Goal: Task Accomplishment & Management: Use online tool/utility

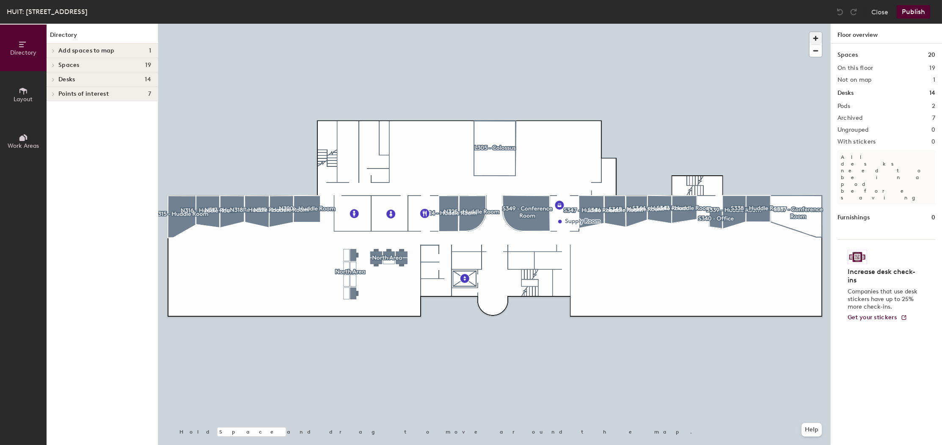
click at [819, 39] on span "button" at bounding box center [815, 38] width 12 height 12
click at [819, 40] on span "button" at bounding box center [815, 38] width 12 height 12
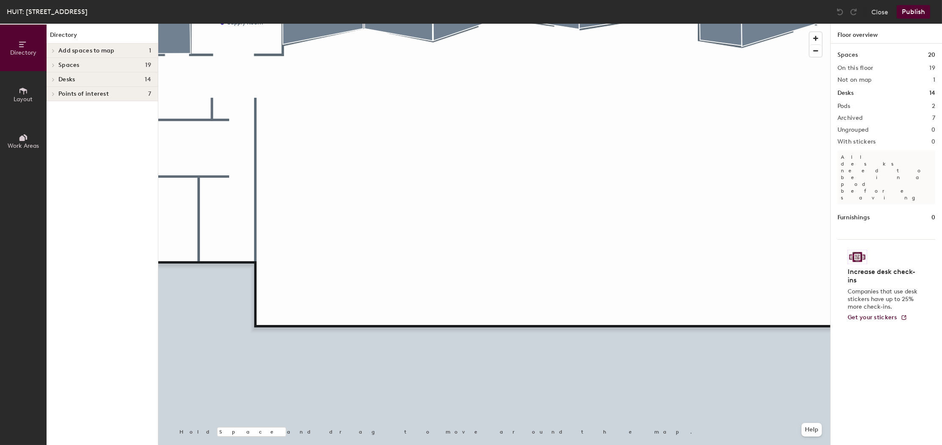
click at [11, 88] on button "Layout" at bounding box center [23, 94] width 47 height 47
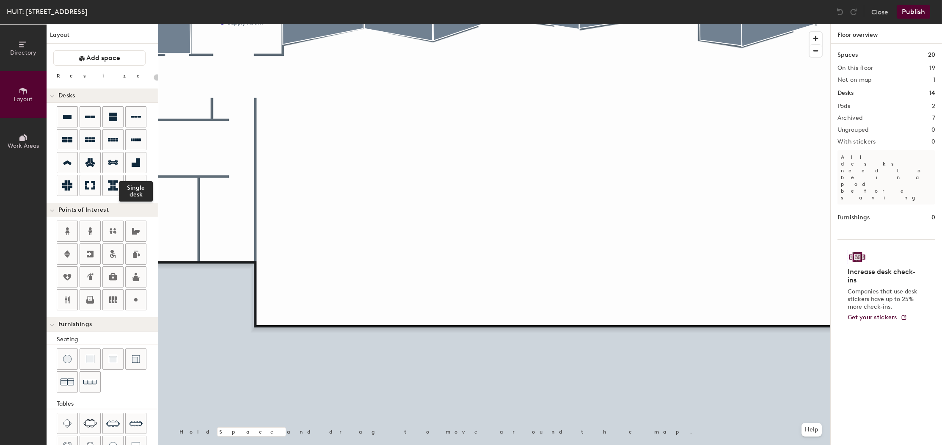
click at [144, 160] on div at bounding box center [136, 162] width 20 height 20
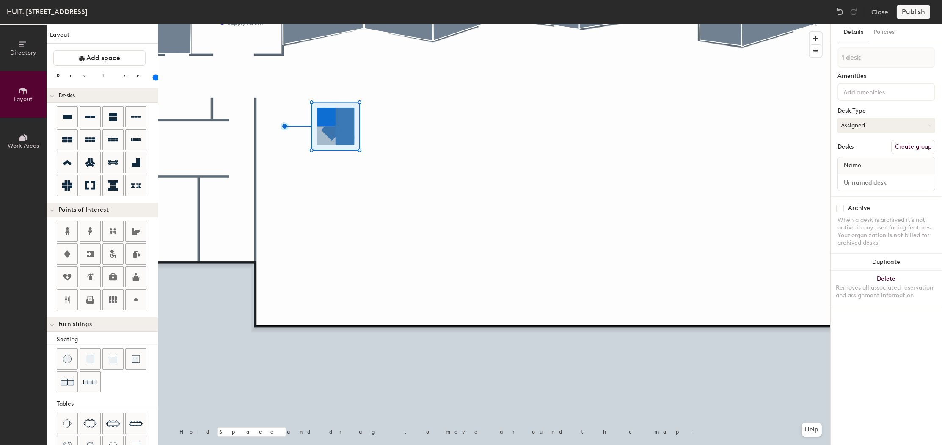
click at [400, 24] on div at bounding box center [494, 24] width 672 height 0
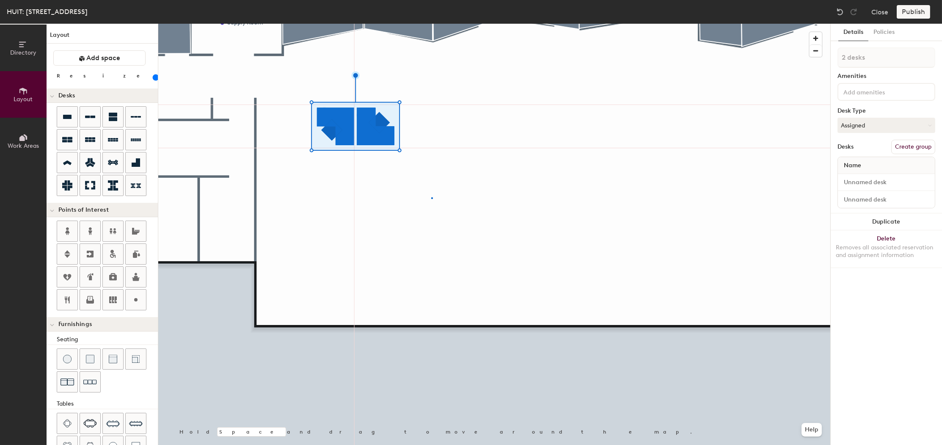
click at [431, 24] on div at bounding box center [494, 24] width 672 height 0
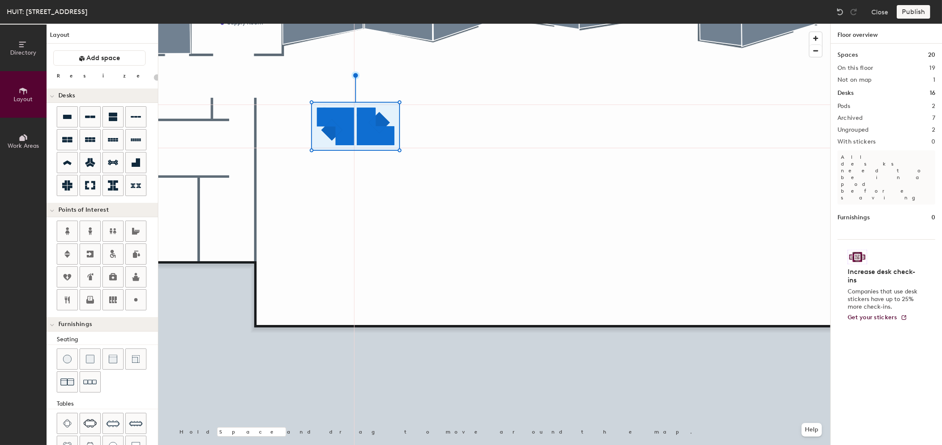
click at [384, 24] on div at bounding box center [494, 24] width 672 height 0
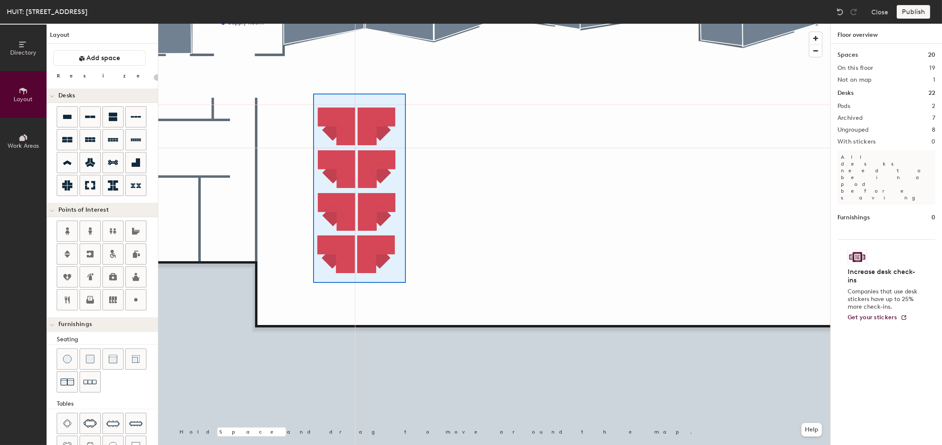
click at [404, 24] on div at bounding box center [494, 24] width 672 height 0
type input "120"
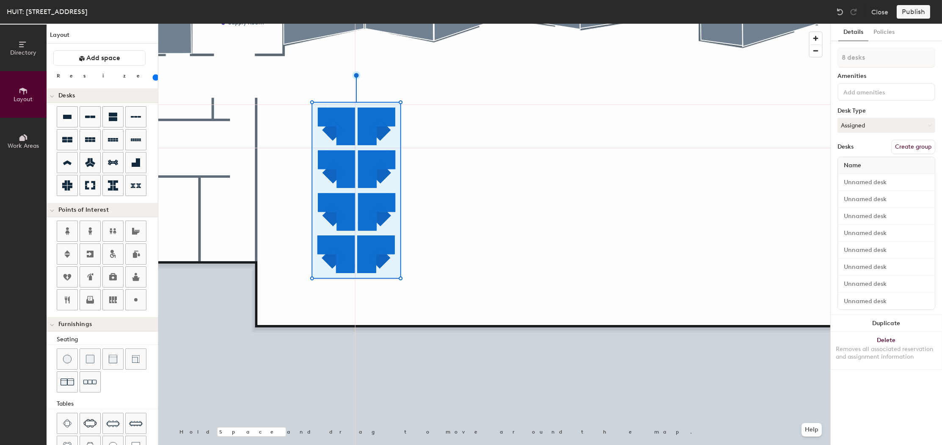
click at [906, 148] on button "Create group" at bounding box center [913, 147] width 44 height 14
drag, startPoint x: 875, startPoint y: 58, endPoint x: 811, endPoint y: 56, distance: 63.9
click at [811, 56] on div "Directory Layout Work Areas Layout Add space Resize Desks Points of Interest Fu…" at bounding box center [471, 234] width 942 height 421
type input "S-334"
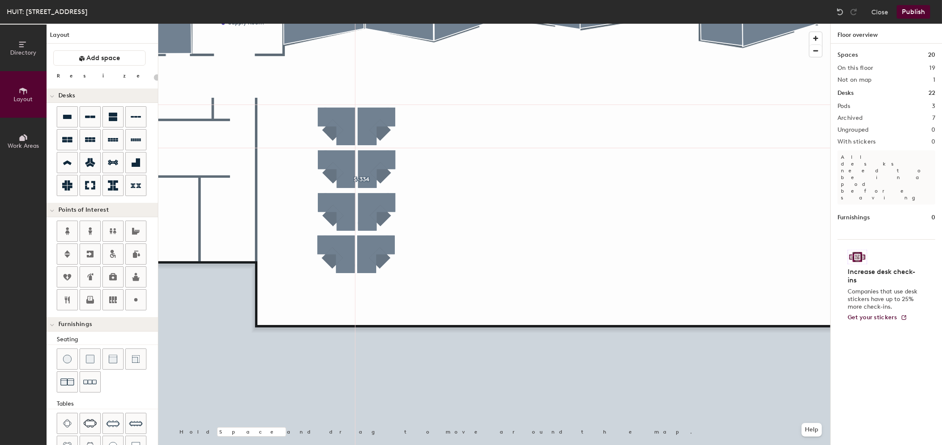
click at [316, 24] on div at bounding box center [494, 24] width 672 height 0
type input "120"
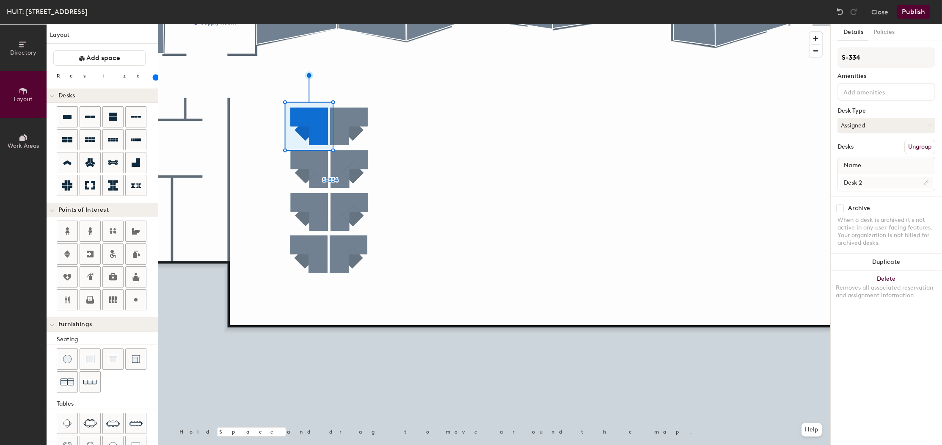
click at [891, 187] on div "Desk 2" at bounding box center [886, 182] width 97 height 17
click at [819, 180] on div "Directory Layout Work Areas Layout Add space Resize Desks Points of Interest Fu…" at bounding box center [471, 234] width 942 height 421
type input "S-334A"
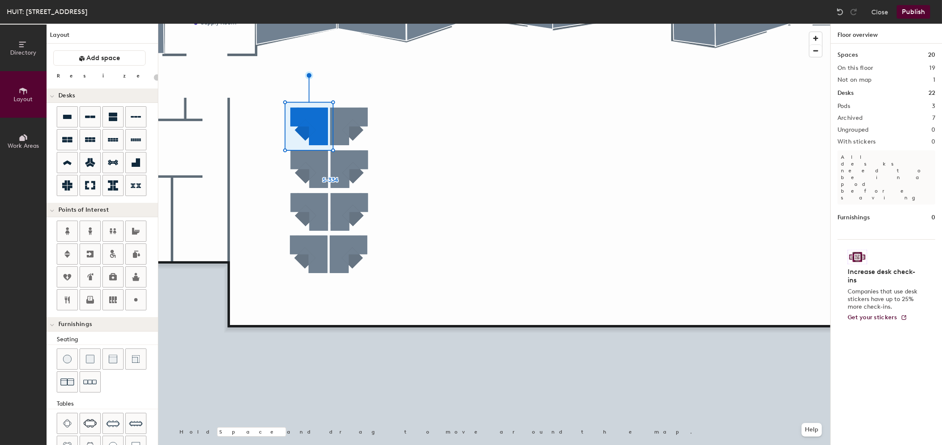
type input "120"
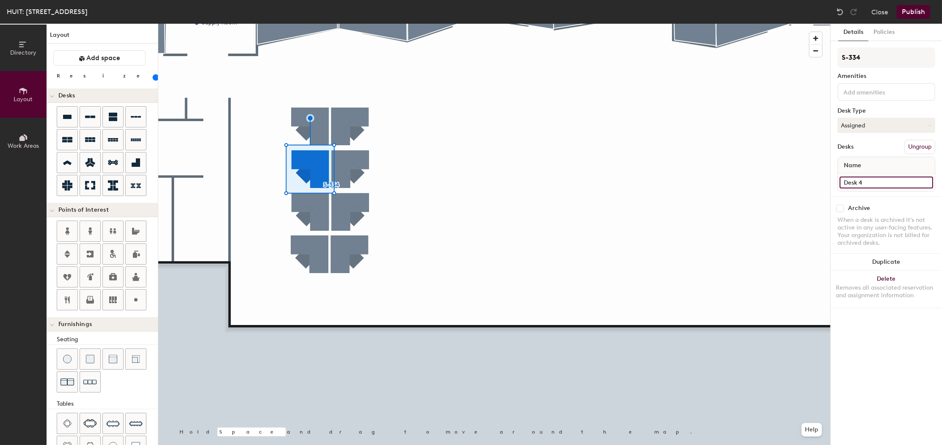
click at [862, 178] on input "Desk 4" at bounding box center [885, 182] width 93 height 12
click at [838, 180] on div "Desk 4" at bounding box center [886, 182] width 97 height 17
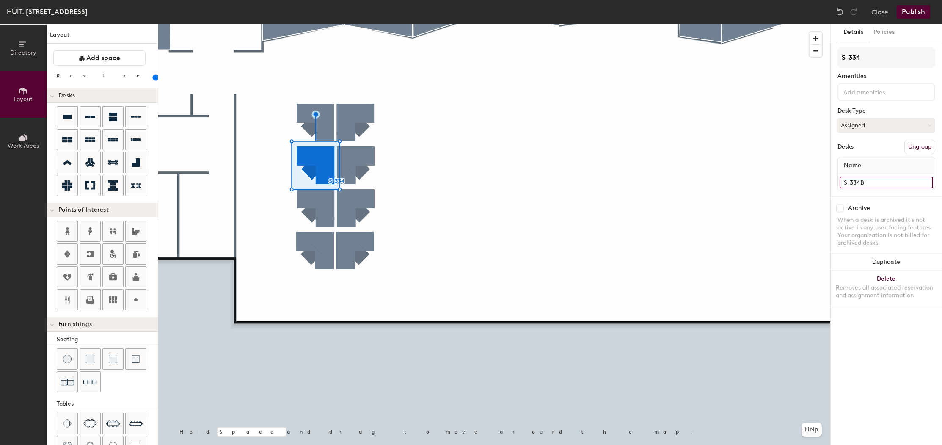
type input "S-334B"
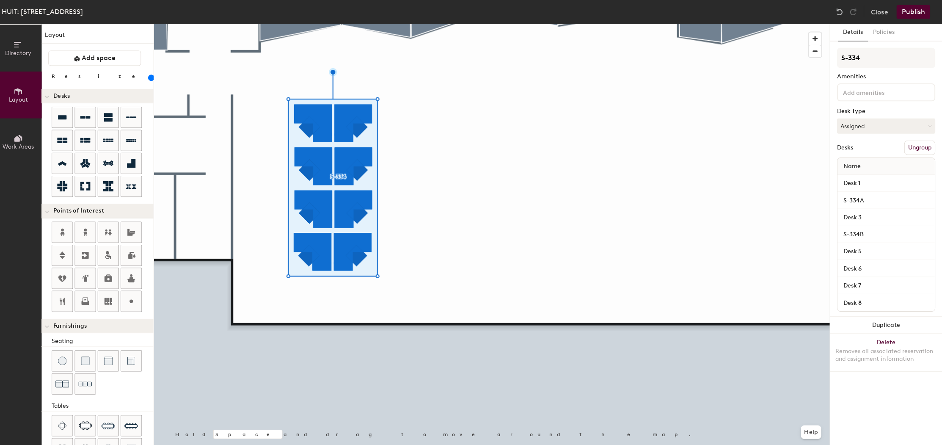
click at [516, 24] on div at bounding box center [494, 24] width 672 height 0
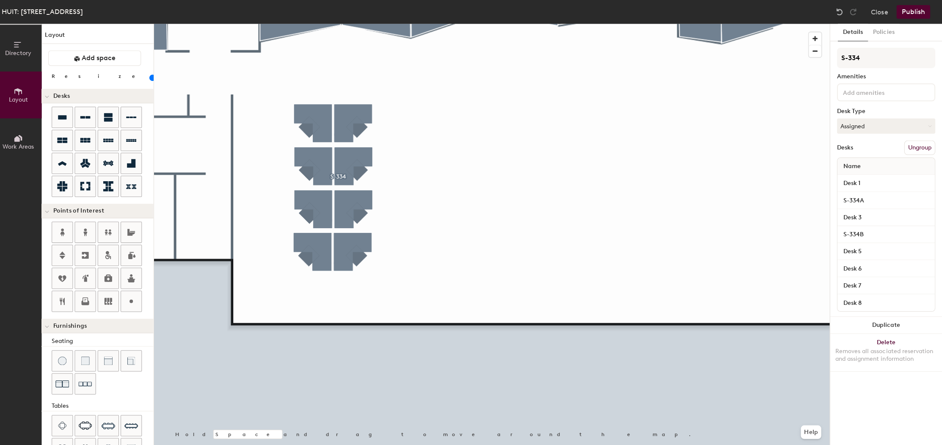
type input "120"
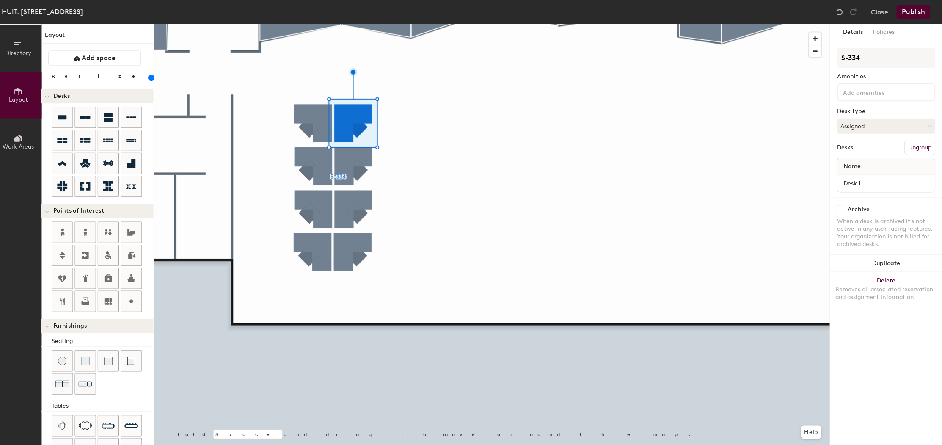
click at [838, 207] on input "checkbox" at bounding box center [840, 208] width 8 height 8
checkbox input "true"
click at [321, 24] on div at bounding box center [494, 24] width 672 height 0
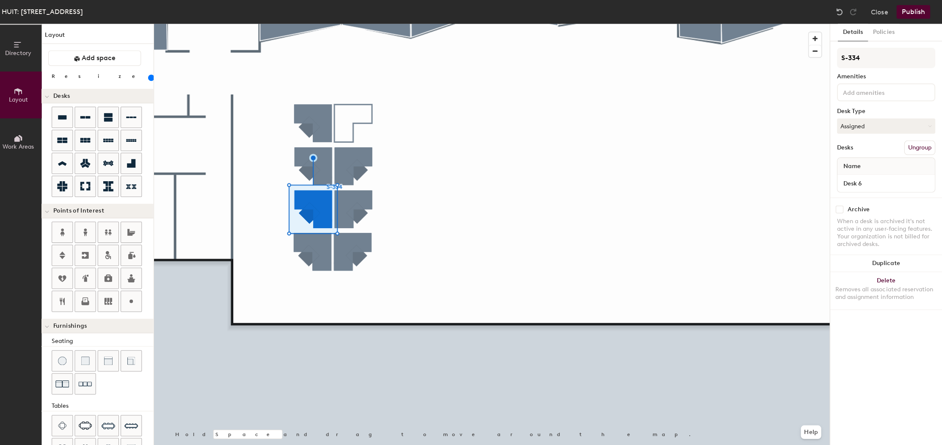
click at [349, 24] on div at bounding box center [494, 24] width 672 height 0
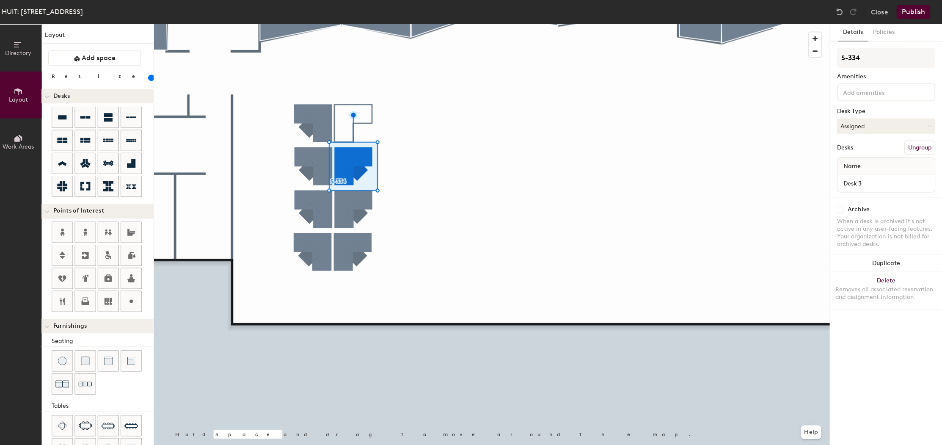
drag, startPoint x: 846, startPoint y: 205, endPoint x: 843, endPoint y: 207, distance: 4.4
click at [848, 205] on div "Archive" at bounding box center [859, 208] width 22 height 7
click at [841, 208] on div "Archive" at bounding box center [886, 208] width 98 height 8
click at [836, 208] on input "checkbox" at bounding box center [840, 208] width 8 height 8
checkbox input "true"
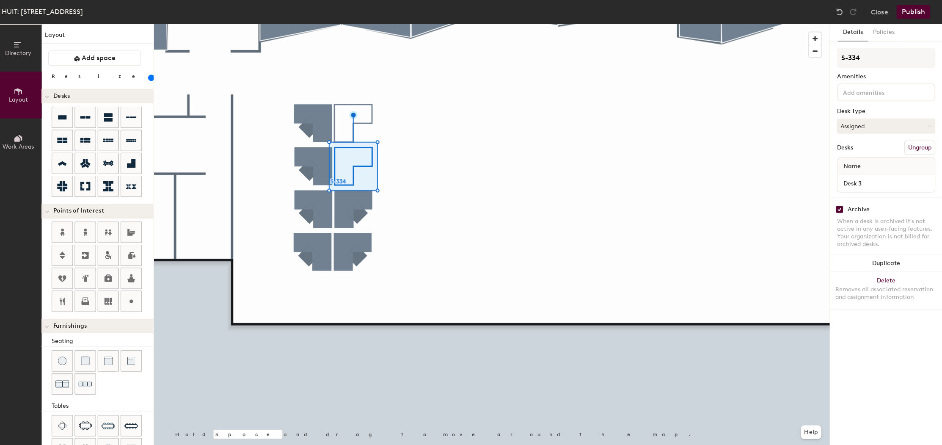
click at [357, 24] on div at bounding box center [494, 24] width 672 height 0
click at [836, 209] on input "checkbox" at bounding box center [840, 208] width 8 height 8
checkbox input "true"
click at [305, 24] on div at bounding box center [494, 24] width 672 height 0
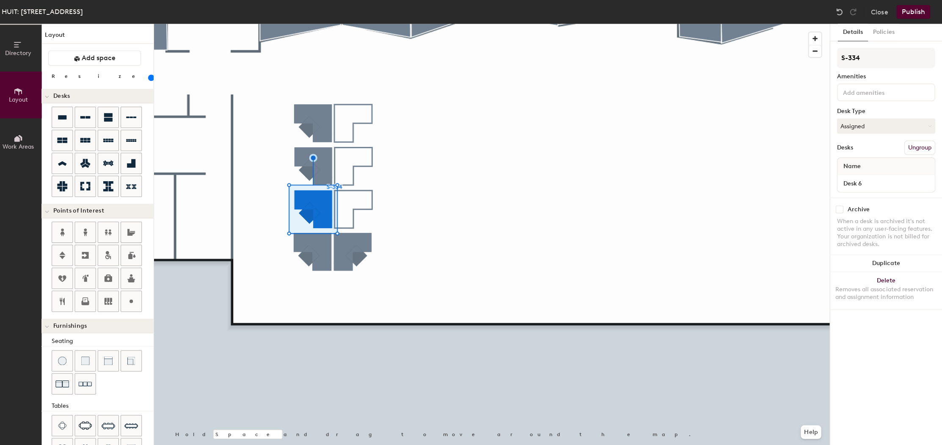
click at [840, 208] on div "Archive" at bounding box center [886, 208] width 98 height 8
drag, startPoint x: 833, startPoint y: 208, endPoint x: 826, endPoint y: 211, distance: 7.8
click at [836, 208] on input "checkbox" at bounding box center [840, 208] width 8 height 8
checkbox input "true"
click at [327, 24] on div at bounding box center [494, 24] width 672 height 0
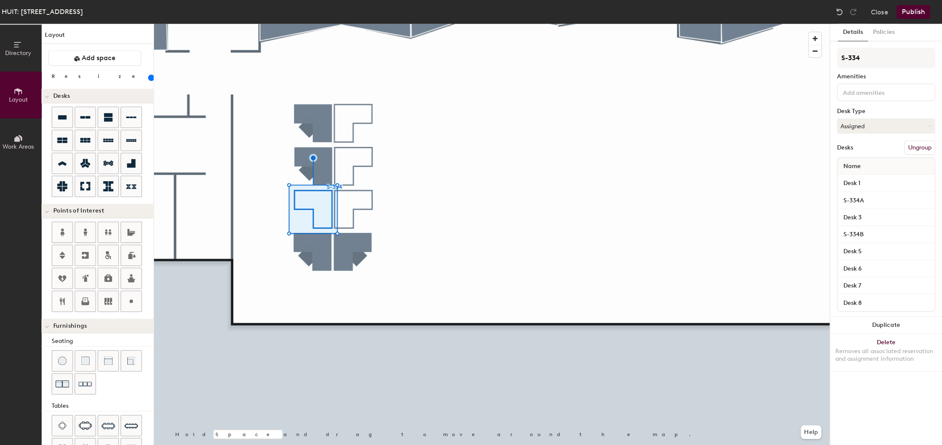
click at [392, 24] on div at bounding box center [494, 24] width 672 height 0
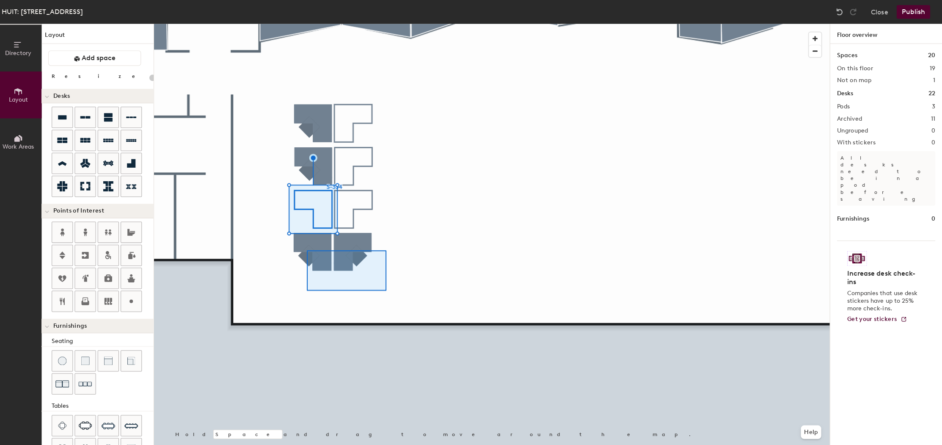
click at [303, 24] on div at bounding box center [494, 24] width 672 height 0
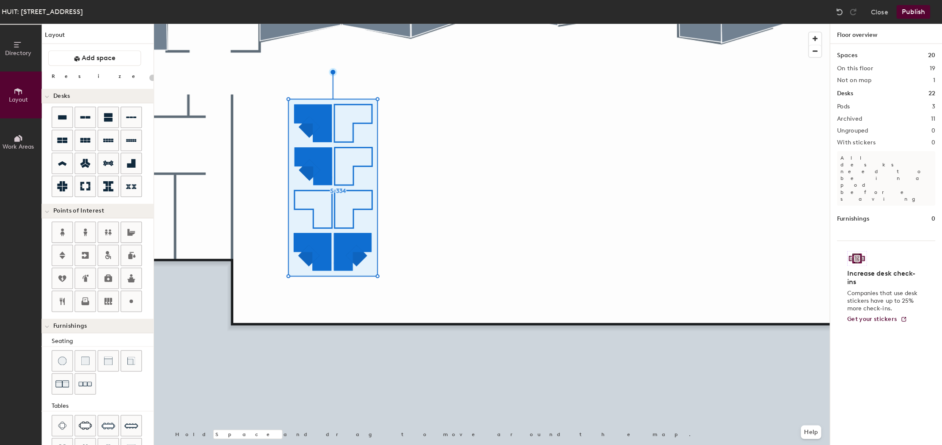
click at [326, 24] on div at bounding box center [494, 24] width 672 height 0
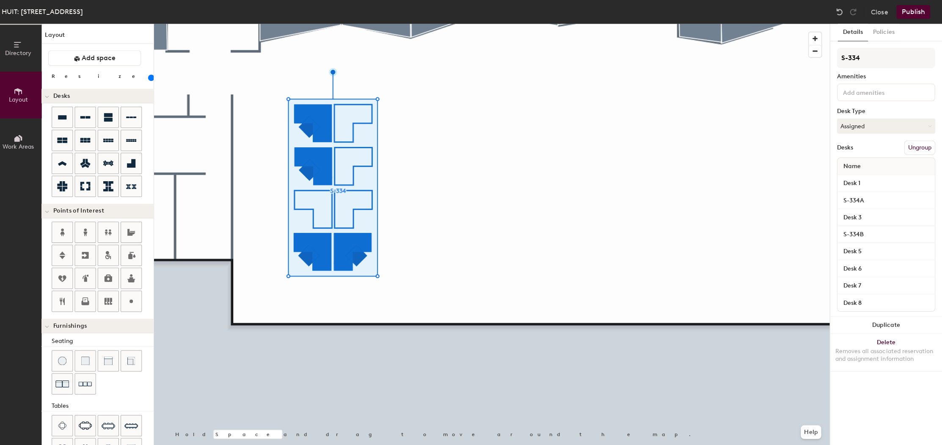
click at [572, 24] on div at bounding box center [494, 24] width 672 height 0
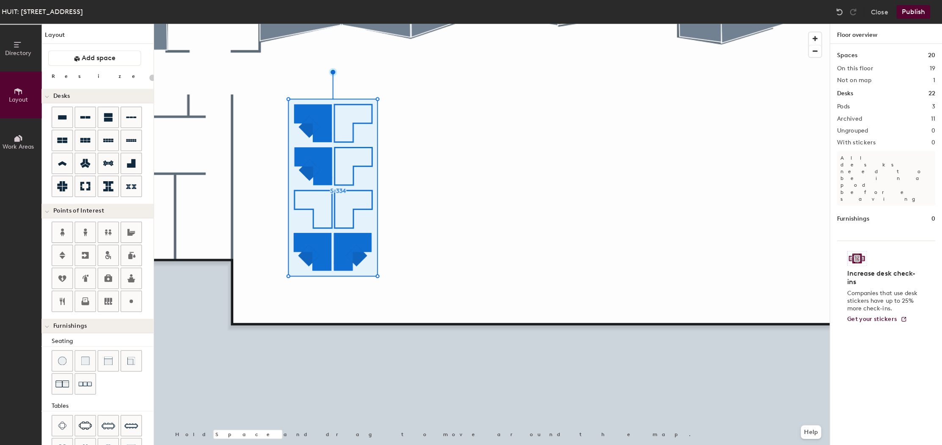
click at [300, 24] on div at bounding box center [494, 24] width 672 height 0
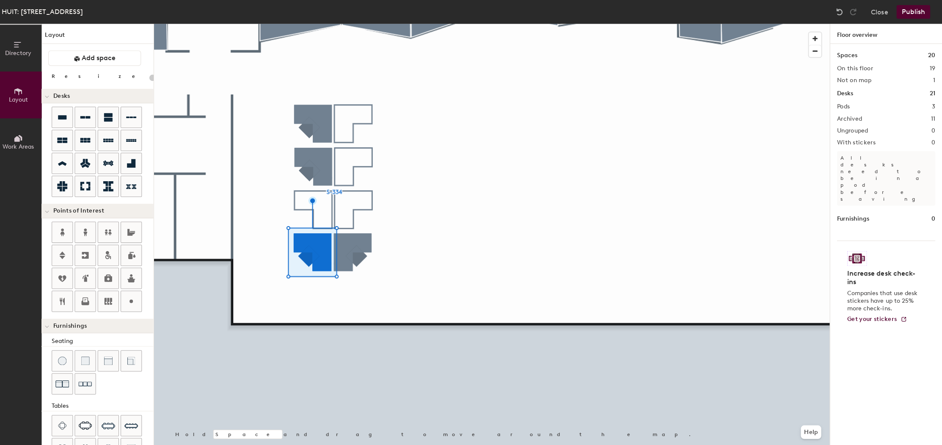
click at [352, 24] on div at bounding box center [494, 24] width 672 height 0
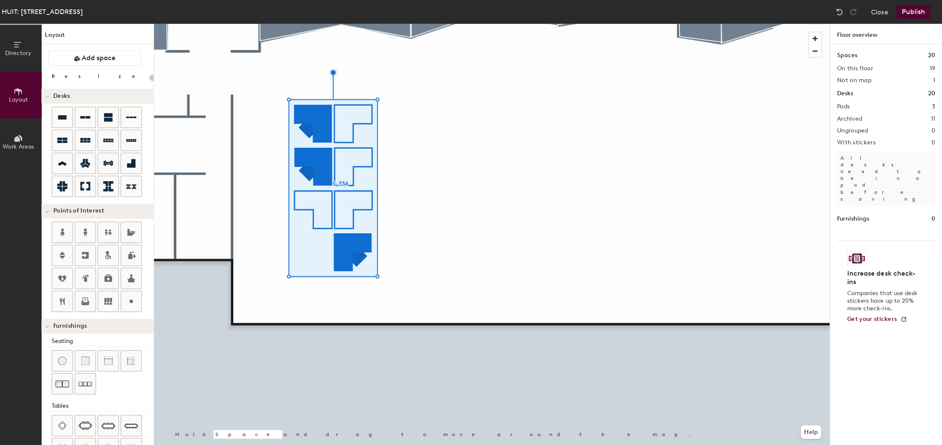
click at [350, 24] on div at bounding box center [494, 24] width 672 height 0
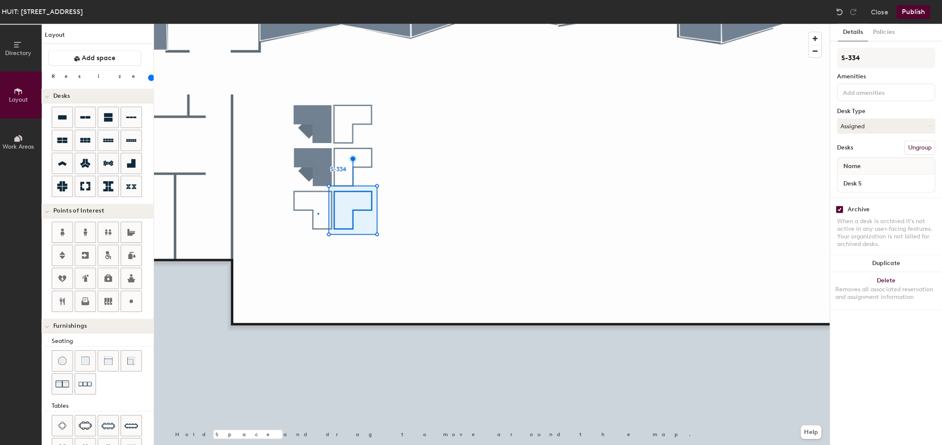
click at [316, 24] on div at bounding box center [494, 24] width 672 height 0
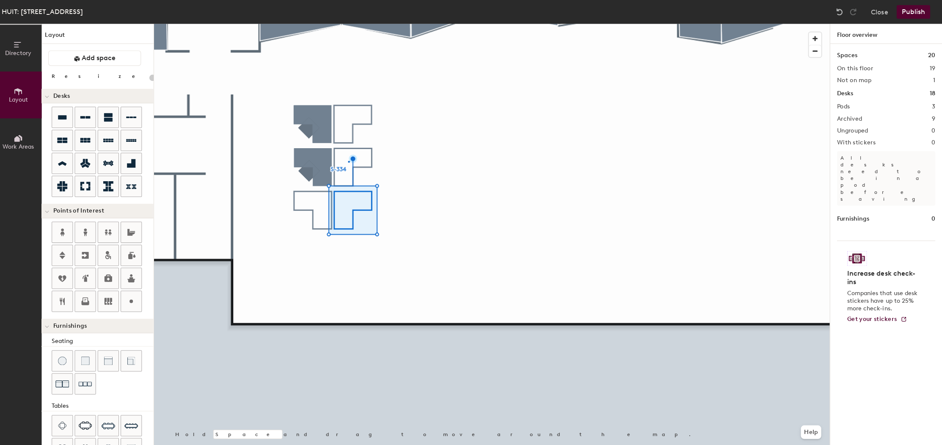
click at [346, 24] on div at bounding box center [494, 24] width 672 height 0
click at [342, 24] on div at bounding box center [494, 24] width 672 height 0
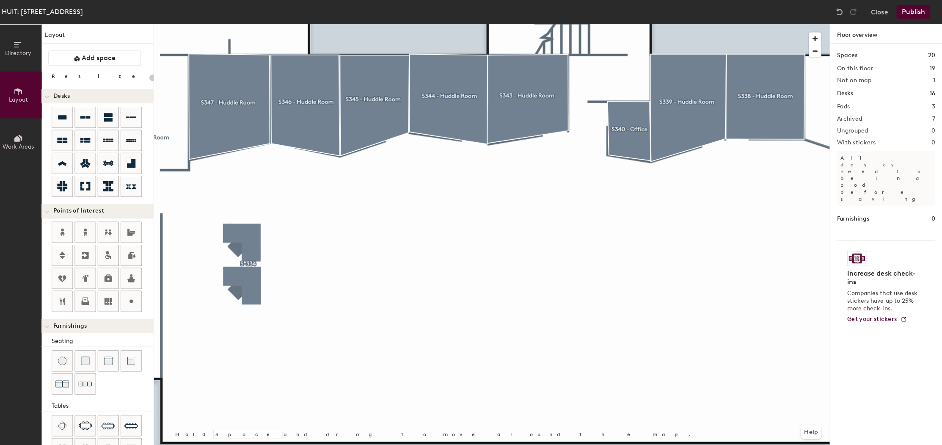
click at [224, 24] on div at bounding box center [494, 24] width 672 height 0
click at [327, 24] on div at bounding box center [494, 24] width 672 height 0
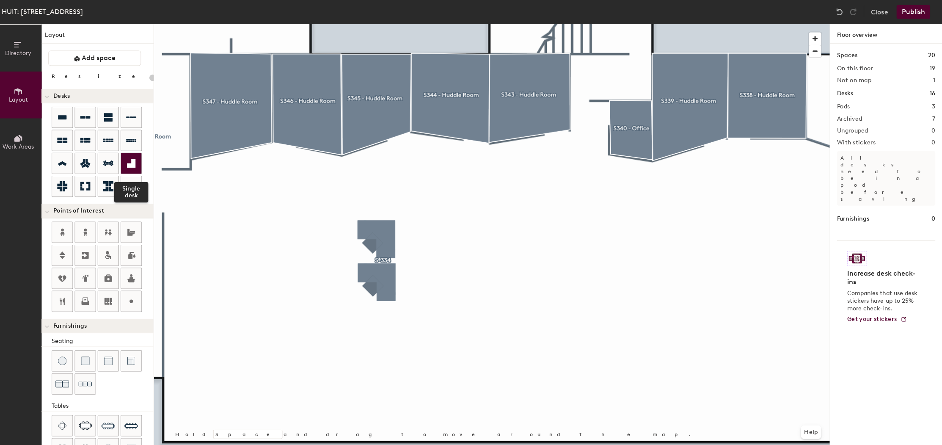
click at [135, 163] on icon at bounding box center [136, 162] width 10 height 10
click at [65, 188] on icon at bounding box center [67, 185] width 10 height 10
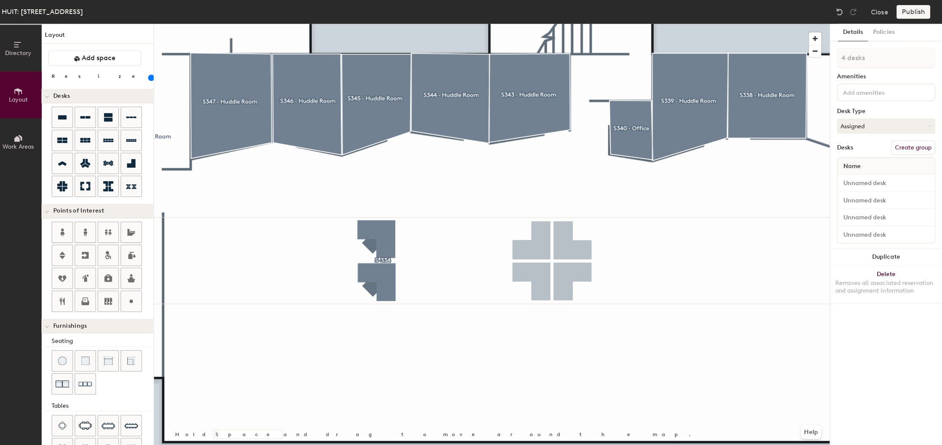
click at [632, 24] on div at bounding box center [494, 24] width 672 height 0
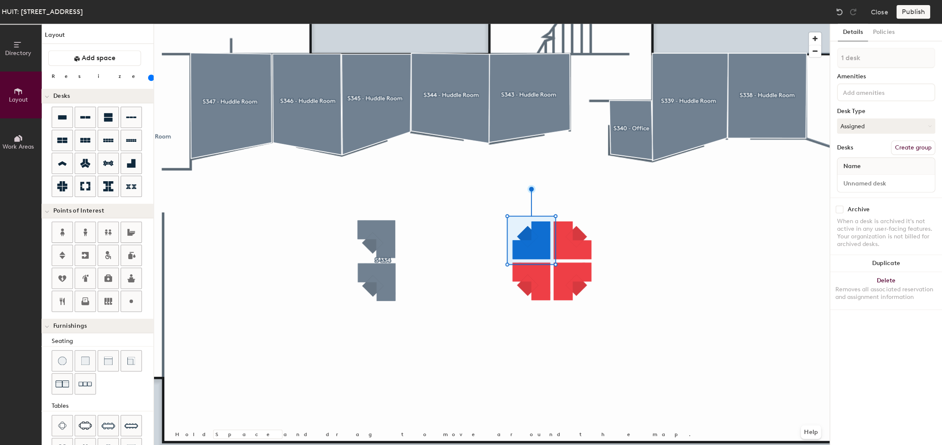
click at [630, 24] on div at bounding box center [494, 24] width 672 height 0
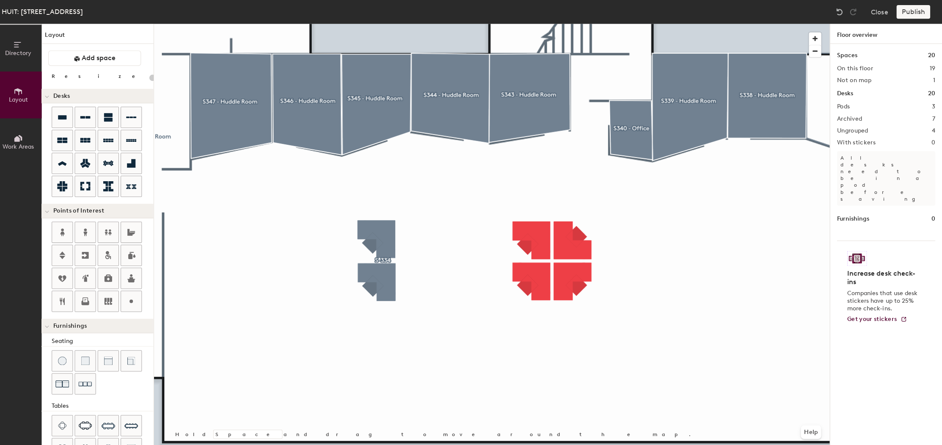
click at [572, 24] on div at bounding box center [494, 24] width 672 height 0
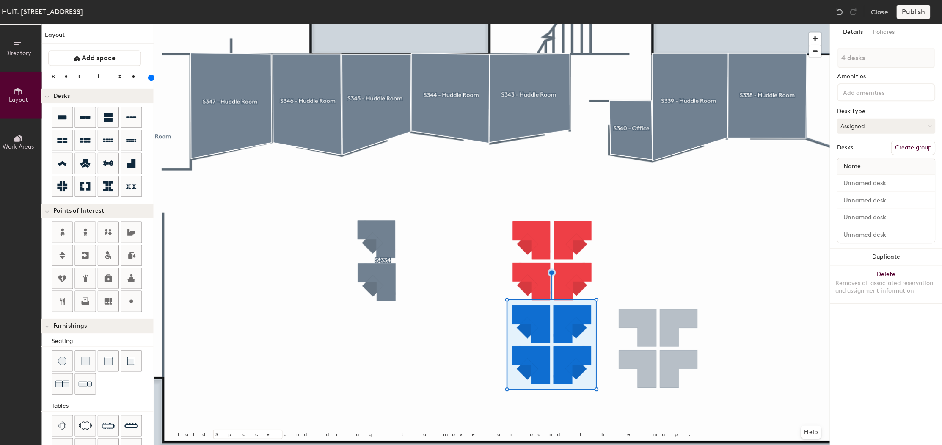
click at [669, 24] on div at bounding box center [494, 24] width 672 height 0
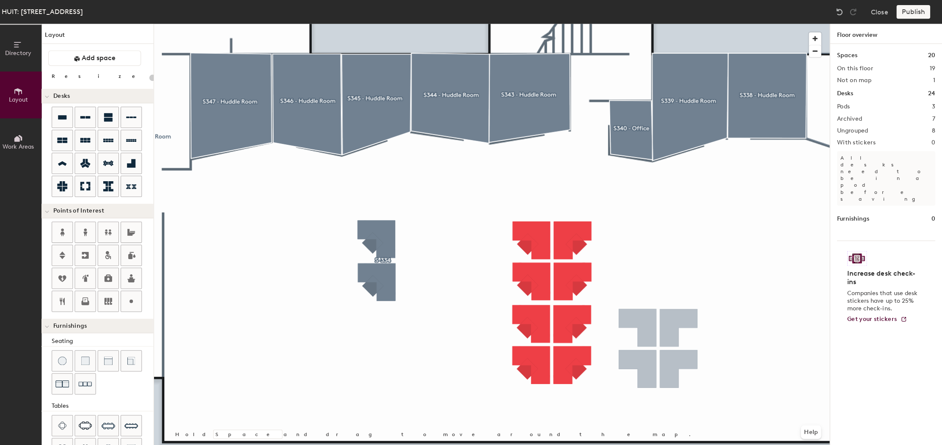
click at [662, 24] on div at bounding box center [494, 24] width 672 height 0
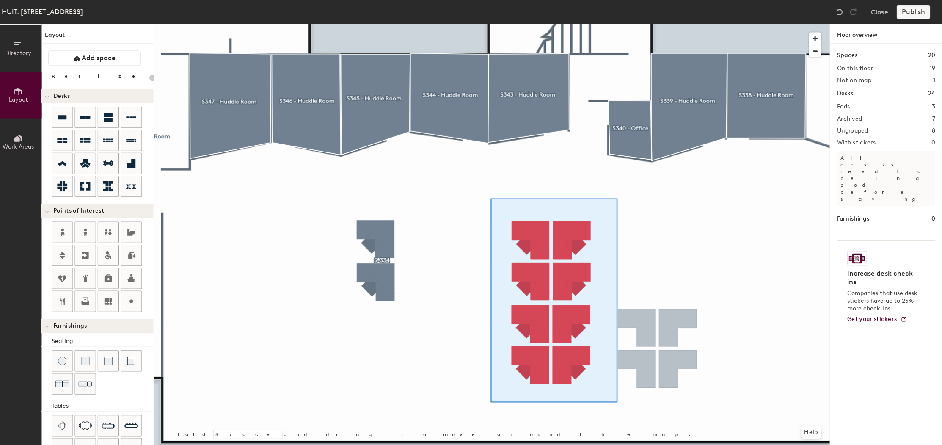
type input "120"
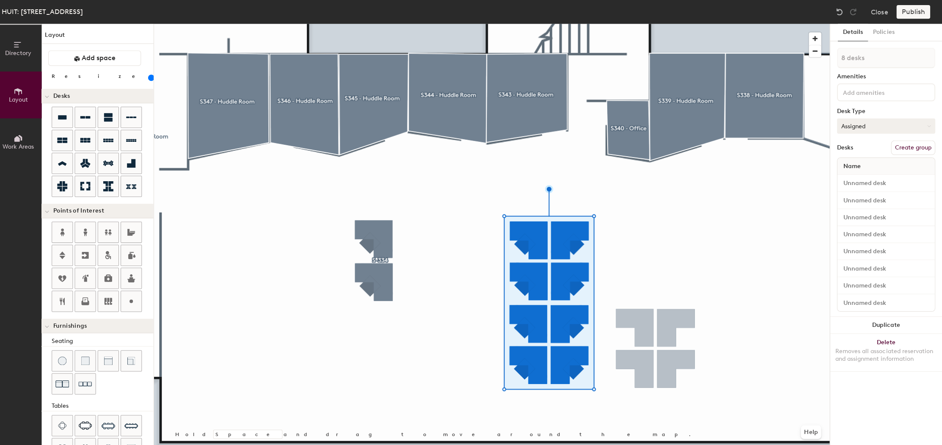
drag, startPoint x: 912, startPoint y: 144, endPoint x: 901, endPoint y: 124, distance: 22.8
click at [912, 144] on button "Create group" at bounding box center [913, 147] width 44 height 14
click at [803, 52] on div "Directory Layout Work Areas Layout Add space Resize Desks Points of Interest Fu…" at bounding box center [471, 234] width 942 height 421
click at [839, 55] on input "S335" at bounding box center [886, 57] width 98 height 20
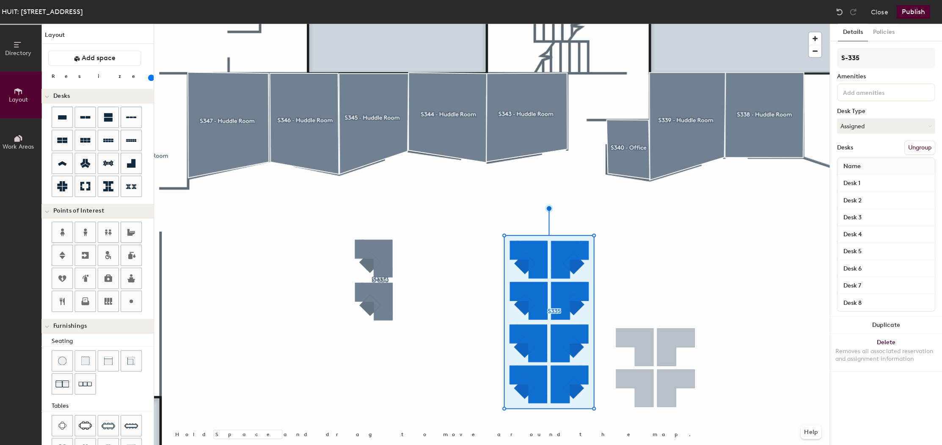
type input "S-335"
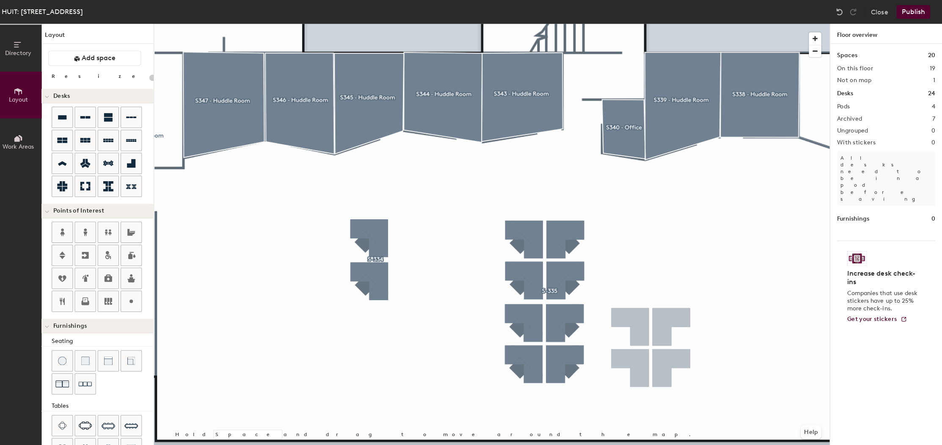
type input "120"
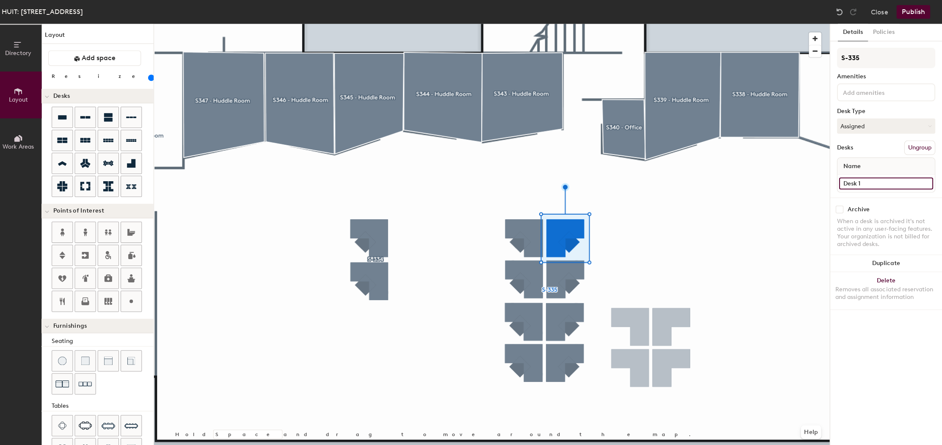
click at [870, 179] on input "Desk 1" at bounding box center [885, 182] width 93 height 12
type input "S-335E"
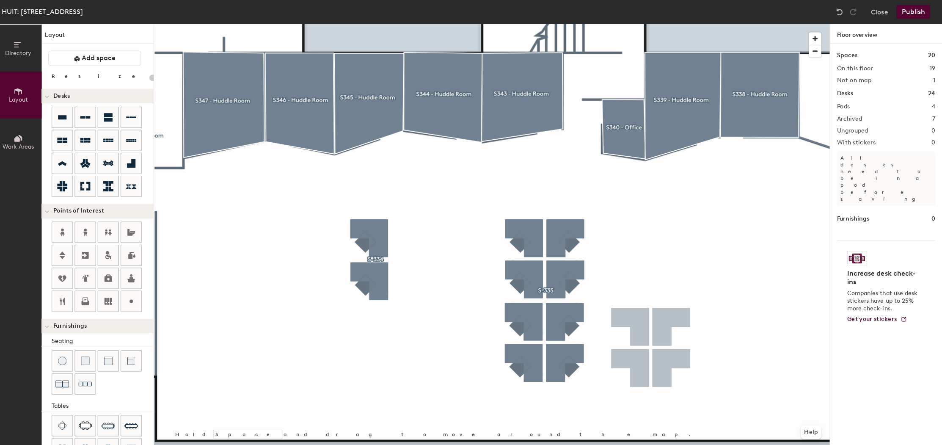
click at [570, 24] on div at bounding box center [494, 24] width 672 height 0
type input "120"
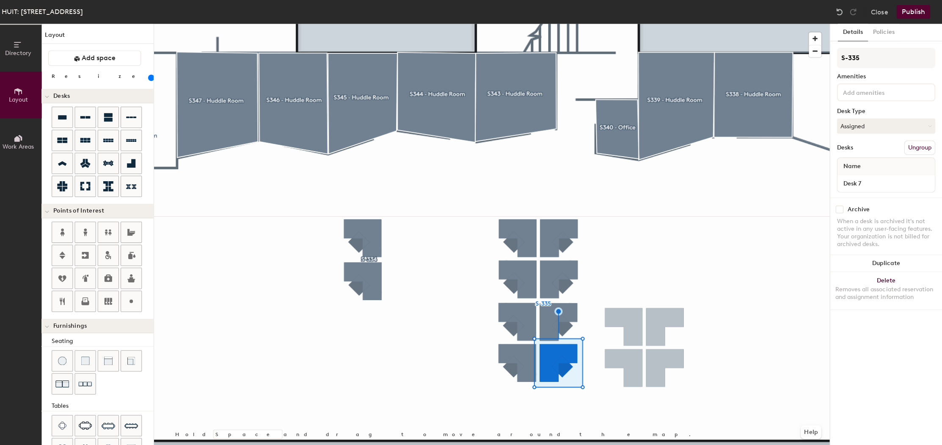
click at [871, 187] on div "Desk 7" at bounding box center [886, 182] width 97 height 17
click at [873, 184] on input "Desk 7" at bounding box center [885, 182] width 93 height 12
type input "D"
type input "S-335H"
click at [725, 24] on div at bounding box center [494, 24] width 672 height 0
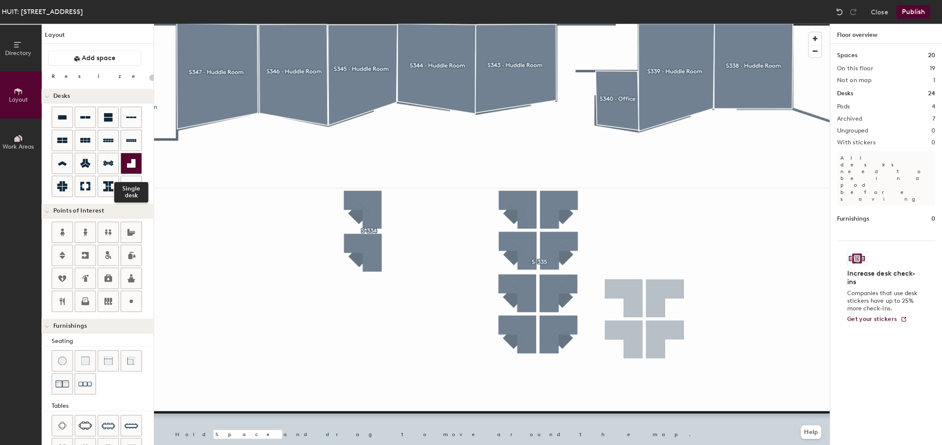
click at [126, 154] on div at bounding box center [136, 162] width 20 height 20
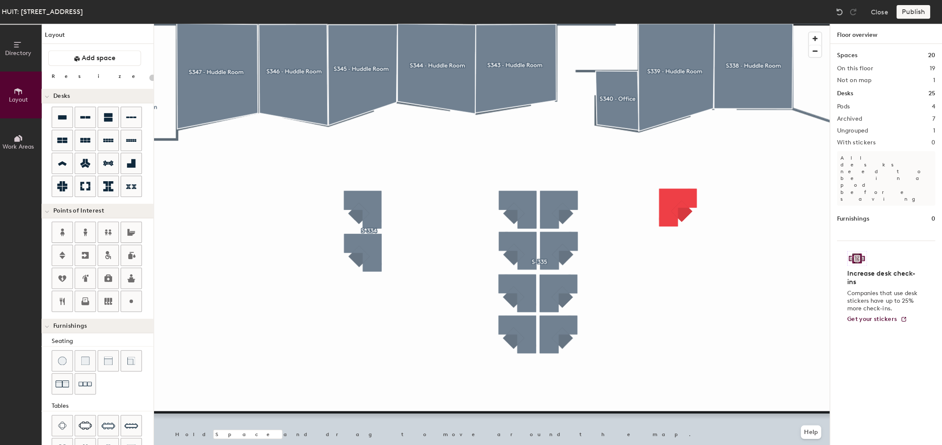
click at [666, 24] on div at bounding box center [494, 24] width 672 height 0
type input "120"
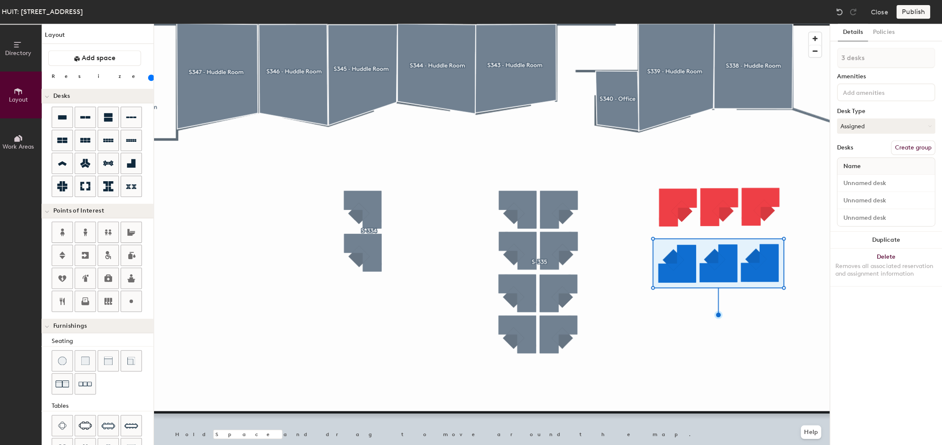
type input "1 desk"
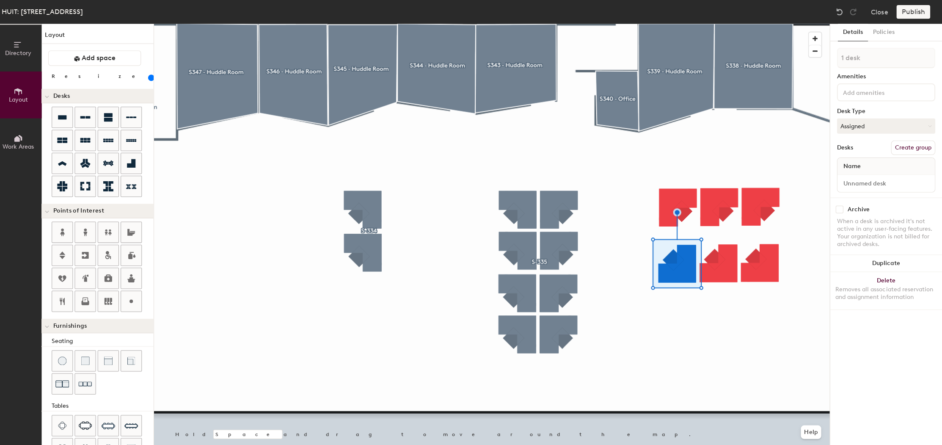
click at [721, 24] on div at bounding box center [494, 24] width 672 height 0
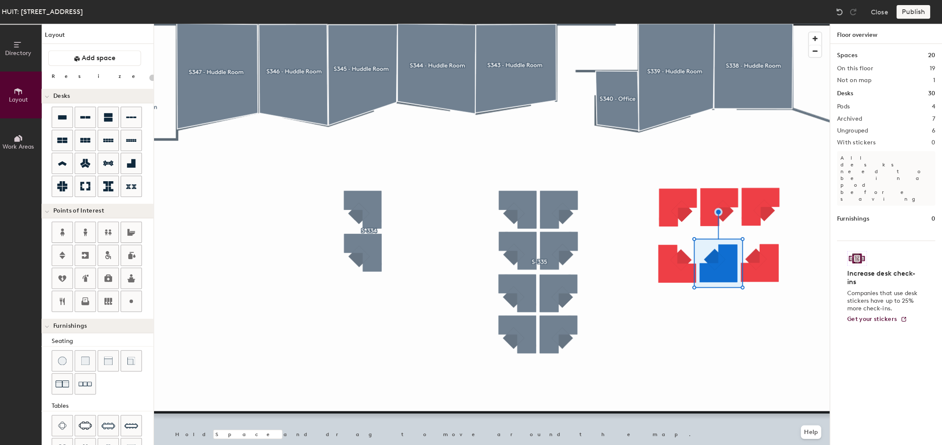
click at [768, 24] on div at bounding box center [494, 24] width 672 height 0
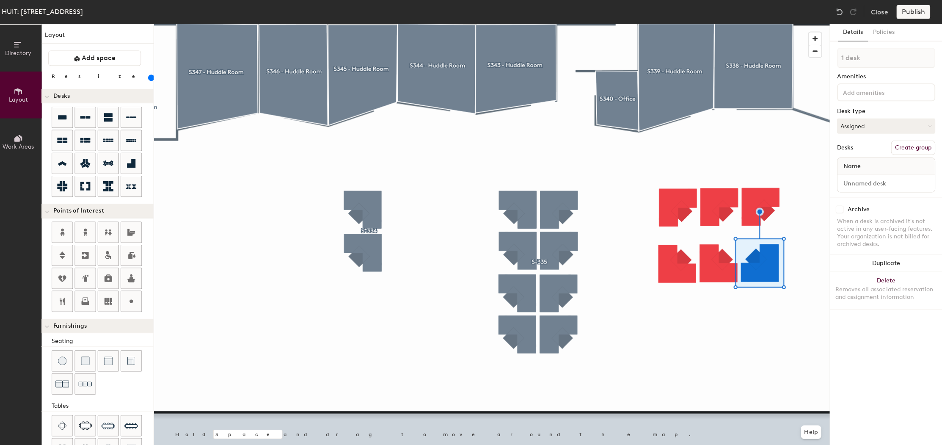
click at [759, 24] on div at bounding box center [494, 24] width 672 height 0
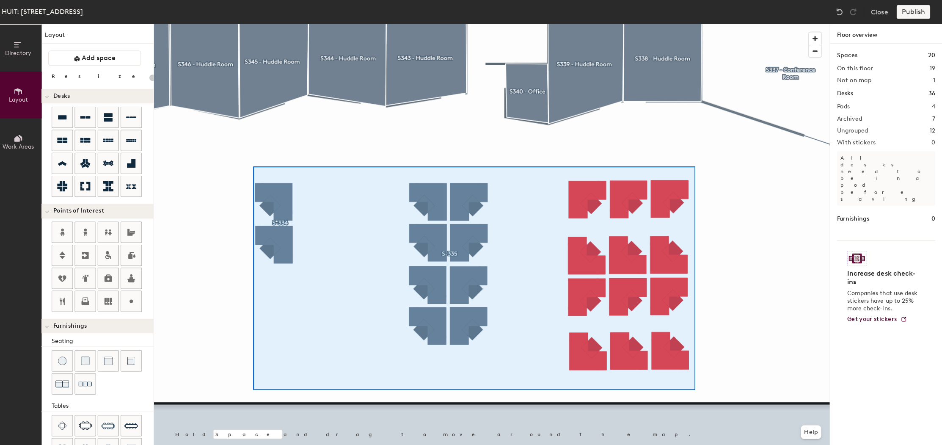
type input "120"
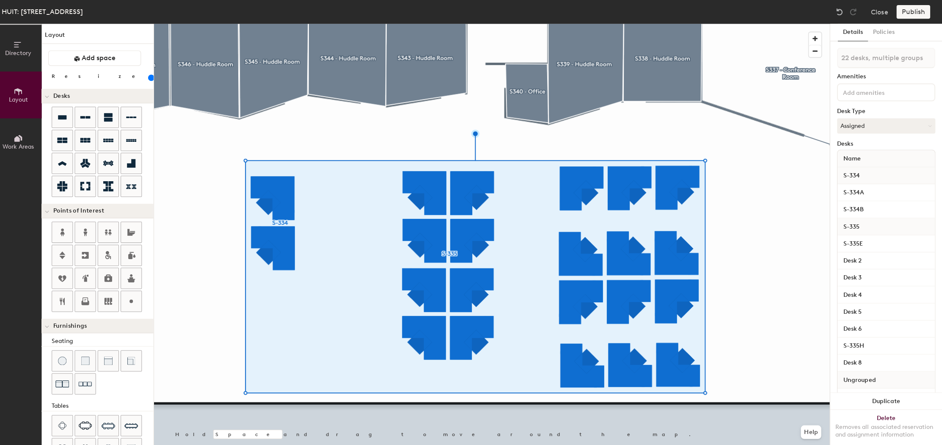
click at [744, 24] on div at bounding box center [494, 24] width 672 height 0
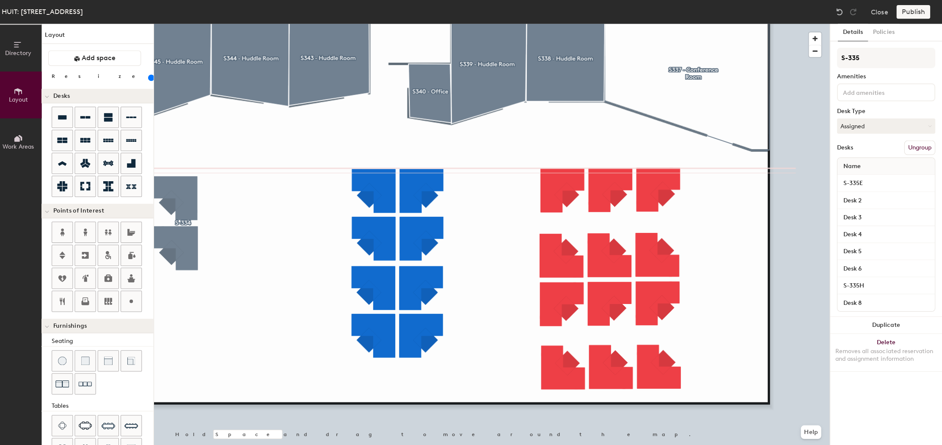
click at [234, 24] on div at bounding box center [494, 24] width 672 height 0
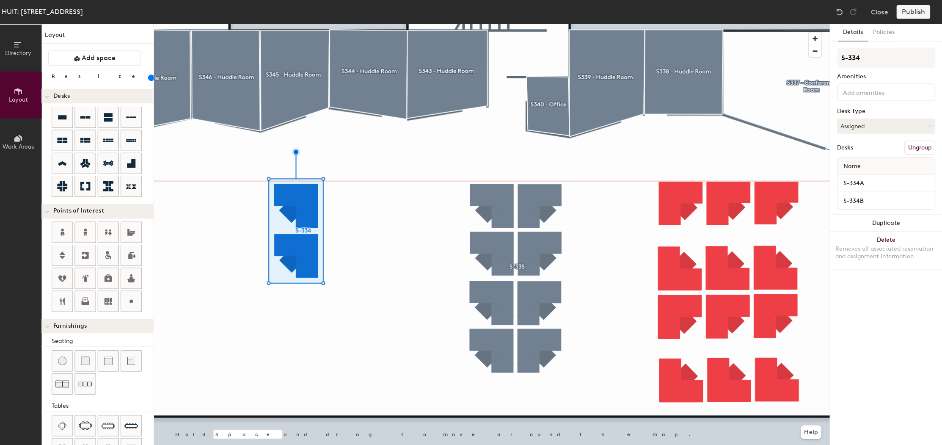
click at [465, 24] on div at bounding box center [494, 24] width 672 height 0
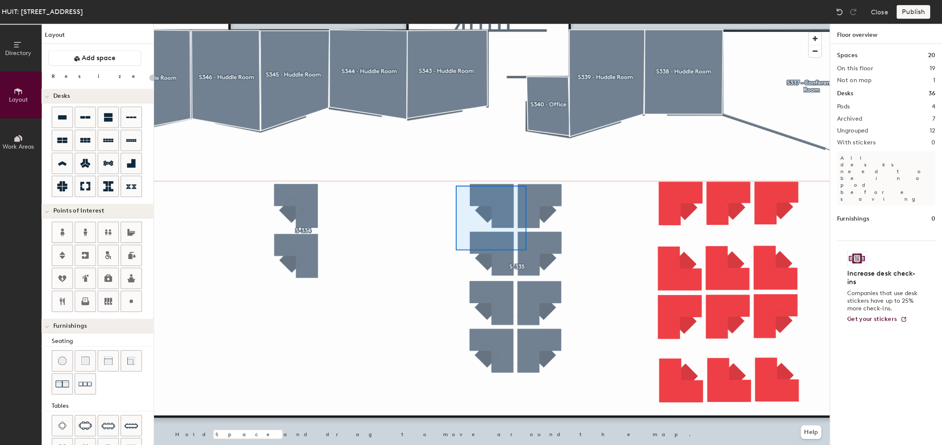
click at [602, 24] on div at bounding box center [494, 24] width 672 height 0
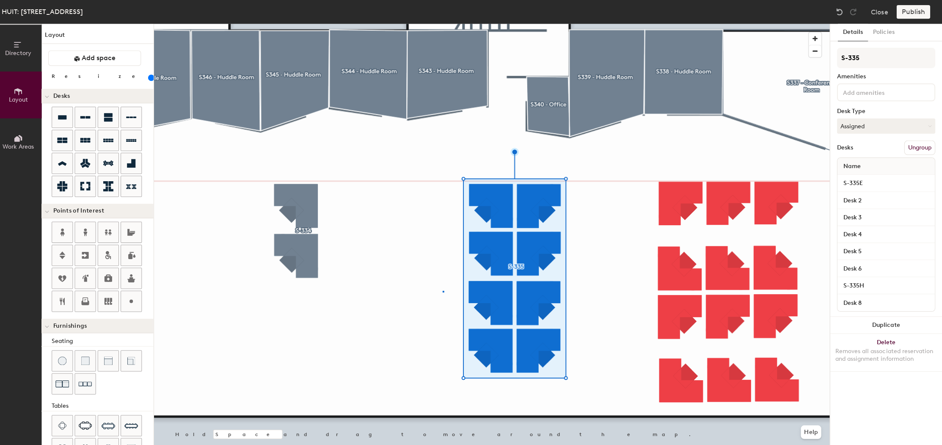
click at [438, 24] on div at bounding box center [494, 24] width 672 height 0
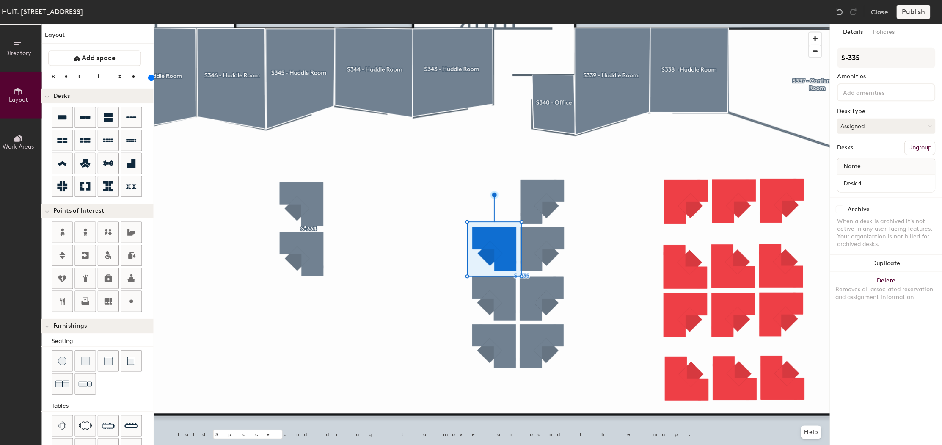
click at [559, 24] on div at bounding box center [494, 24] width 672 height 0
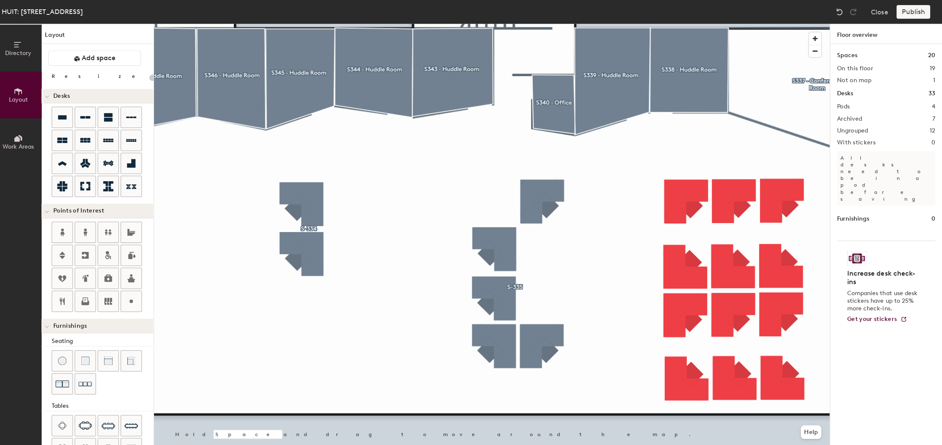
type input "140"
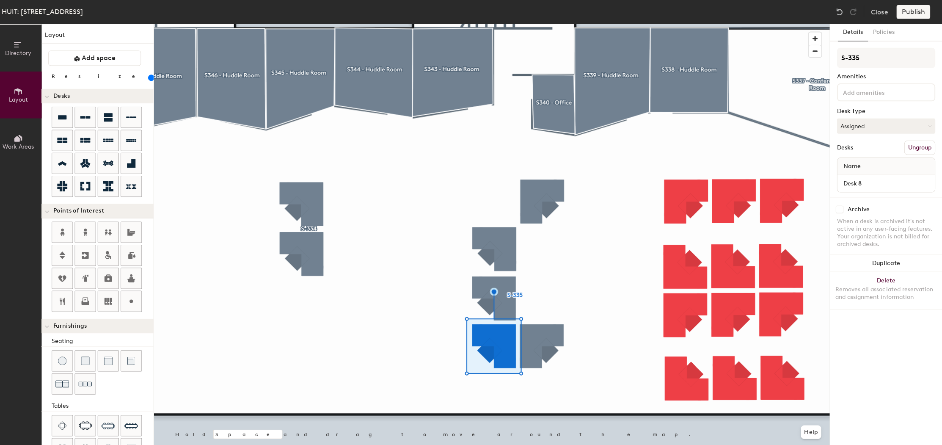
drag, startPoint x: 838, startPoint y: 208, endPoint x: 831, endPoint y: 209, distance: 6.8
click at [838, 208] on input "checkbox" at bounding box center [840, 208] width 8 height 8
checkbox input "true"
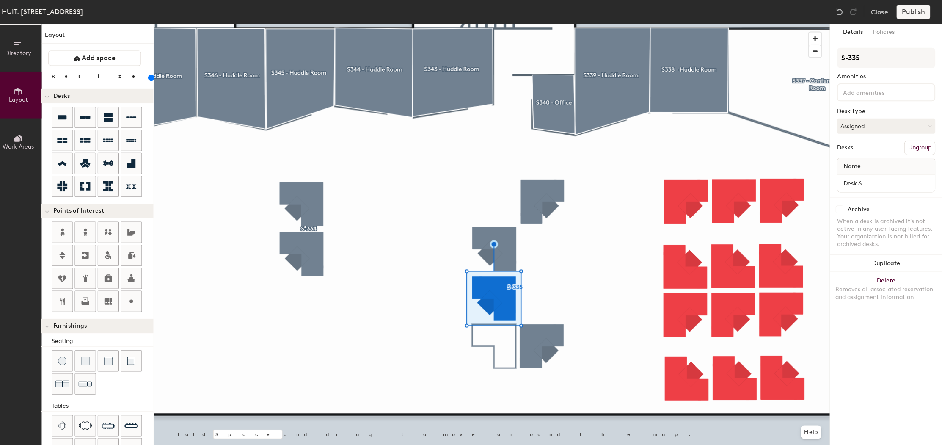
click at [840, 201] on div "Archive When a desk is archived it's not active in any user-facing features. Yo…" at bounding box center [885, 226] width 111 height 60
click at [838, 204] on input "checkbox" at bounding box center [840, 208] width 8 height 8
checkbox input "true"
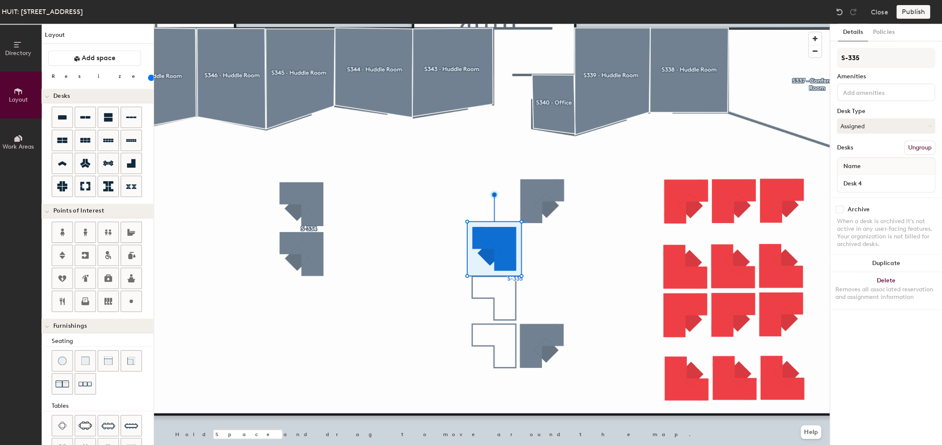
drag, startPoint x: 827, startPoint y: 205, endPoint x: 832, endPoint y: 210, distance: 6.6
click at [830, 205] on div "Archive When a desk is archived it's not active in any user-facing features. Yo…" at bounding box center [885, 226] width 111 height 60
click at [836, 210] on input "checkbox" at bounding box center [840, 208] width 8 height 8
checkbox input "true"
click at [527, 24] on div at bounding box center [494, 24] width 672 height 0
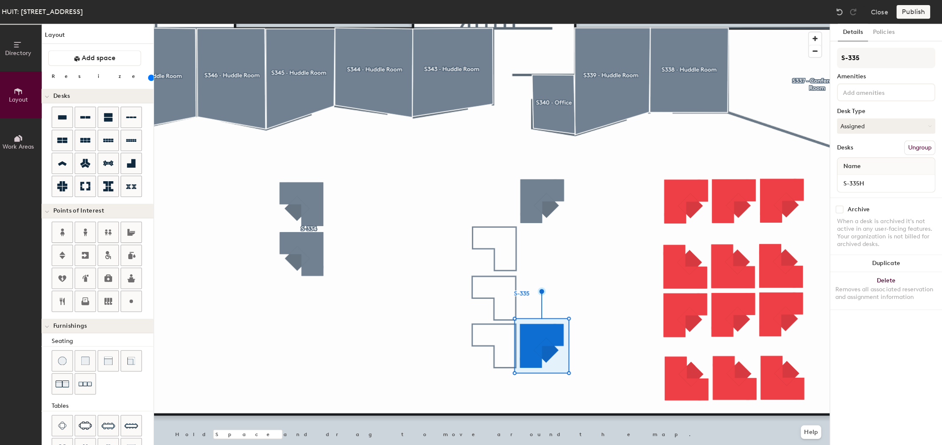
click at [597, 24] on div at bounding box center [494, 24] width 672 height 0
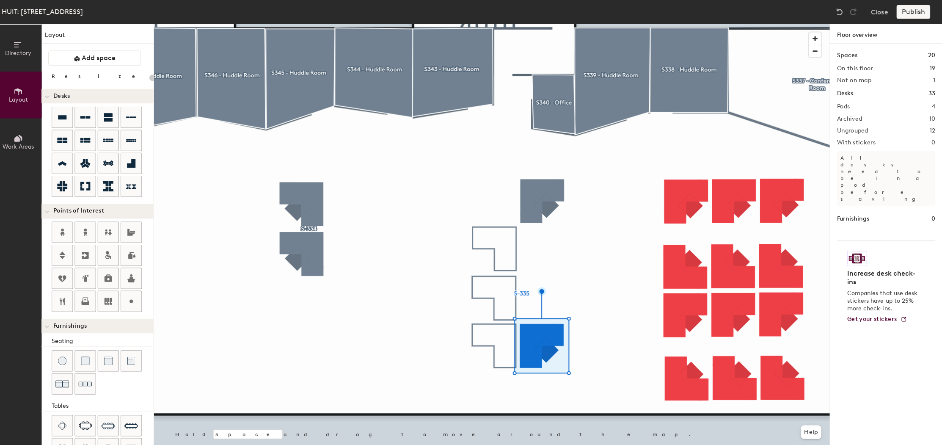
click at [500, 24] on div at bounding box center [494, 24] width 672 height 0
type input "140"
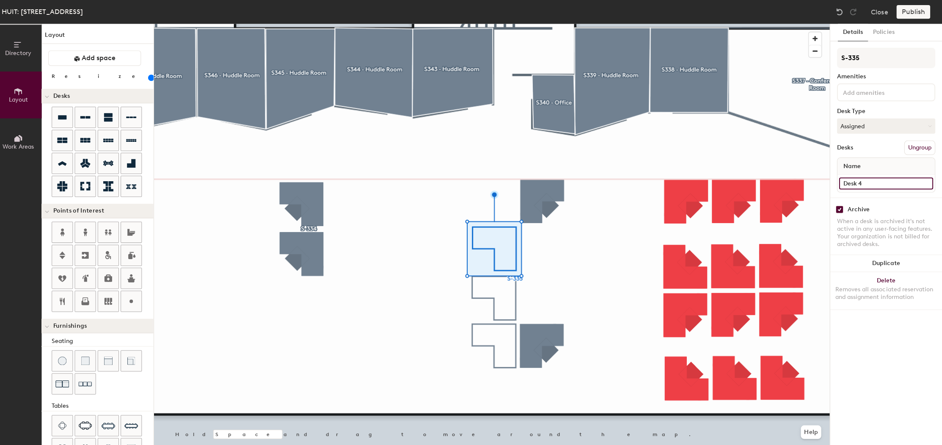
click at [816, 178] on div "Directory Layout Work Areas Layout Add space Resize Desks Points of Interest Fu…" at bounding box center [471, 234] width 942 height 421
type input "s"
type input "S-335B"
click at [603, 24] on div at bounding box center [494, 24] width 672 height 0
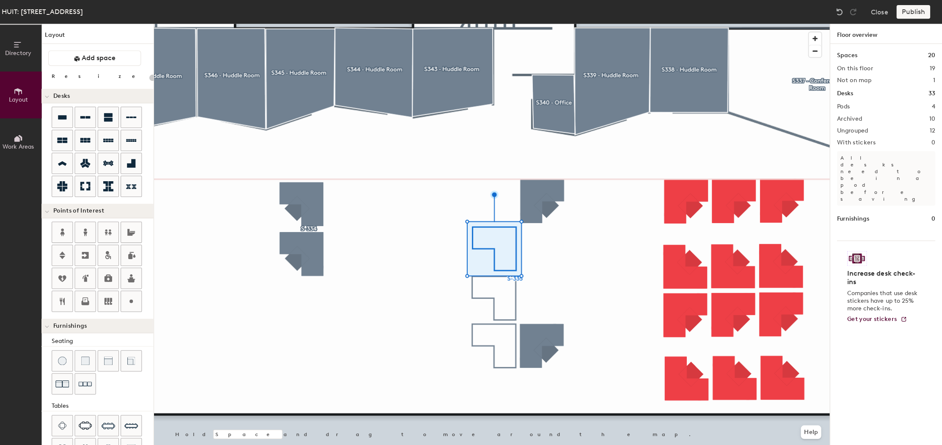
type input "140"
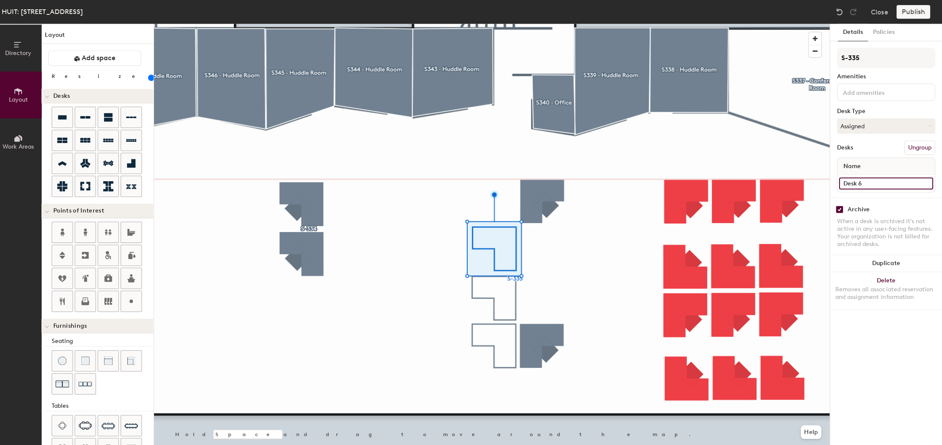
click at [857, 183] on input "Desk 6" at bounding box center [885, 182] width 93 height 12
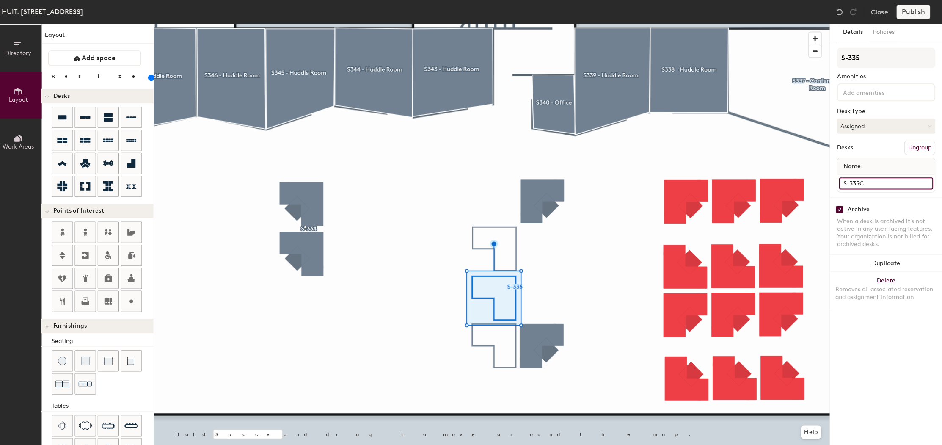
type input "S-335C"
click at [665, 24] on div at bounding box center [494, 24] width 672 height 0
checkbox input "false"
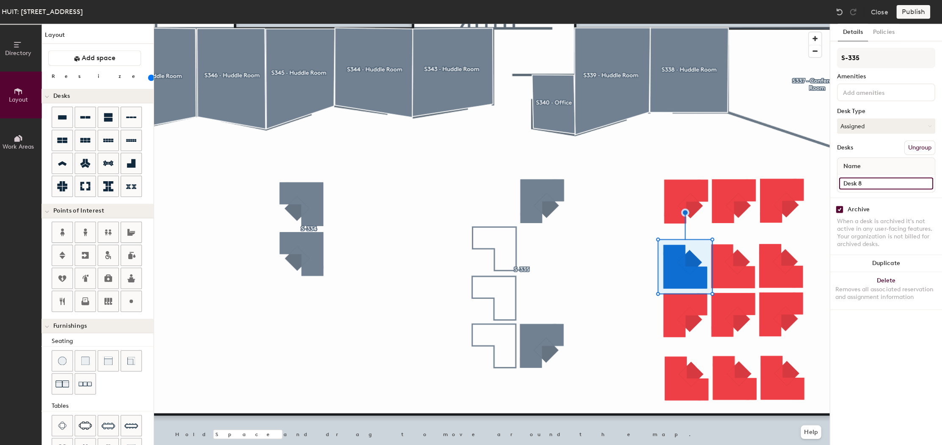
click at [866, 183] on input "Desk 8" at bounding box center [885, 182] width 93 height 12
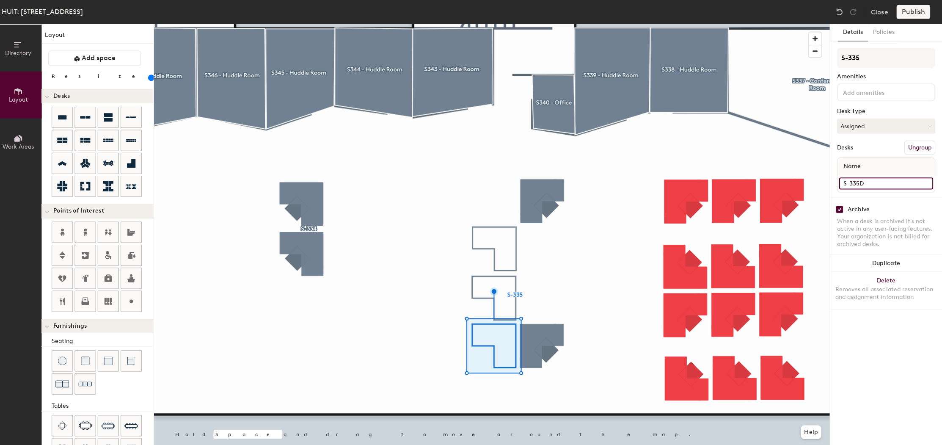
type input "S-335D"
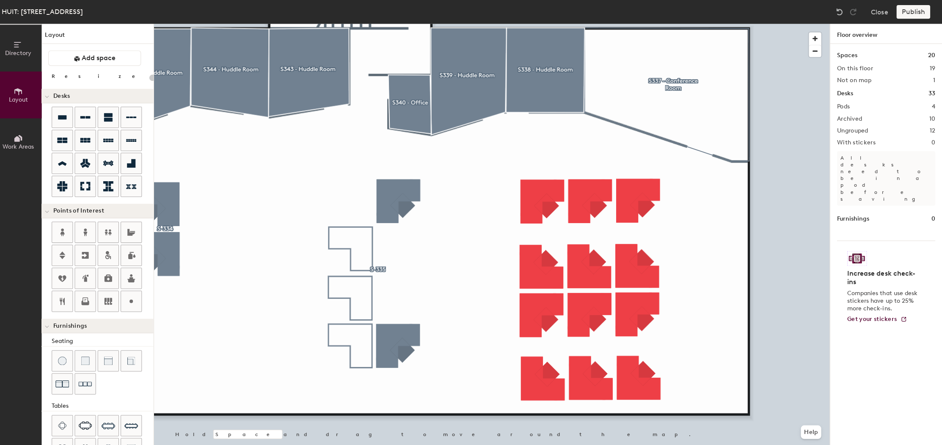
click at [536, 24] on div at bounding box center [494, 24] width 672 height 0
type input "140"
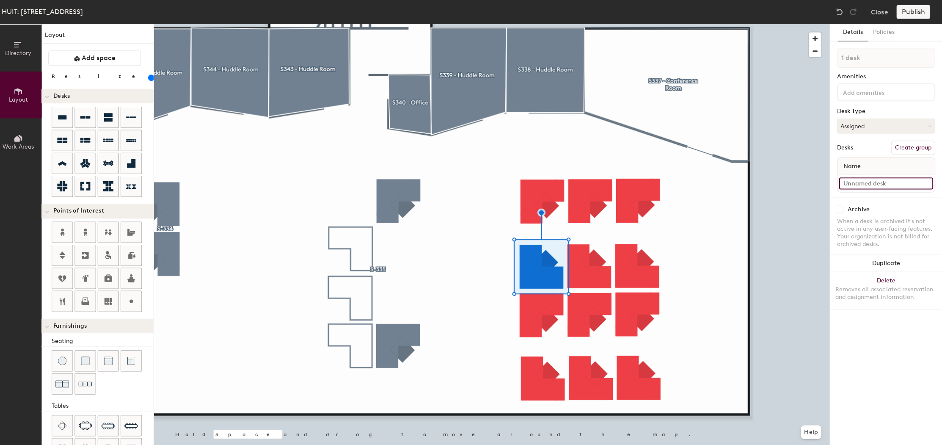
click at [879, 184] on input at bounding box center [885, 182] width 93 height 12
type input "S-336D"
click at [592, 24] on div at bounding box center [494, 24] width 672 height 0
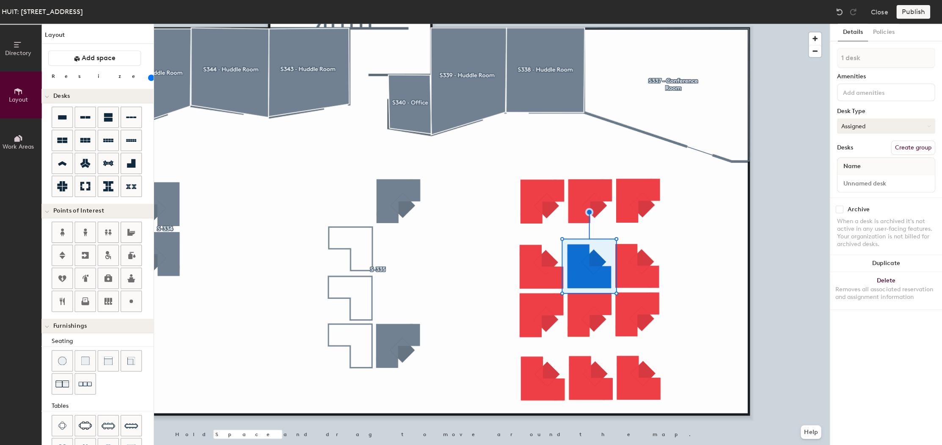
click at [879, 128] on button "Assigned" at bounding box center [886, 125] width 98 height 15
drag, startPoint x: 868, startPoint y: 258, endPoint x: 867, endPoint y: 210, distance: 47.4
click at [868, 257] on button "Duplicate" at bounding box center [885, 261] width 111 height 17
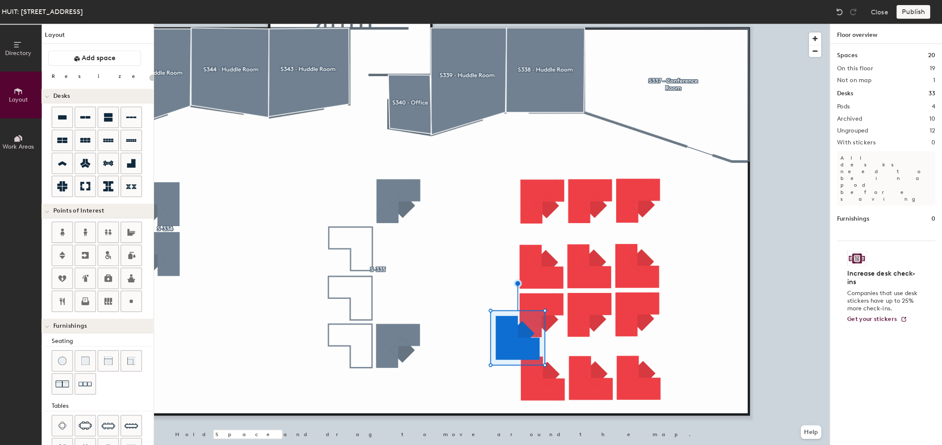
click at [579, 24] on div at bounding box center [494, 24] width 672 height 0
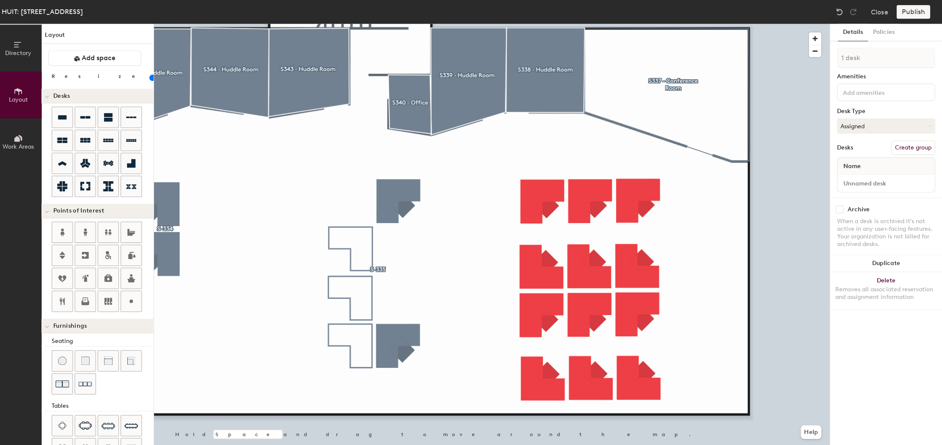
type input "140"
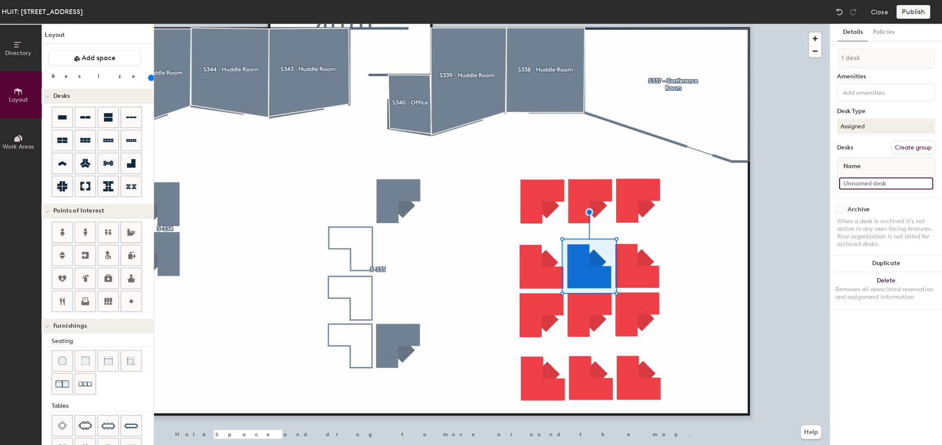
click at [854, 180] on input at bounding box center [885, 182] width 93 height 12
type input "S-336E"
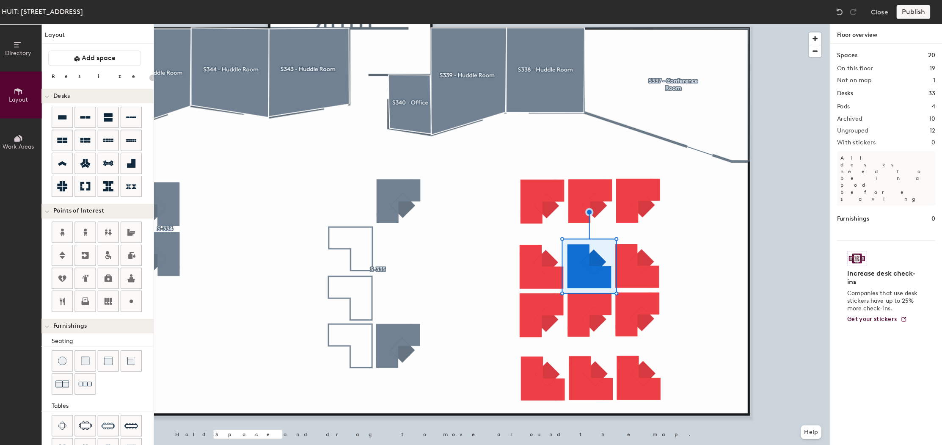
click at [537, 24] on div at bounding box center [494, 24] width 672 height 0
type input "140"
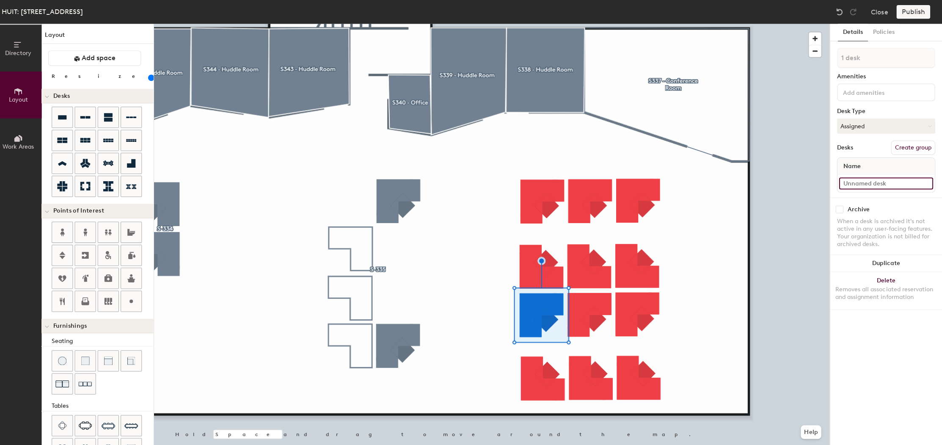
click at [882, 181] on input at bounding box center [885, 182] width 93 height 12
type input "s"
type input "S-336G"
click at [617, 24] on div at bounding box center [494, 24] width 672 height 0
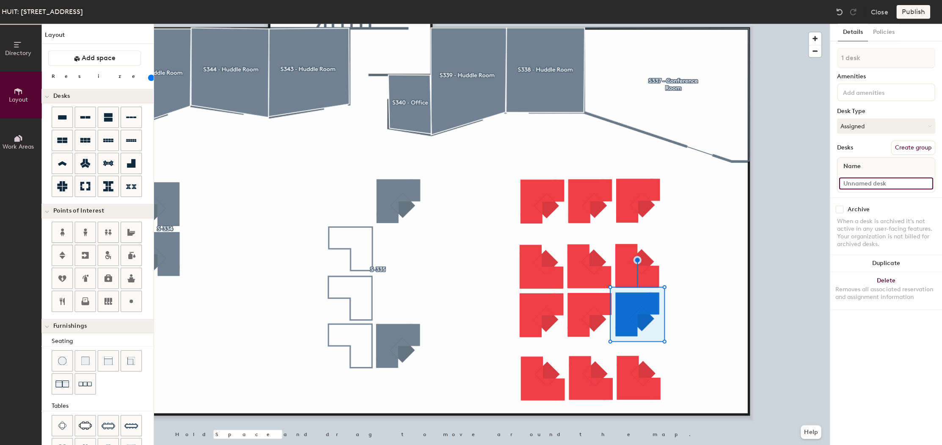
click at [875, 181] on input at bounding box center [885, 182] width 93 height 12
type input "S-336I"
click at [692, 24] on div at bounding box center [494, 24] width 672 height 0
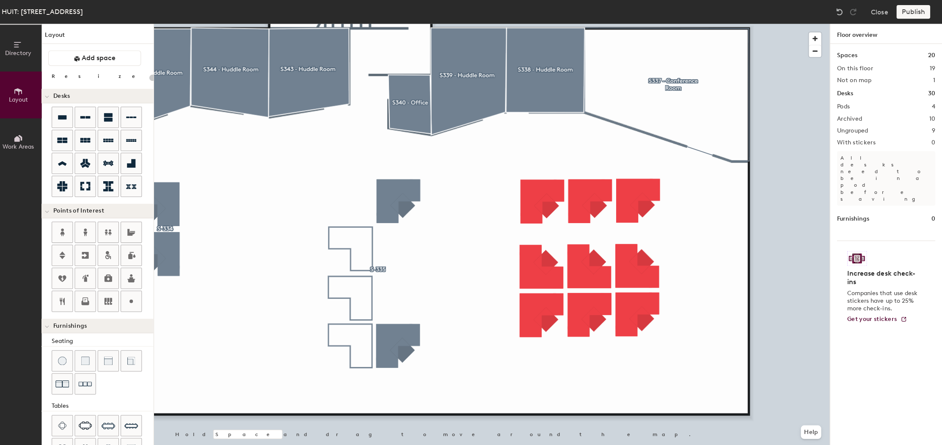
click at [578, 24] on div at bounding box center [494, 24] width 672 height 0
click at [632, 24] on div at bounding box center [494, 24] width 672 height 0
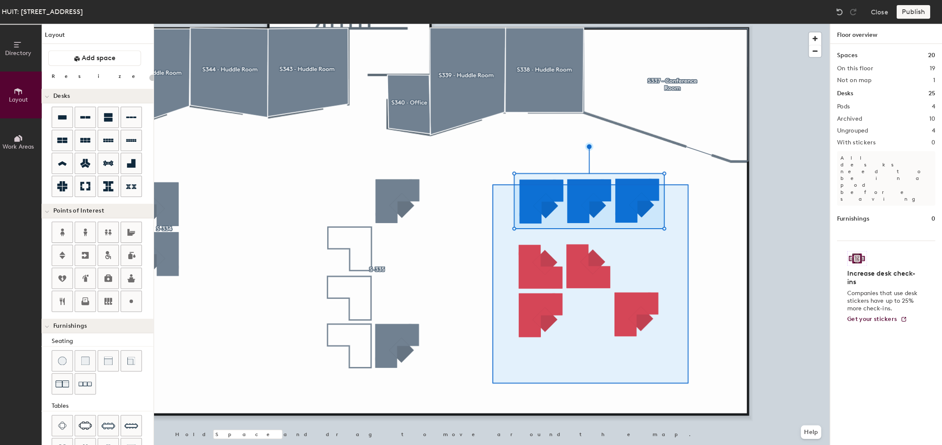
click at [687, 24] on div at bounding box center [494, 24] width 672 height 0
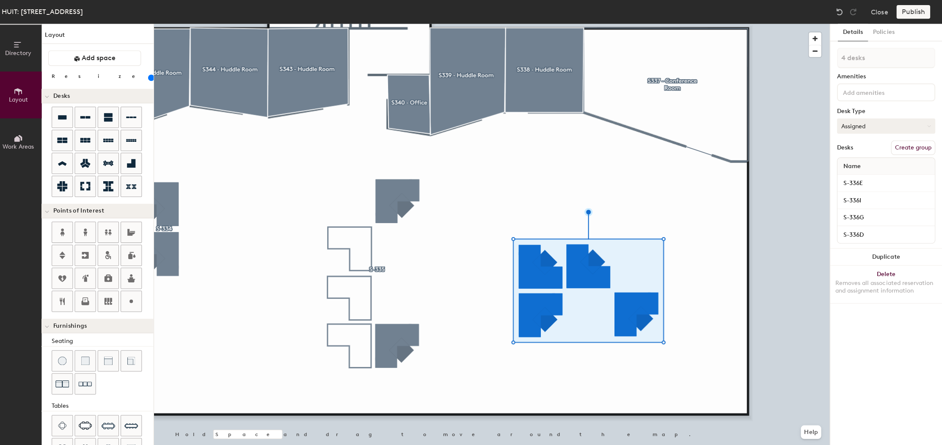
click at [860, 123] on button "Assigned" at bounding box center [886, 125] width 98 height 15
click at [854, 173] on div "Hoteled" at bounding box center [880, 176] width 85 height 13
click at [858, 92] on input at bounding box center [879, 91] width 76 height 10
click at [916, 295] on button "Delete Removes all associated reservation and assignment information" at bounding box center [885, 282] width 111 height 37
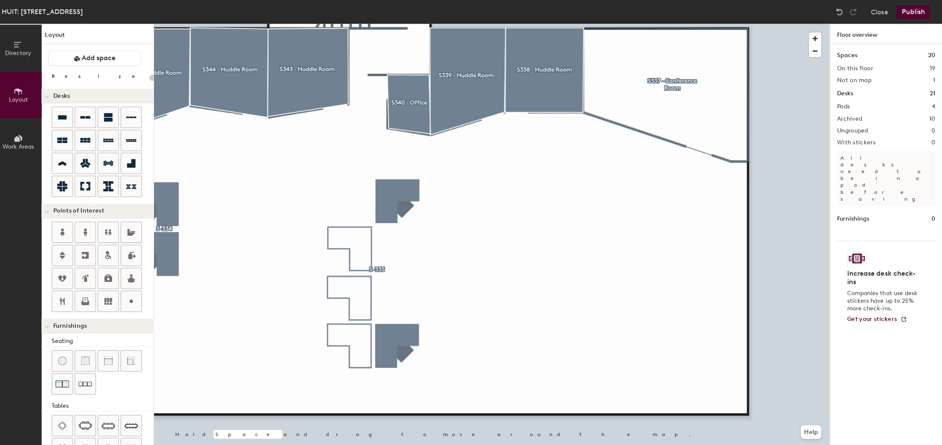
drag, startPoint x: 832, startPoint y: 11, endPoint x: 823, endPoint y: 20, distance: 13.2
click at [835, 11] on img at bounding box center [839, 12] width 8 height 8
type input "140"
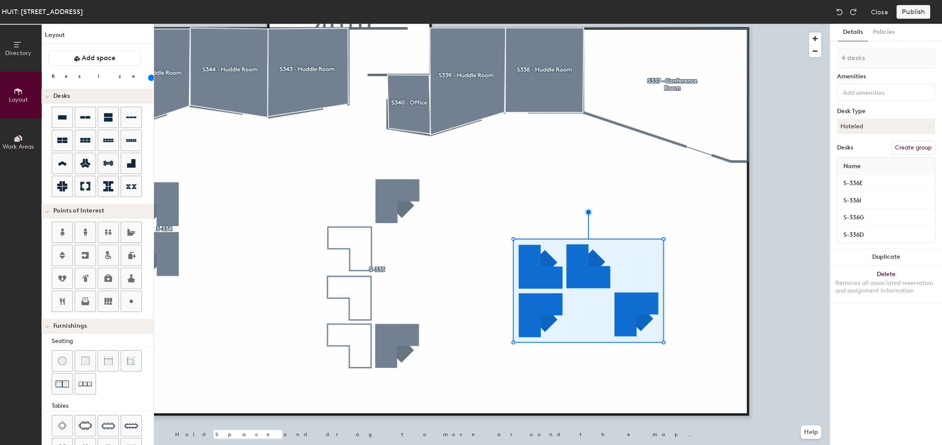
drag, startPoint x: 903, startPoint y: 143, endPoint x: 897, endPoint y: 137, distance: 7.8
click at [903, 142] on button "Create group" at bounding box center [913, 147] width 44 height 14
type input "P"
type input "S-336"
click at [398, 24] on div at bounding box center [494, 24] width 672 height 0
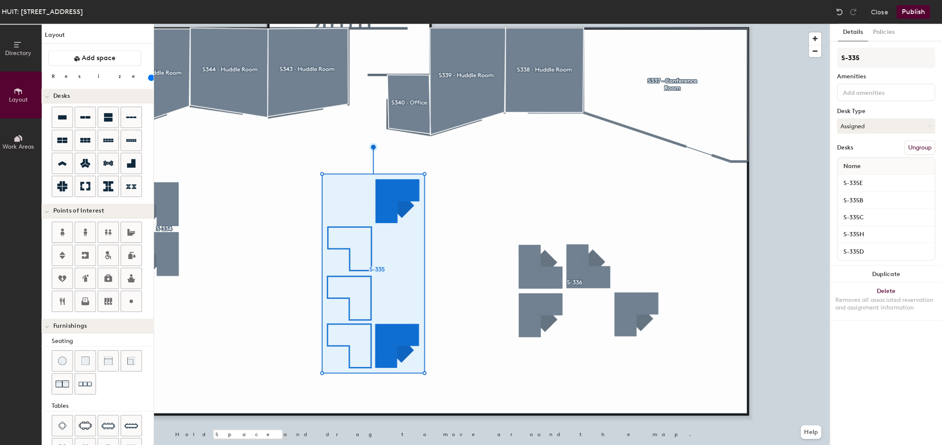
click at [437, 24] on div at bounding box center [494, 24] width 672 height 0
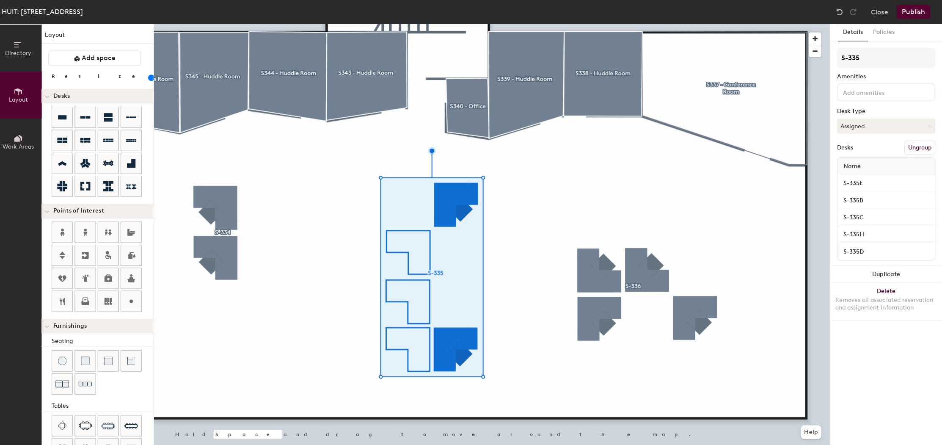
drag, startPoint x: 855, startPoint y: 124, endPoint x: 850, endPoint y: 135, distance: 11.5
click at [855, 124] on button "Assigned" at bounding box center [886, 125] width 98 height 15
click at [846, 177] on div "Hoteled" at bounding box center [880, 176] width 85 height 13
click at [293, 24] on div at bounding box center [494, 24] width 672 height 0
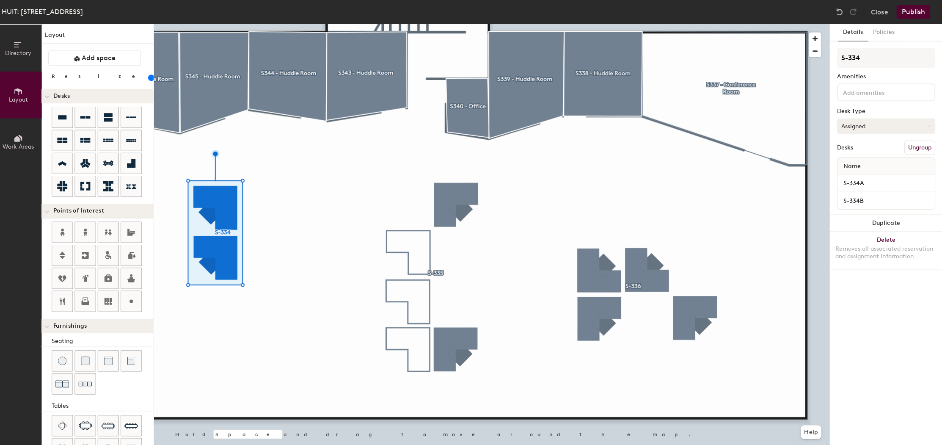
click at [856, 118] on div "S-334 Amenities Desk Type Assigned Desks Ungroup Name S-334A S-334B" at bounding box center [886, 130] width 98 height 166
click at [857, 124] on button "Assigned" at bounding box center [886, 125] width 98 height 15
click at [847, 171] on div "Hoteled" at bounding box center [880, 176] width 85 height 13
click at [321, 24] on div at bounding box center [494, 24] width 672 height 0
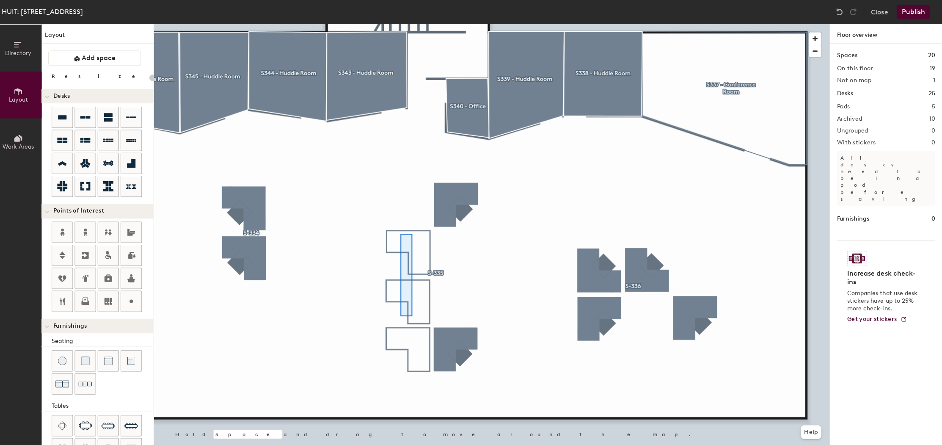
click at [423, 24] on div at bounding box center [494, 24] width 672 height 0
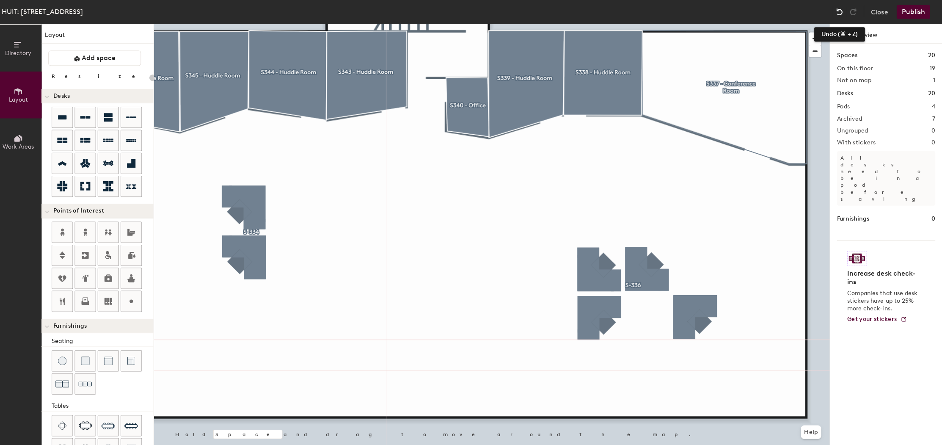
click at [835, 14] on img at bounding box center [839, 12] width 8 height 8
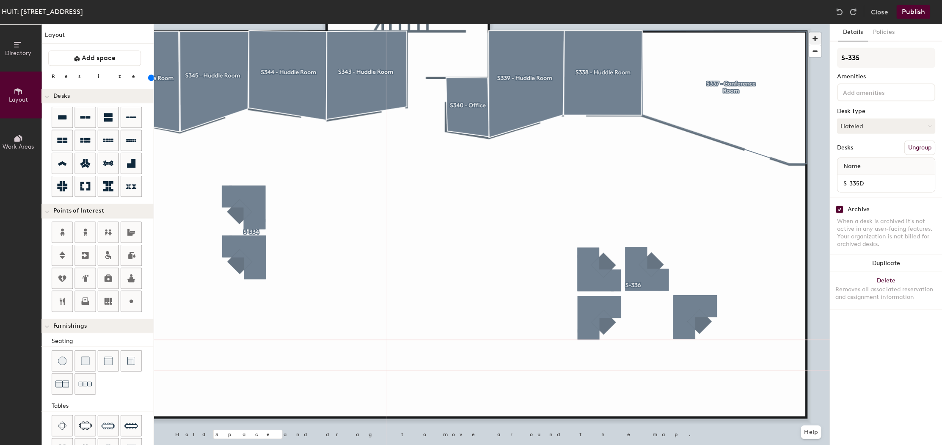
click at [394, 24] on div at bounding box center [494, 24] width 672 height 0
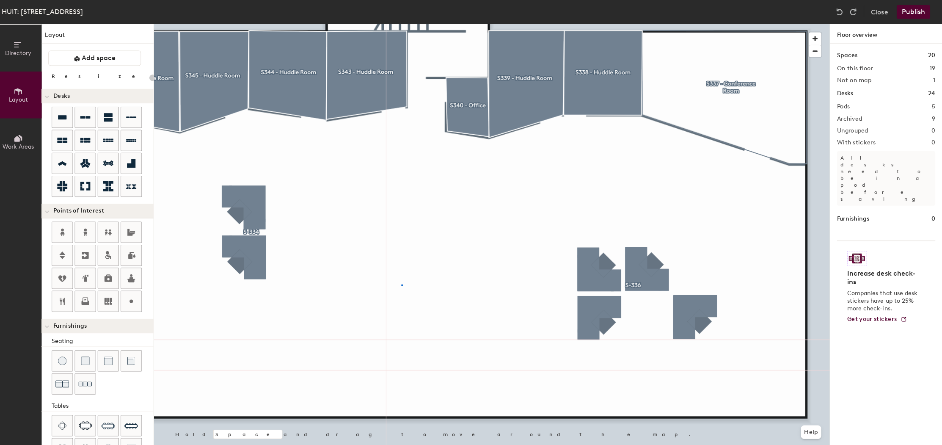
click at [398, 24] on div at bounding box center [494, 24] width 672 height 0
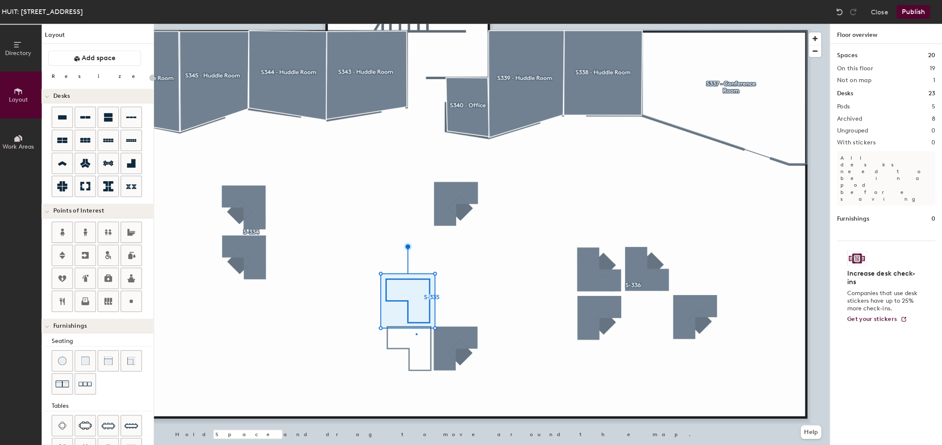
click at [413, 24] on div at bounding box center [494, 24] width 672 height 0
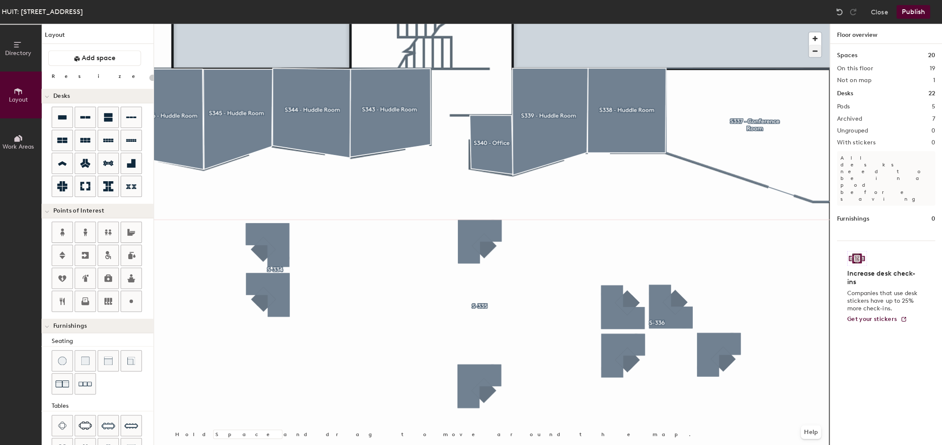
click at [809, 51] on span "button" at bounding box center [815, 51] width 12 height 12
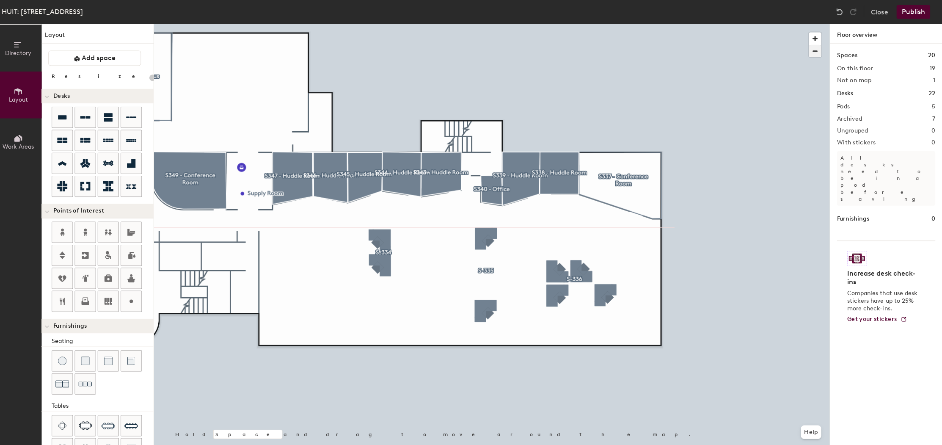
click at [809, 51] on span "button" at bounding box center [815, 51] width 12 height 12
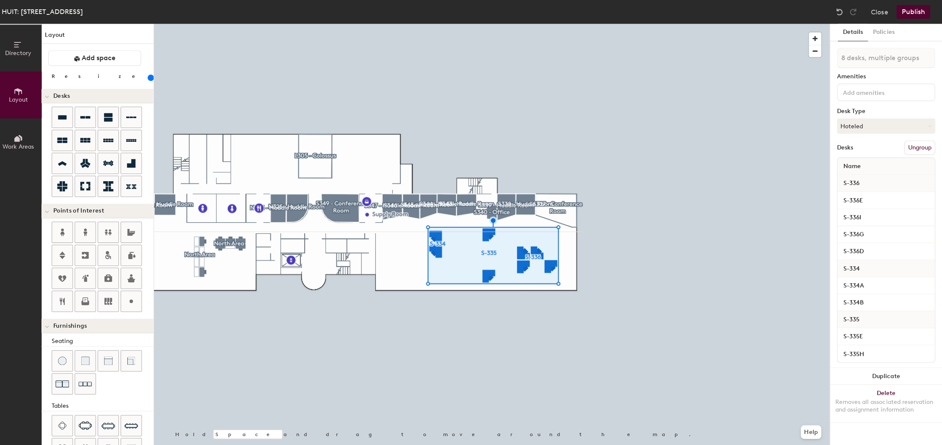
drag, startPoint x: 87, startPoint y: 76, endPoint x: 96, endPoint y: 77, distance: 9.7
click at [154, 77] on input "range" at bounding box center [154, 77] width 0 height 7
click at [154, 78] on input "range" at bounding box center [154, 77] width 0 height 7
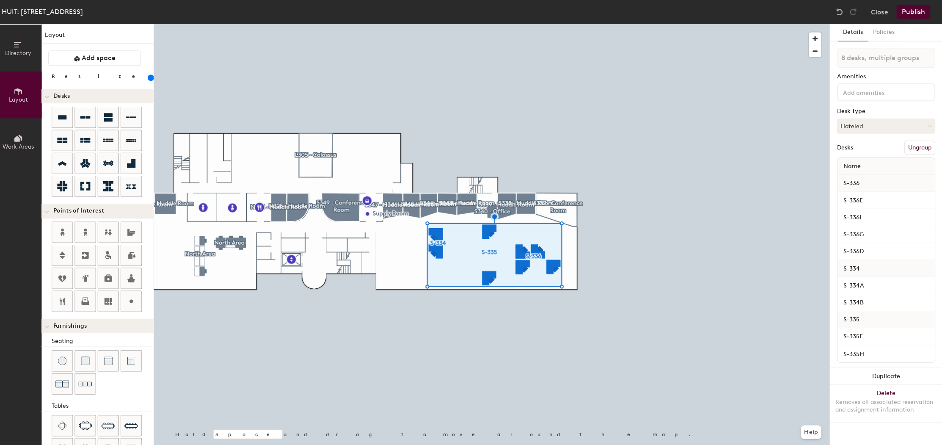
type input "160"
drag, startPoint x: 88, startPoint y: 78, endPoint x: 117, endPoint y: 89, distance: 30.6
click at [154, 78] on input "range" at bounding box center [154, 77] width 0 height 7
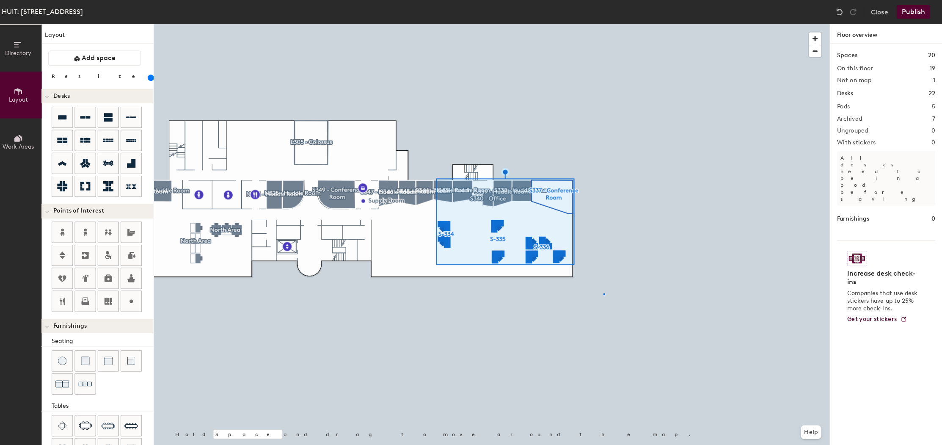
click at [599, 24] on div at bounding box center [494, 24] width 672 height 0
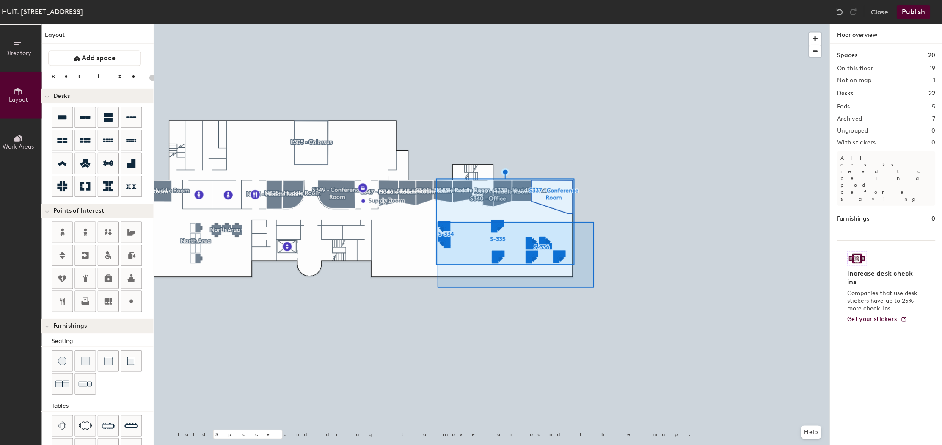
click at [430, 24] on div at bounding box center [494, 24] width 672 height 0
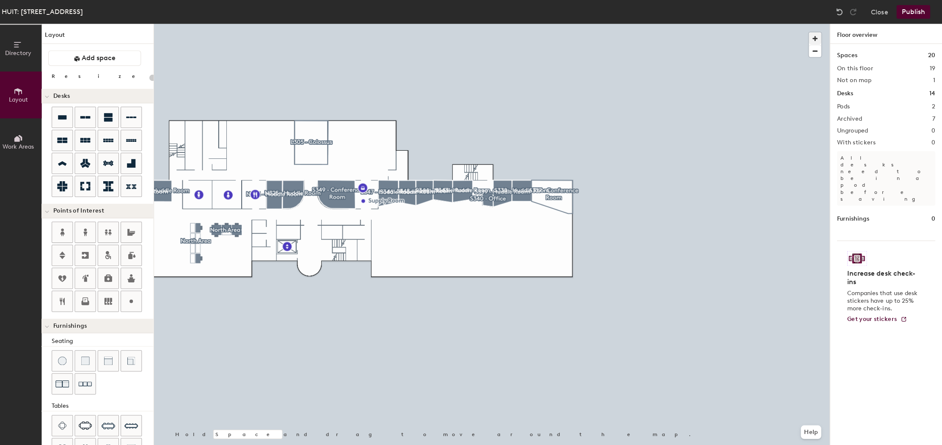
click at [812, 40] on span "button" at bounding box center [815, 38] width 12 height 12
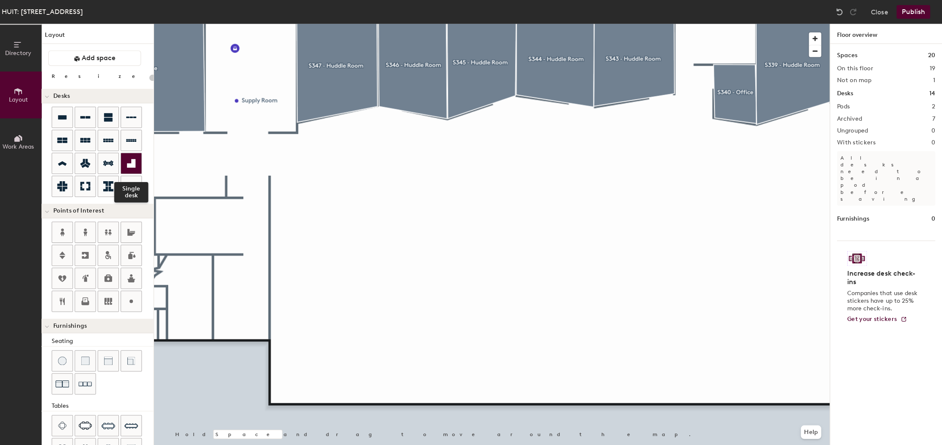
drag, startPoint x: 133, startPoint y: 160, endPoint x: 138, endPoint y: 162, distance: 5.4
click at [138, 162] on div at bounding box center [136, 162] width 20 height 20
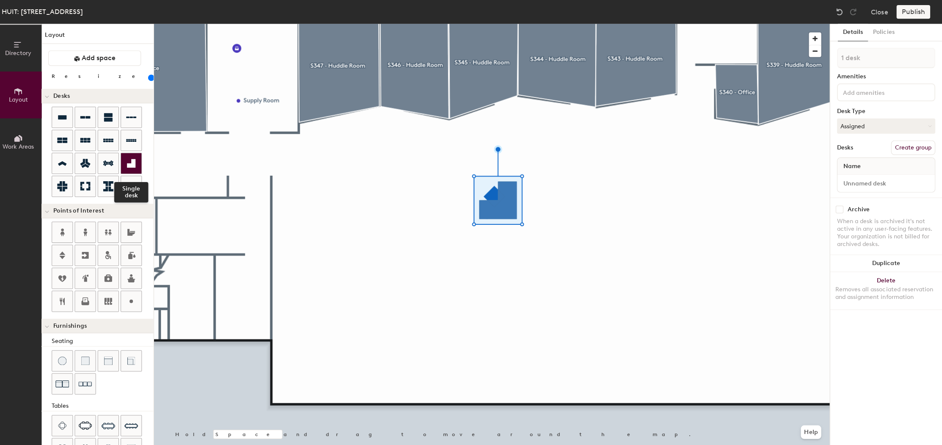
drag, startPoint x: 129, startPoint y: 161, endPoint x: 135, endPoint y: 162, distance: 5.1
click at [135, 162] on icon at bounding box center [136, 162] width 10 height 10
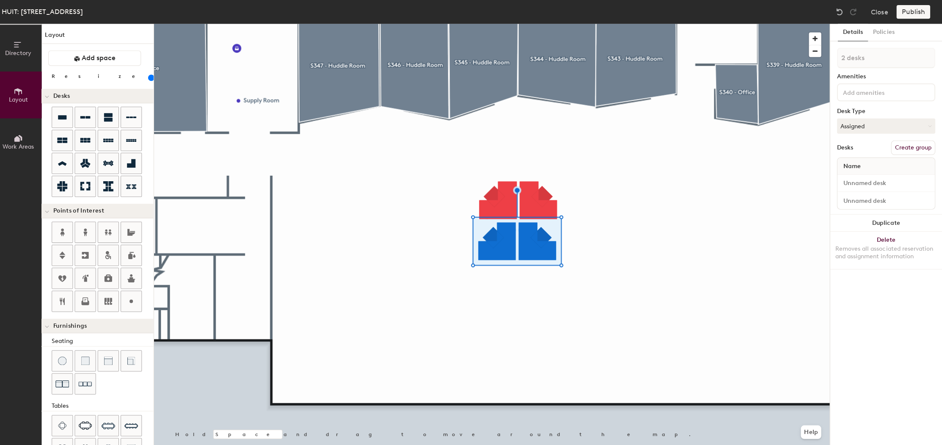
click at [611, 24] on div at bounding box center [494, 24] width 672 height 0
click at [582, 24] on div at bounding box center [494, 24] width 672 height 0
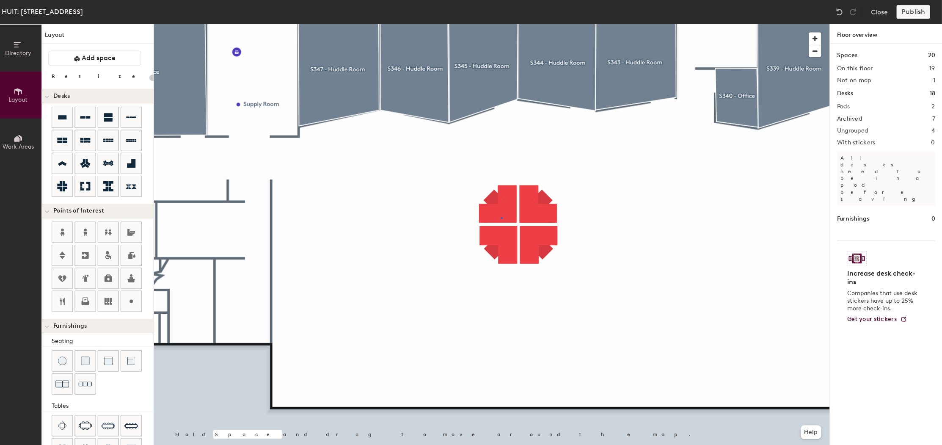
click at [498, 24] on div at bounding box center [494, 24] width 672 height 0
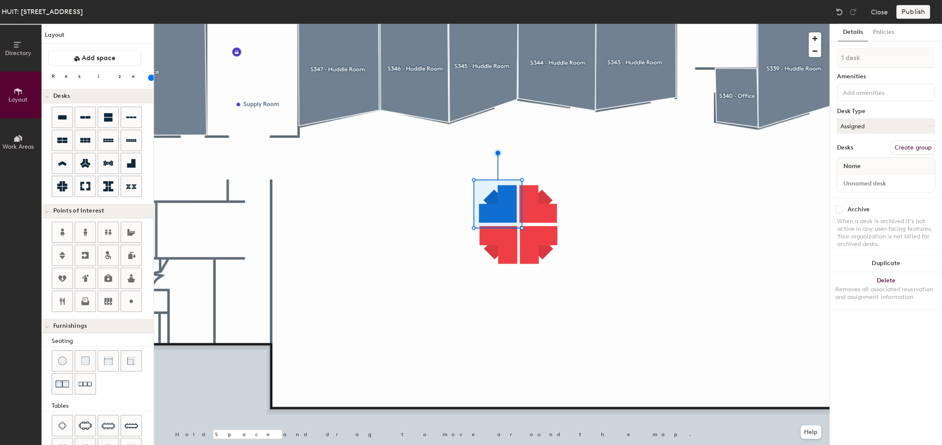
click at [492, 24] on div at bounding box center [494, 24] width 672 height 0
click at [542, 24] on div at bounding box center [494, 24] width 672 height 0
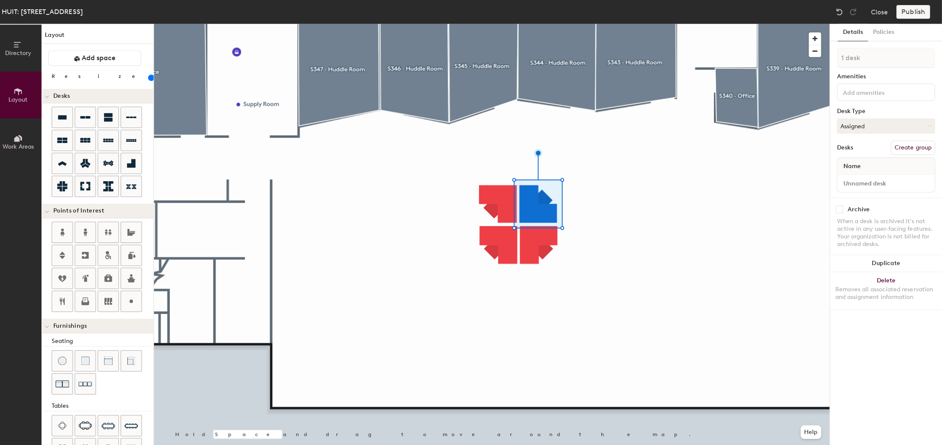
click at [637, 24] on div at bounding box center [494, 24] width 672 height 0
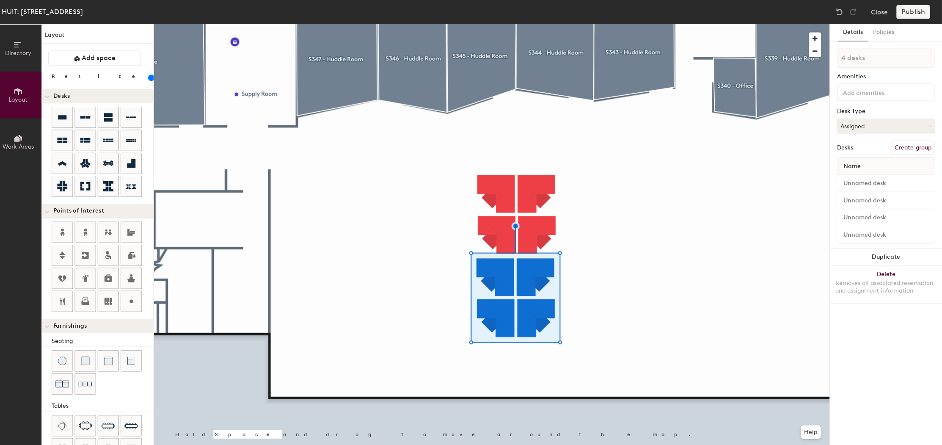
click at [424, 24] on div at bounding box center [494, 24] width 672 height 0
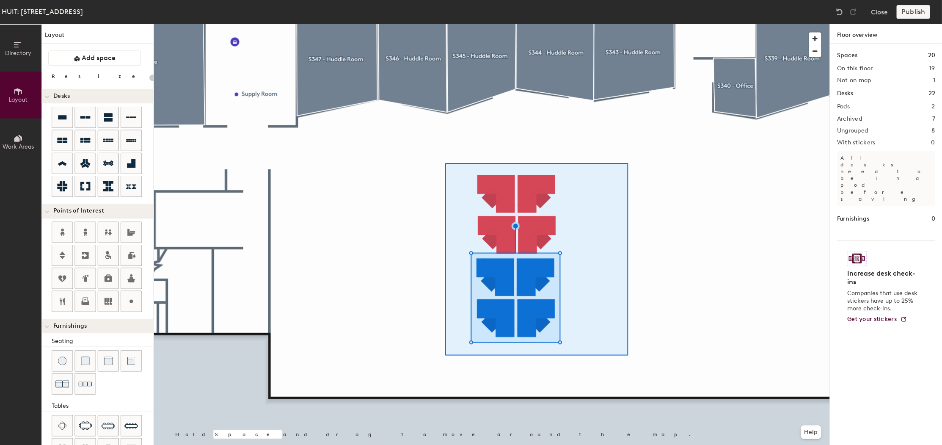
click at [627, 24] on div at bounding box center [494, 24] width 672 height 0
type input "120"
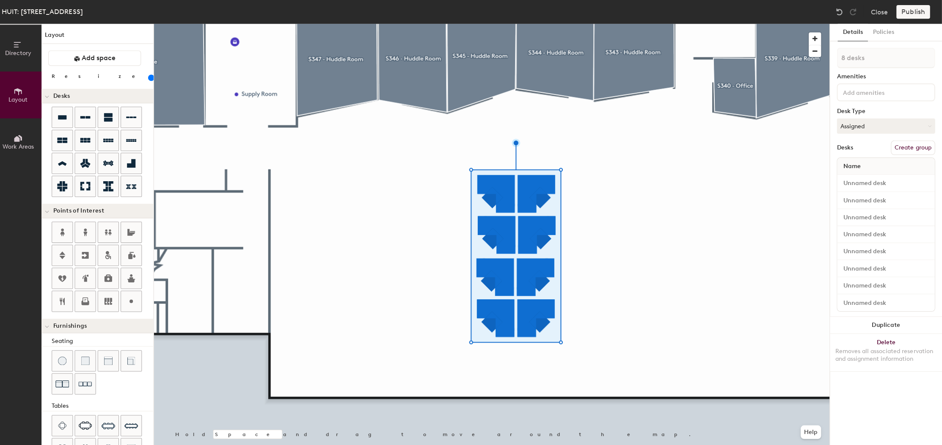
click at [920, 143] on button "Create group" at bounding box center [913, 147] width 44 height 14
drag, startPoint x: 884, startPoint y: 119, endPoint x: 876, endPoint y: 139, distance: 21.7
click at [884, 119] on button "Assigned" at bounding box center [886, 125] width 98 height 15
drag, startPoint x: 856, startPoint y: 172, endPoint x: 860, endPoint y: 122, distance: 50.5
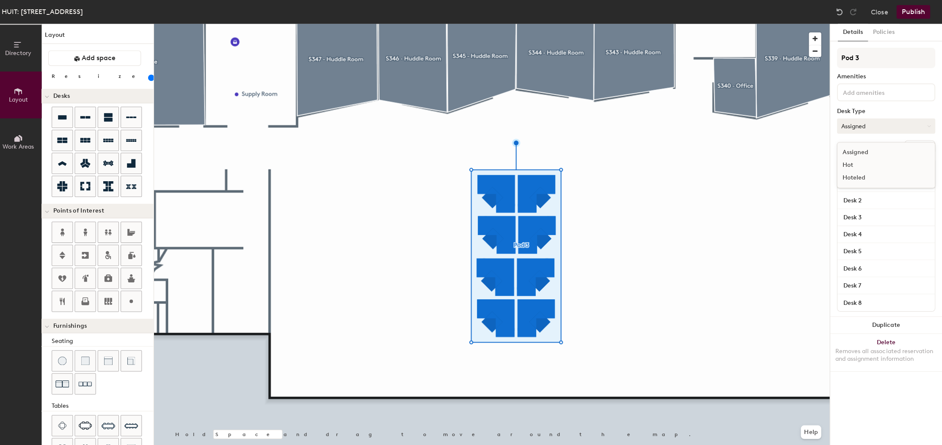
click at [855, 170] on div "Hoteled" at bounding box center [880, 176] width 85 height 13
click at [866, 91] on input at bounding box center [879, 91] width 76 height 10
drag, startPoint x: 845, startPoint y: 58, endPoint x: 854, endPoint y: 58, distance: 9.7
click at [845, 58] on input "Pod 3" at bounding box center [886, 57] width 98 height 20
drag, startPoint x: 857, startPoint y: 57, endPoint x: 826, endPoint y: 56, distance: 30.9
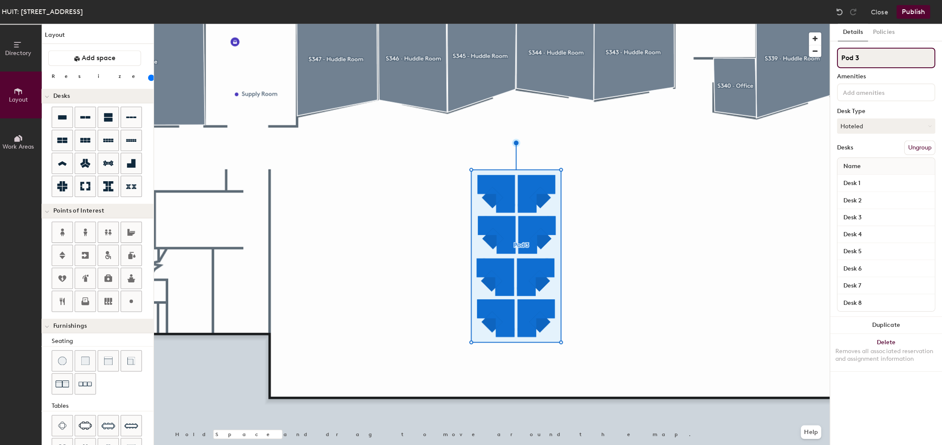
click at [830, 56] on div "Details Policies Pod 3 Amenities Desk Type Hoteled Desks Ungroup Name Desk 1 De…" at bounding box center [885, 234] width 111 height 421
type input "s"
type input "S-334"
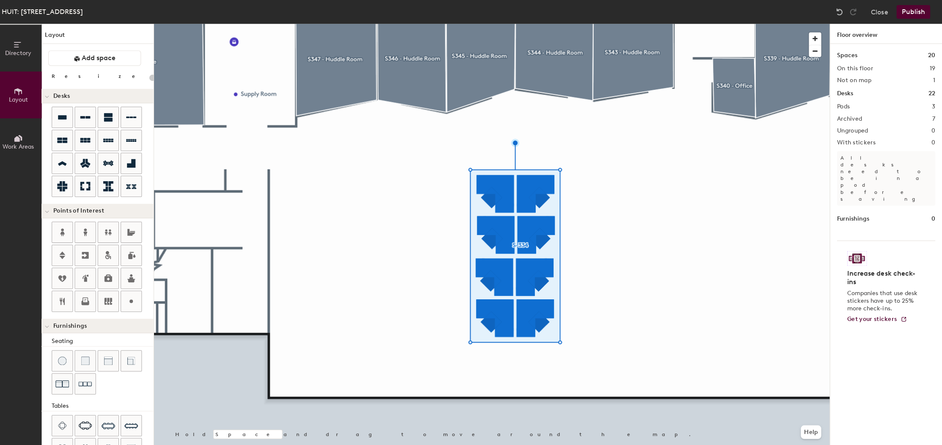
type input "120"
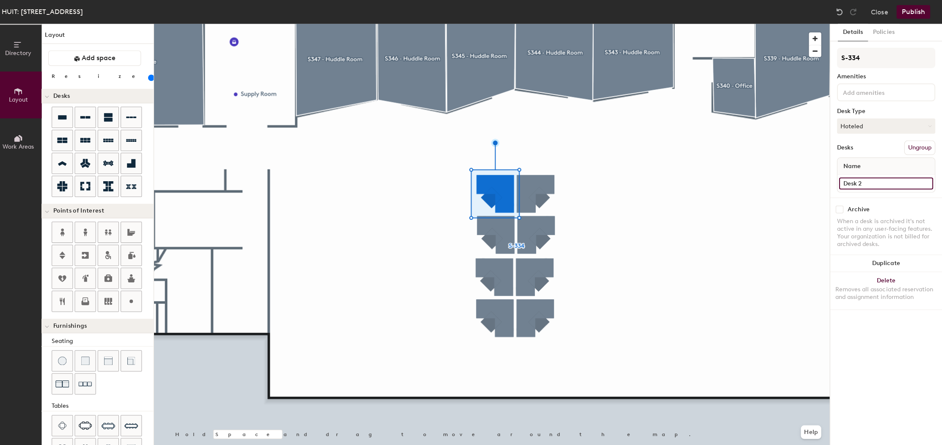
click at [867, 181] on input "Desk 2" at bounding box center [885, 182] width 93 height 12
type input "S-335A"
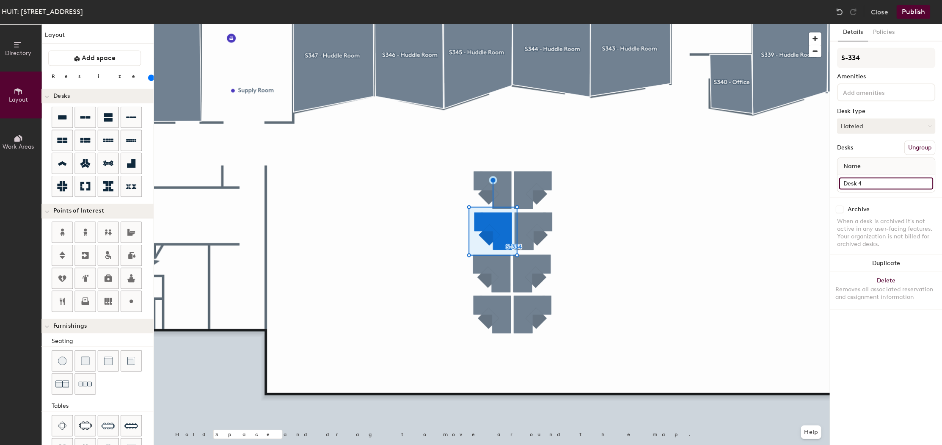
click at [884, 181] on input "Desk 4" at bounding box center [885, 182] width 93 height 12
type input "s"
type input "S334B"
click at [662, 24] on div at bounding box center [494, 24] width 672 height 0
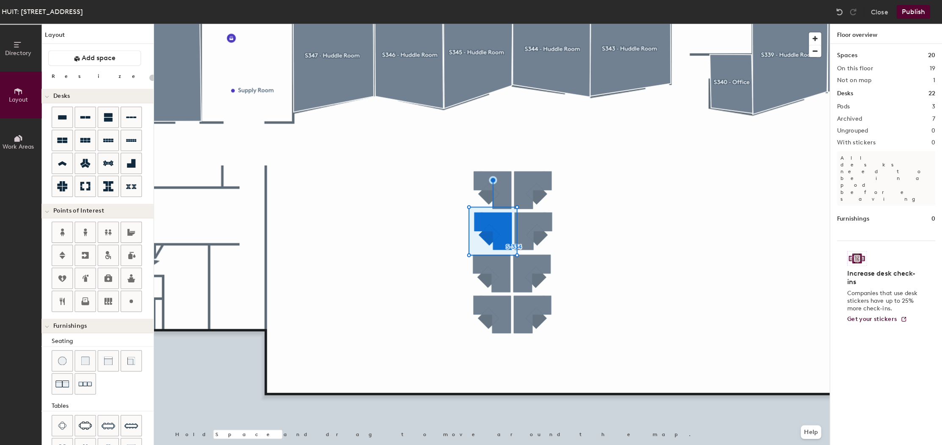
click at [497, 24] on div at bounding box center [494, 24] width 672 height 0
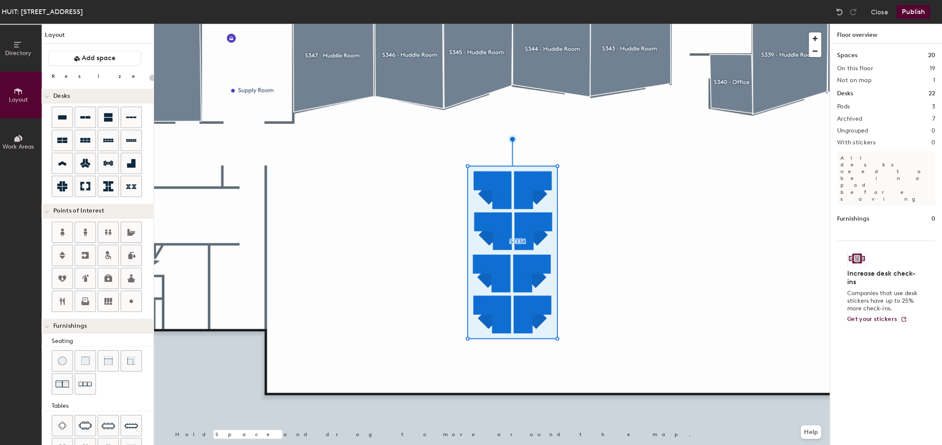
click at [483, 24] on div at bounding box center [494, 24] width 672 height 0
type input "120"
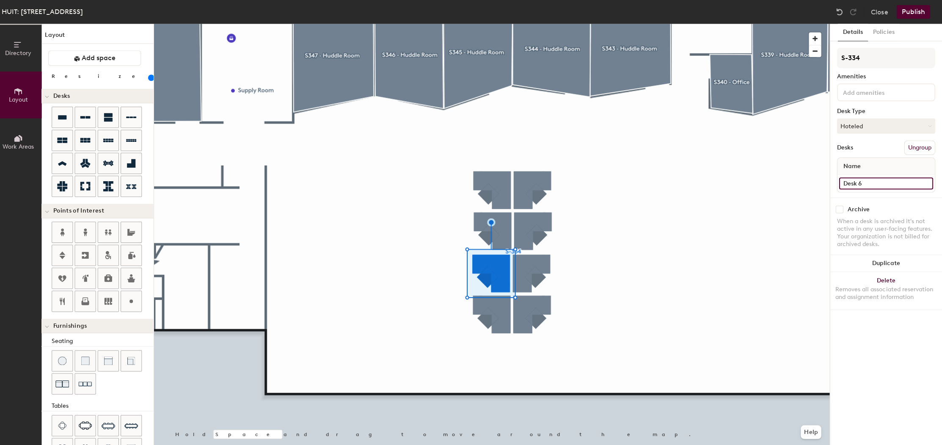
click at [869, 183] on input "Desk 6" at bounding box center [885, 182] width 93 height 12
type input "S-334C"
click at [837, 208] on input "checkbox" at bounding box center [840, 208] width 8 height 8
checkbox input "true"
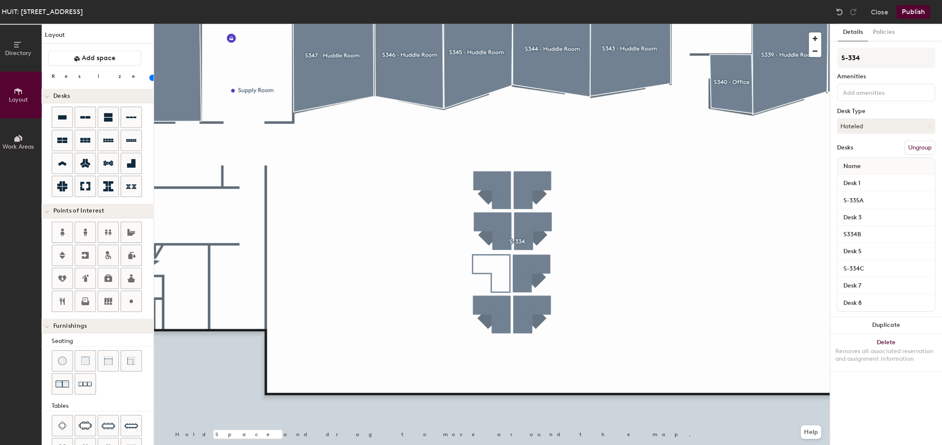
type input "120"
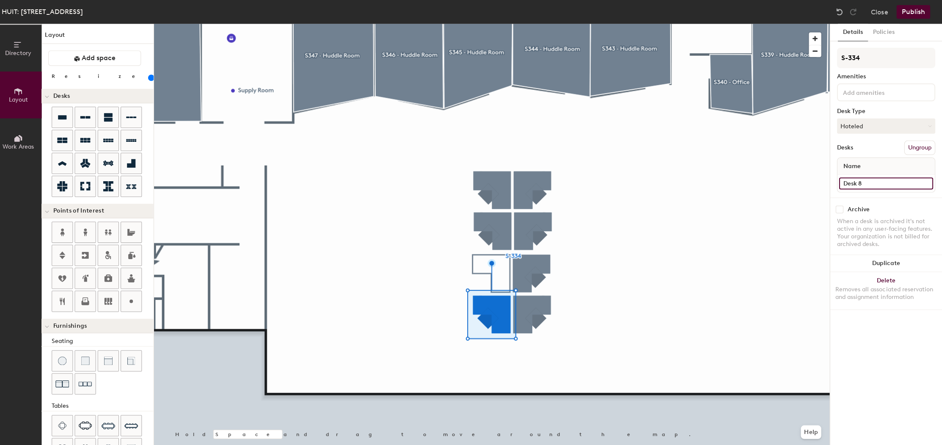
click at [854, 183] on input "Desk 8" at bounding box center [885, 182] width 93 height 12
type input "S-334D"
click at [664, 24] on div at bounding box center [494, 24] width 672 height 0
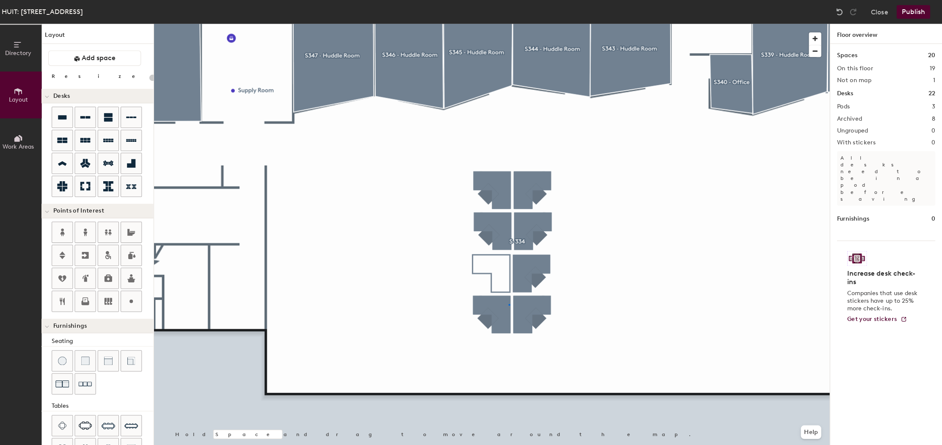
click at [505, 24] on div at bounding box center [494, 24] width 672 height 0
type input "120"
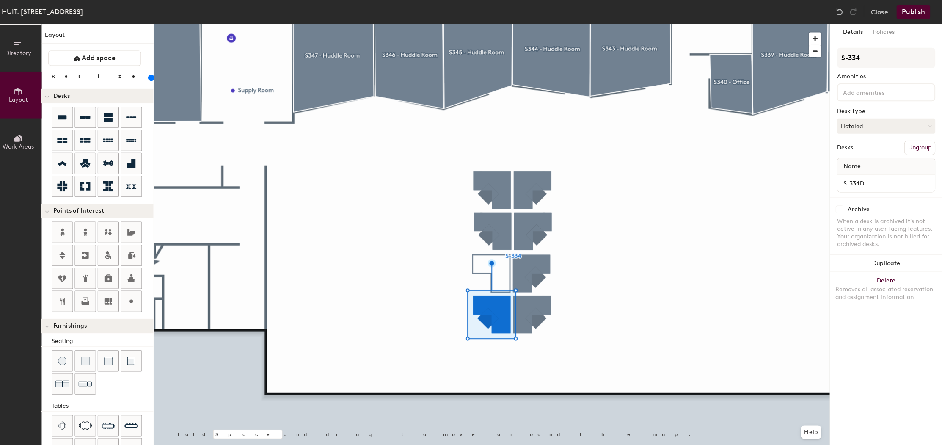
click at [842, 206] on div "Archive" at bounding box center [886, 208] width 98 height 8
drag, startPoint x: 836, startPoint y: 207, endPoint x: 835, endPoint y: 217, distance: 9.8
click at [836, 207] on input "checkbox" at bounding box center [840, 208] width 8 height 8
checkbox input "true"
click at [661, 24] on div at bounding box center [494, 24] width 672 height 0
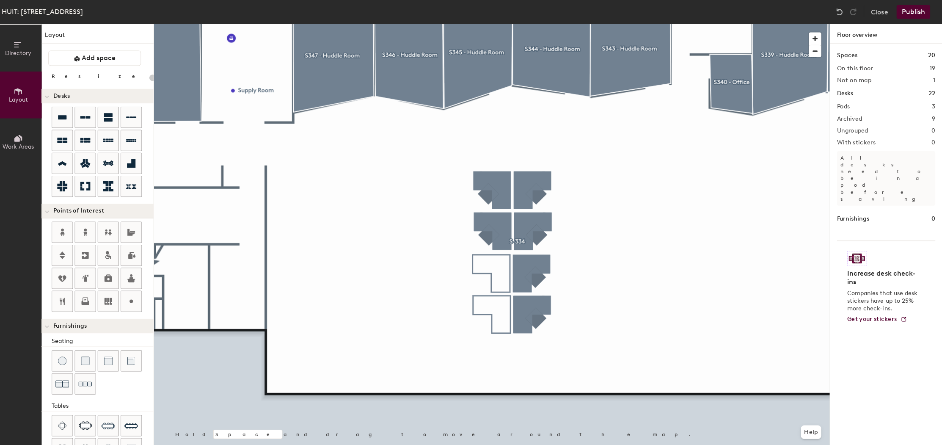
type input "120"
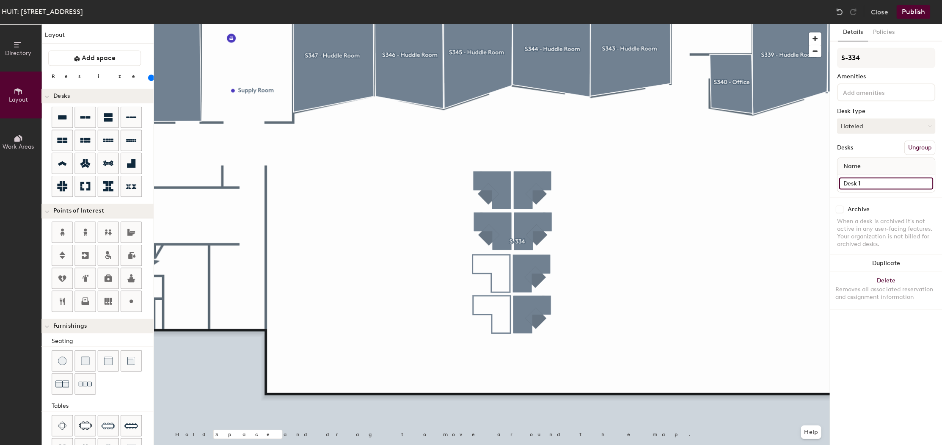
click at [862, 182] on input "Desk 1" at bounding box center [885, 182] width 93 height 12
type input "S-334E"
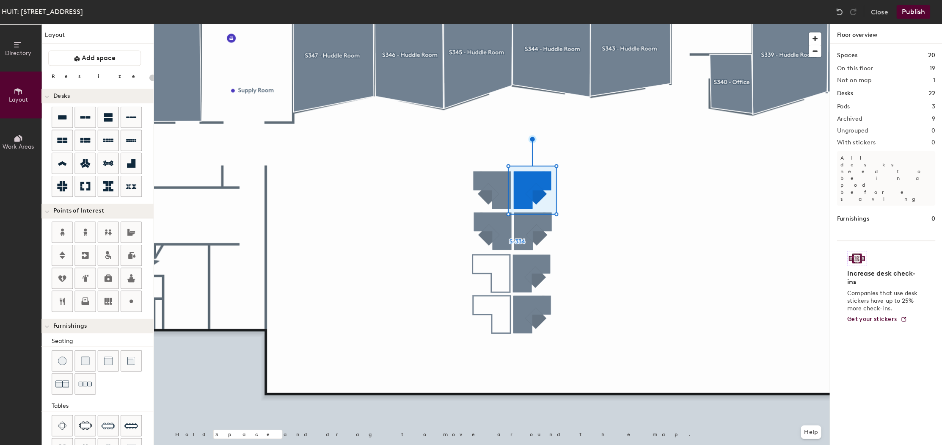
click at [532, 24] on div at bounding box center [494, 24] width 672 height 0
type input "120"
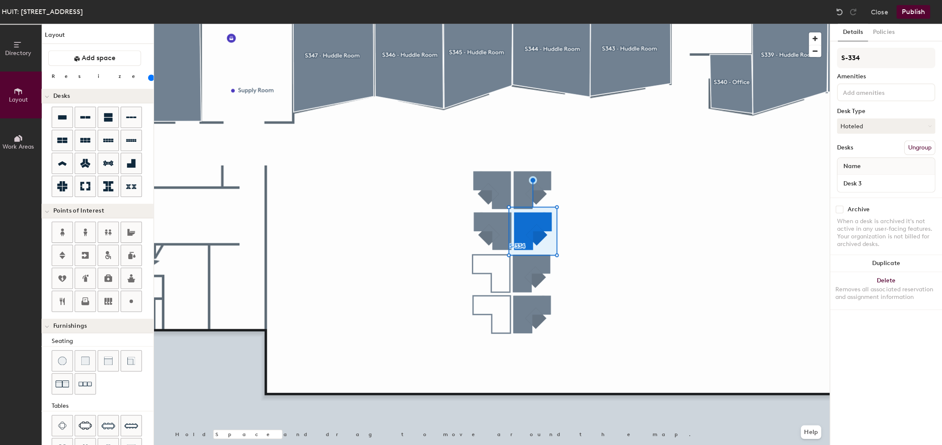
click at [891, 175] on div "Desk 3" at bounding box center [886, 182] width 97 height 17
click at [891, 177] on input "Desk 3" at bounding box center [885, 182] width 93 height 12
type input "s"
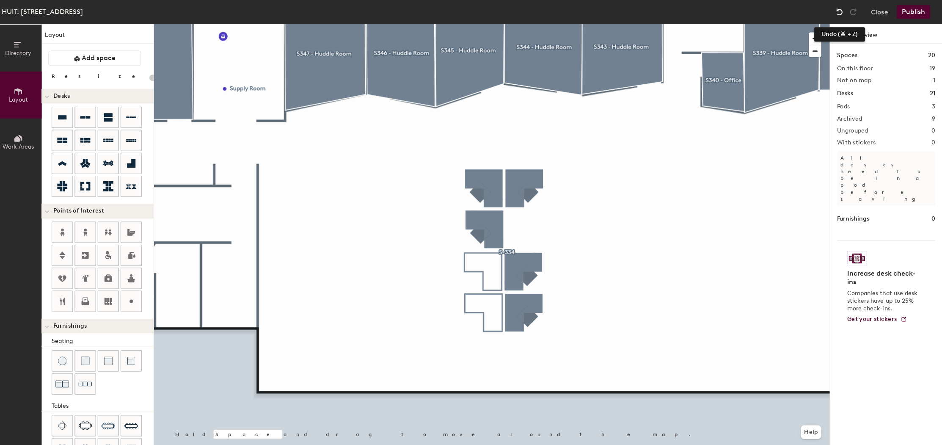
click at [835, 8] on img at bounding box center [839, 12] width 8 height 8
click at [466, 24] on div at bounding box center [494, 24] width 672 height 0
click at [492, 24] on div at bounding box center [494, 24] width 672 height 0
type input "120"
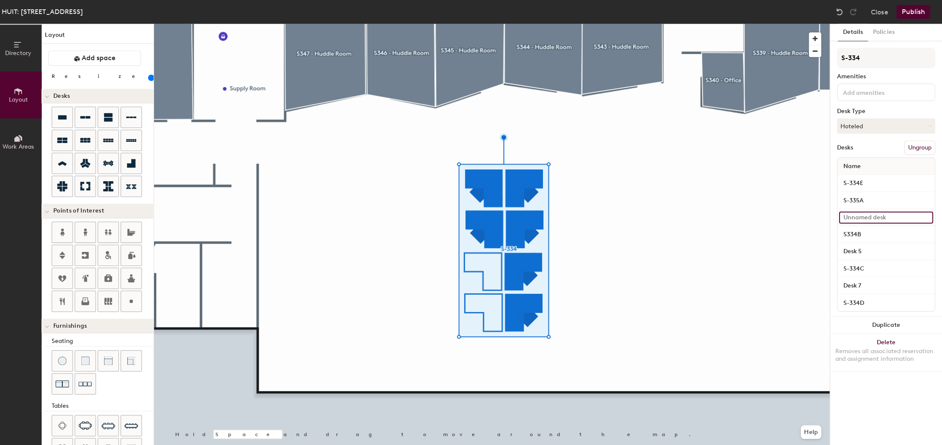
drag, startPoint x: 861, startPoint y: 216, endPoint x: 863, endPoint y: 225, distance: 9.1
click at [861, 216] on input at bounding box center [885, 216] width 93 height 12
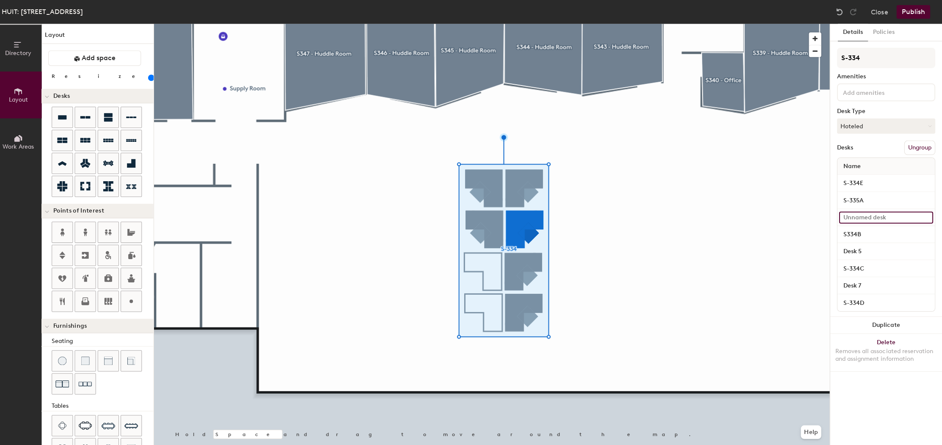
type input "s"
type input "S-334F"
click at [857, 198] on input "S-335A" at bounding box center [885, 199] width 93 height 12
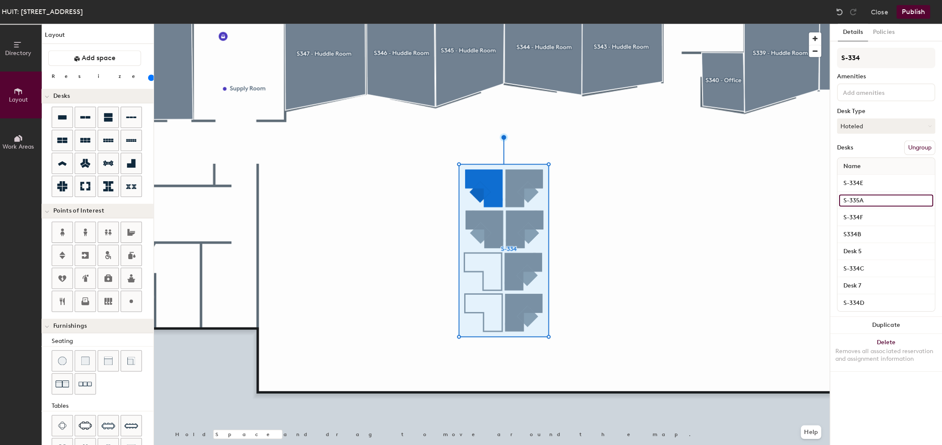
drag, startPoint x: 851, startPoint y: 198, endPoint x: 859, endPoint y: 203, distance: 8.9
click at [851, 198] on input "S-335A" at bounding box center [885, 199] width 93 height 12
drag, startPoint x: 851, startPoint y: 199, endPoint x: 859, endPoint y: 200, distance: 7.6
click at [853, 199] on input "S-335A" at bounding box center [885, 199] width 93 height 12
click at [856, 200] on input "S-335A" at bounding box center [885, 199] width 93 height 12
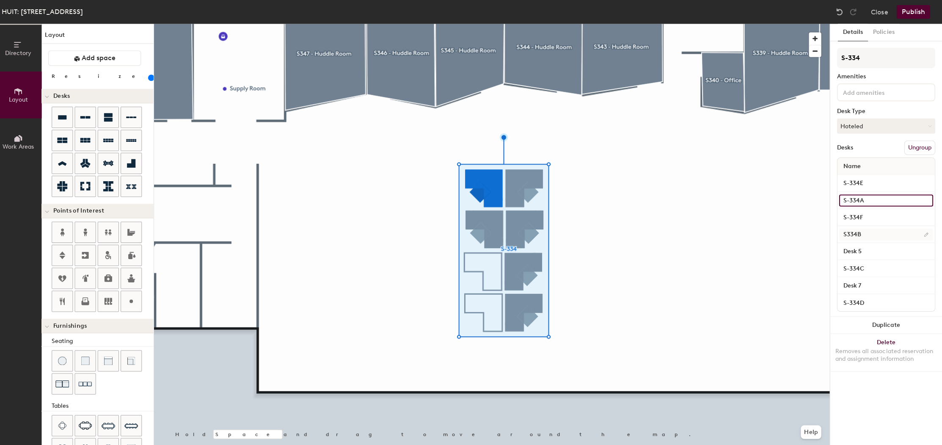
type input "S-334A"
click at [840, 231] on input "S334B" at bounding box center [885, 233] width 93 height 12
drag, startPoint x: 841, startPoint y: 232, endPoint x: 847, endPoint y: 234, distance: 5.8
click at [843, 232] on input "S334B" at bounding box center [885, 233] width 93 height 12
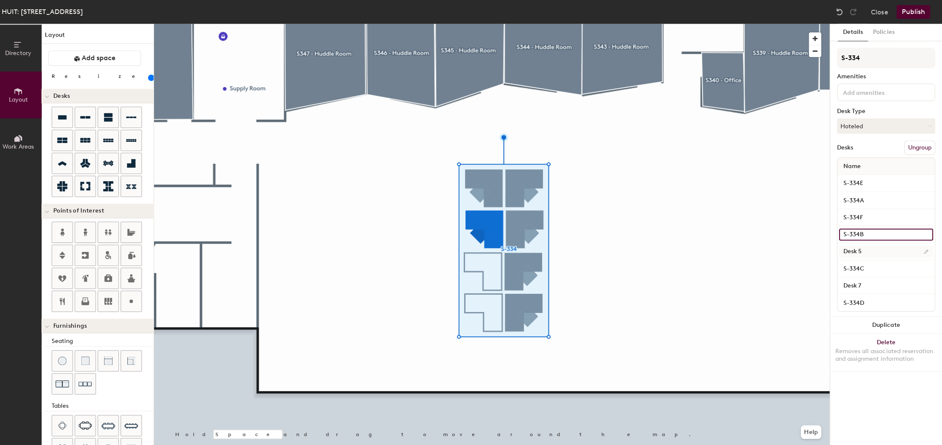
type input "S-334B"
click at [561, 24] on div at bounding box center [494, 24] width 672 height 0
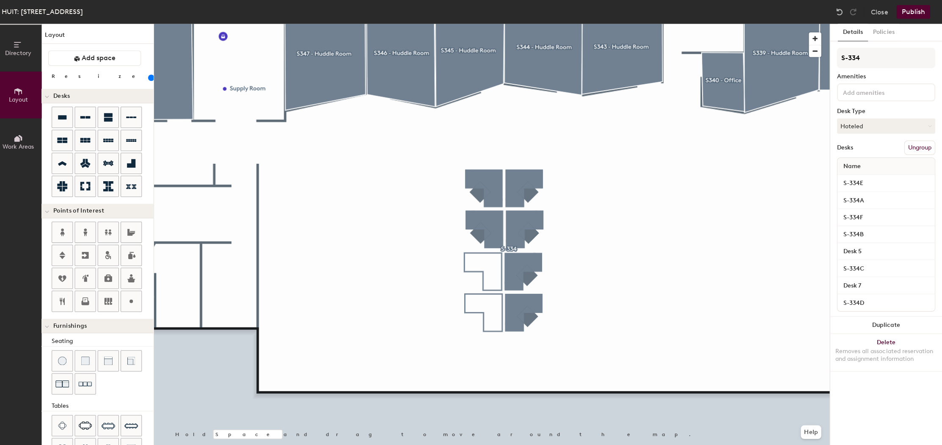
click at [591, 24] on div at bounding box center [494, 24] width 672 height 0
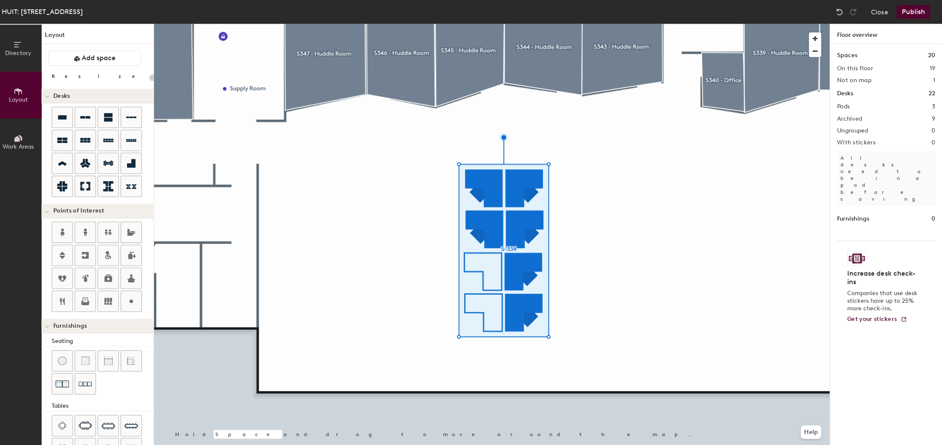
type input "120"
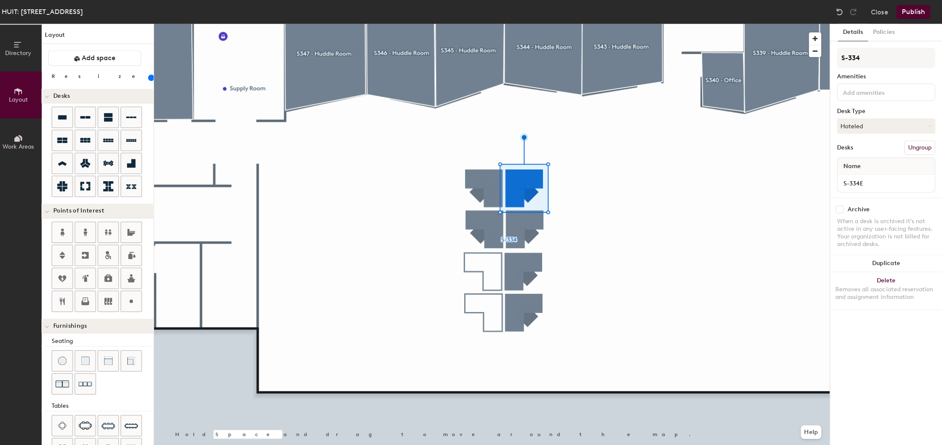
click at [841, 203] on div "Archive When a desk is archived it's not active in any user-facing features. Yo…" at bounding box center [885, 226] width 111 height 60
click at [836, 207] on input "checkbox" at bounding box center [840, 208] width 8 height 8
checkbox input "true"
click at [511, 24] on div at bounding box center [494, 24] width 672 height 0
click at [836, 208] on input "checkbox" at bounding box center [840, 208] width 8 height 8
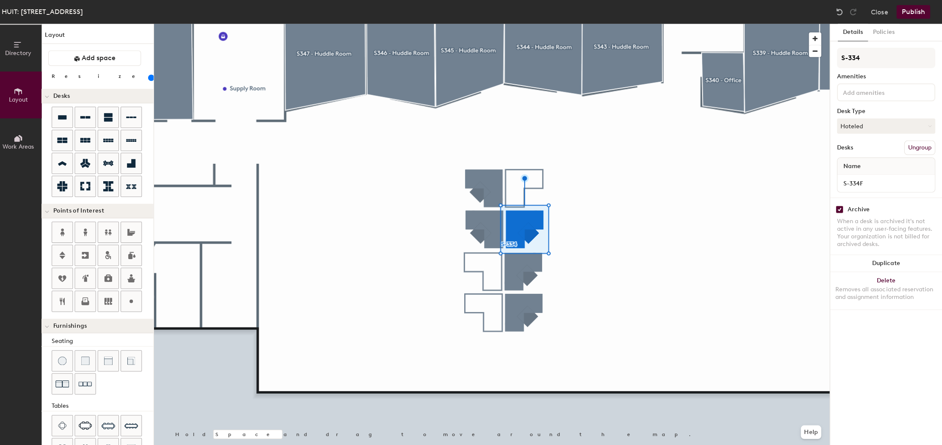
checkbox input "true"
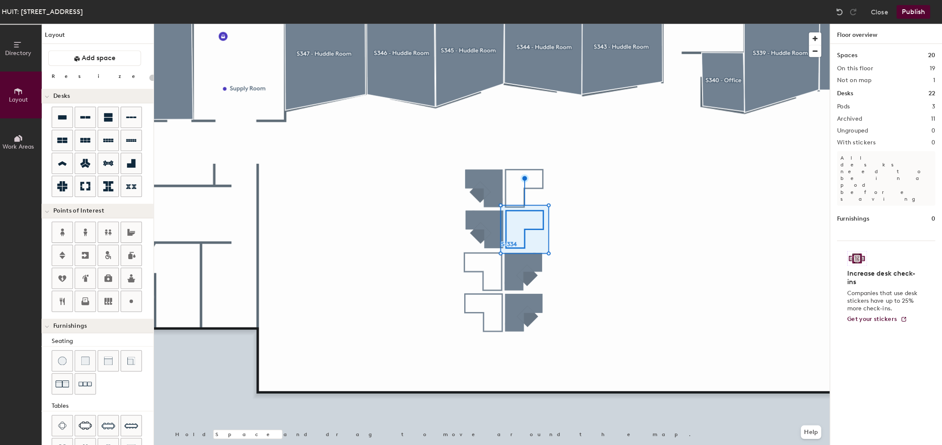
type input "120"
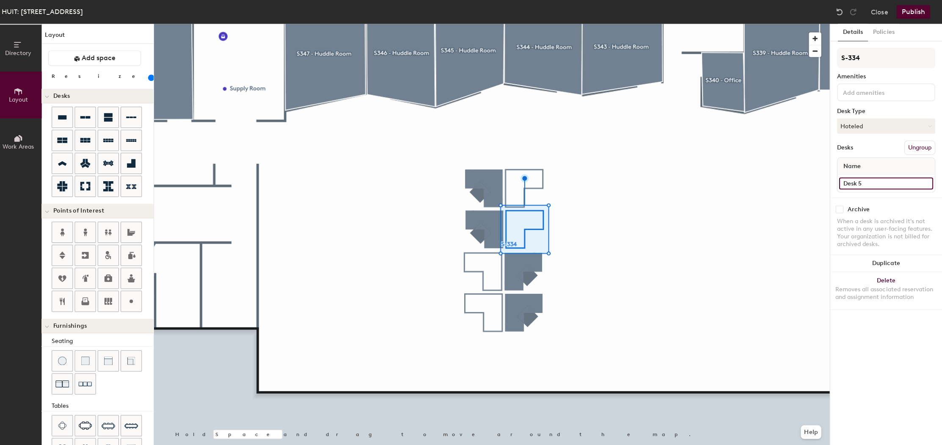
click at [882, 185] on input "Desk 5" at bounding box center [885, 182] width 93 height 12
type input "S-334G"
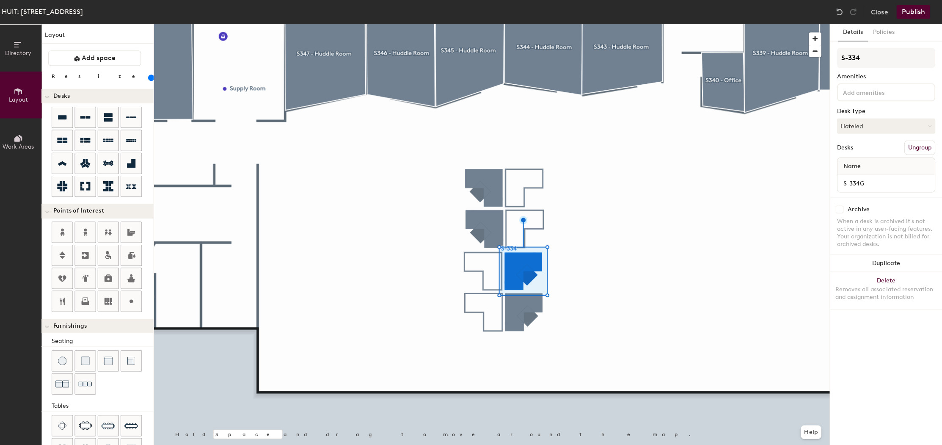
click at [839, 213] on div "Archive When a desk is archived it's not active in any user-facing features. Yo…" at bounding box center [885, 226] width 111 height 60
drag, startPoint x: 838, startPoint y: 210, endPoint x: 834, endPoint y: 220, distance: 10.6
click at [838, 210] on input "checkbox" at bounding box center [840, 208] width 8 height 8
checkbox input "true"
click at [645, 24] on div at bounding box center [494, 24] width 672 height 0
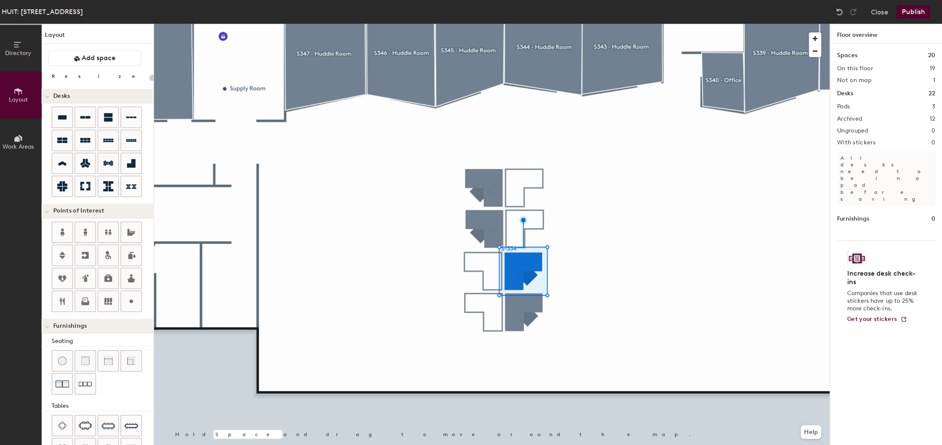
type input "120"
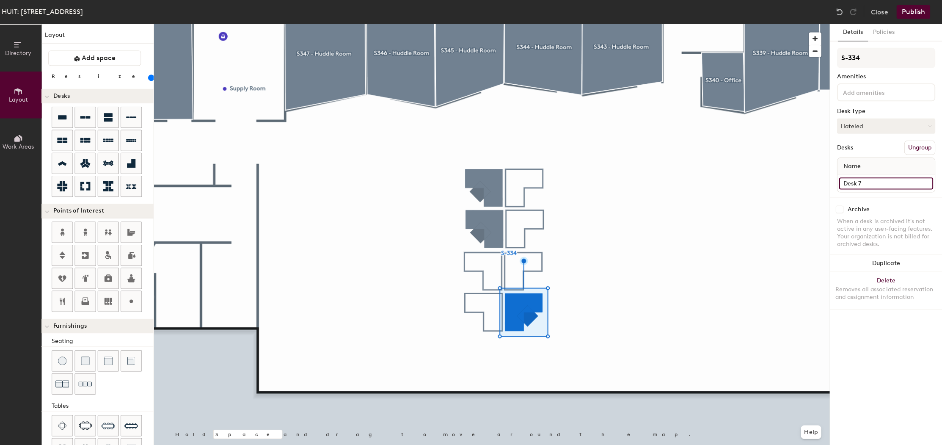
click at [866, 178] on input "Desk 7" at bounding box center [885, 182] width 93 height 12
type input "A"
type input "s"
type input "S-334H"
drag, startPoint x: 835, startPoint y: 206, endPoint x: 830, endPoint y: 211, distance: 6.9
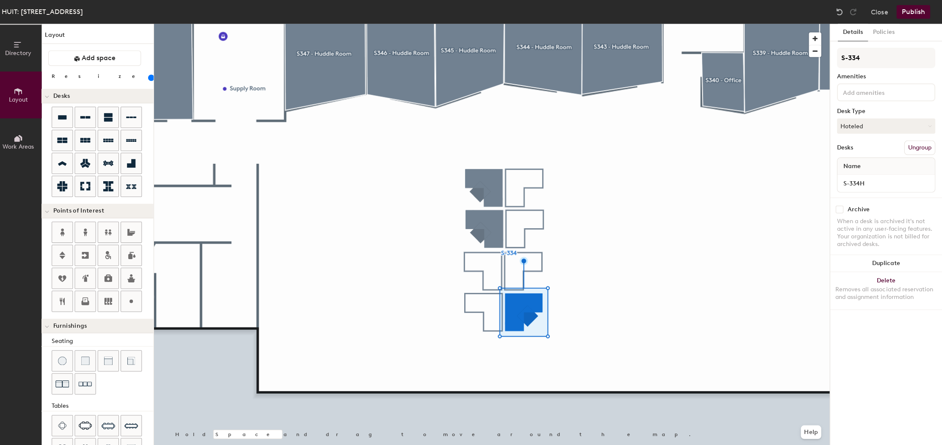
click at [836, 206] on input "checkbox" at bounding box center [840, 208] width 8 height 8
checkbox input "true"
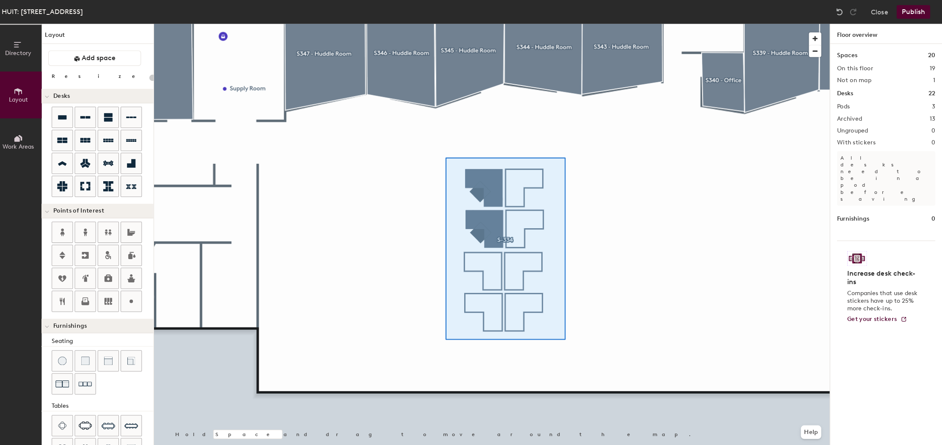
type input "120"
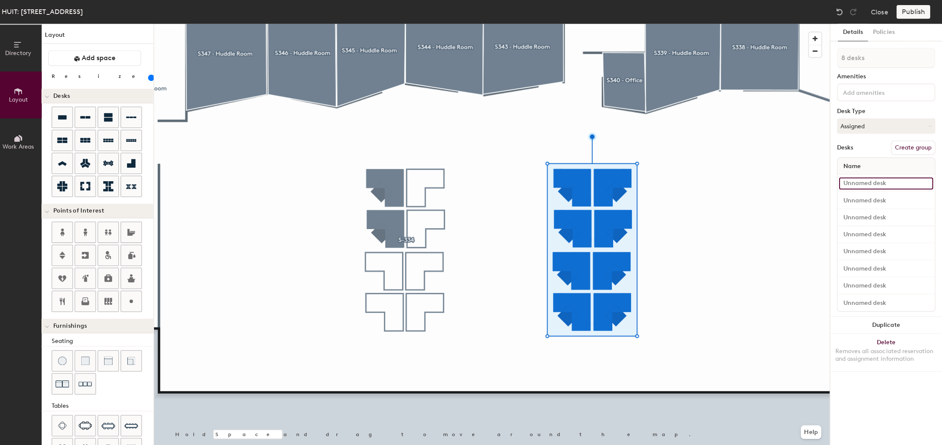
click at [853, 181] on input at bounding box center [885, 182] width 93 height 12
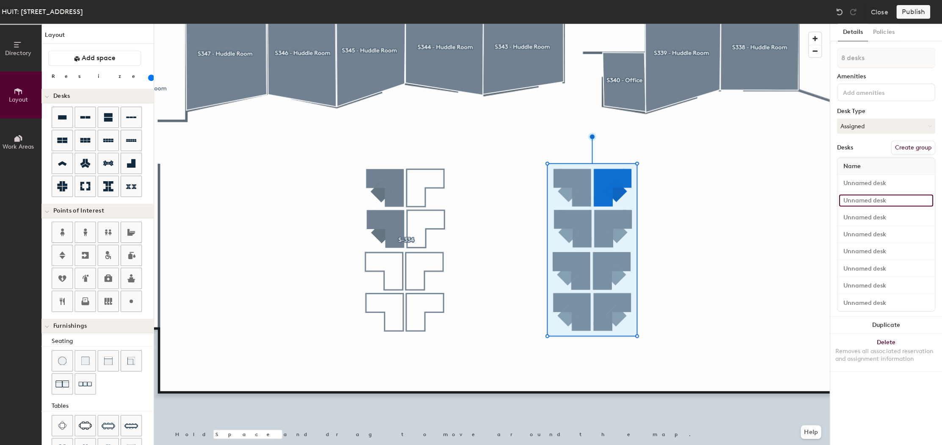
click at [845, 198] on input at bounding box center [885, 199] width 93 height 12
type input "S-335A"
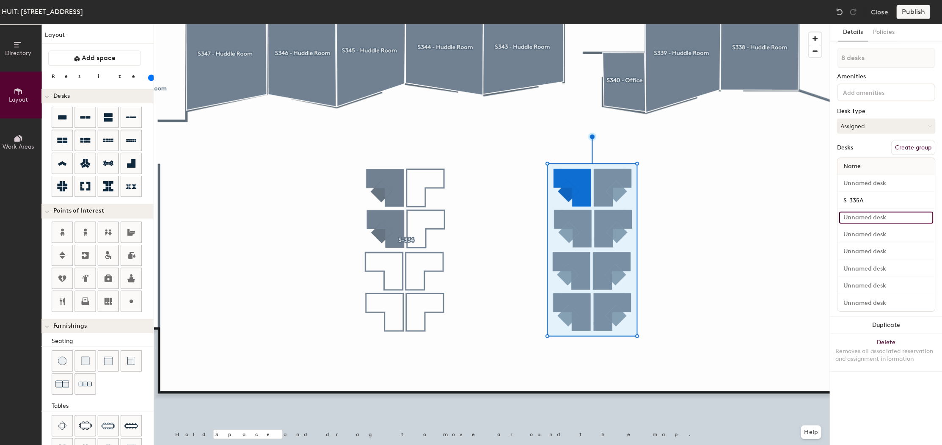
click at [855, 217] on input at bounding box center [885, 216] width 93 height 12
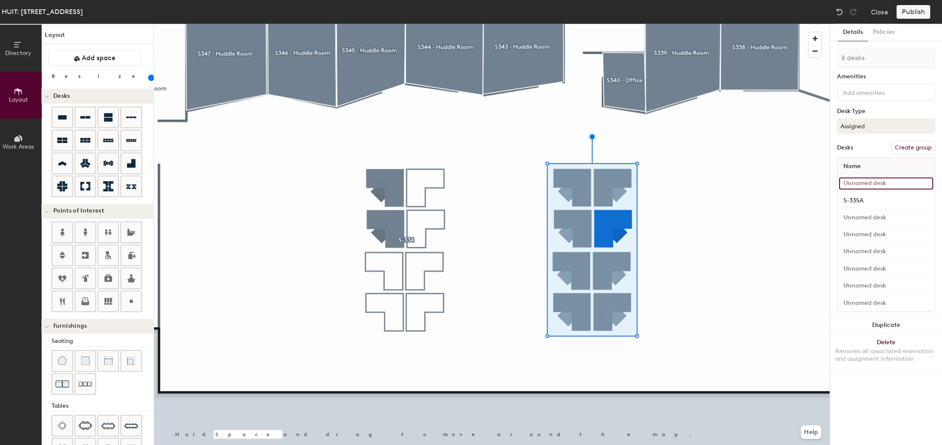
click at [852, 180] on input at bounding box center [885, 182] width 93 height 12
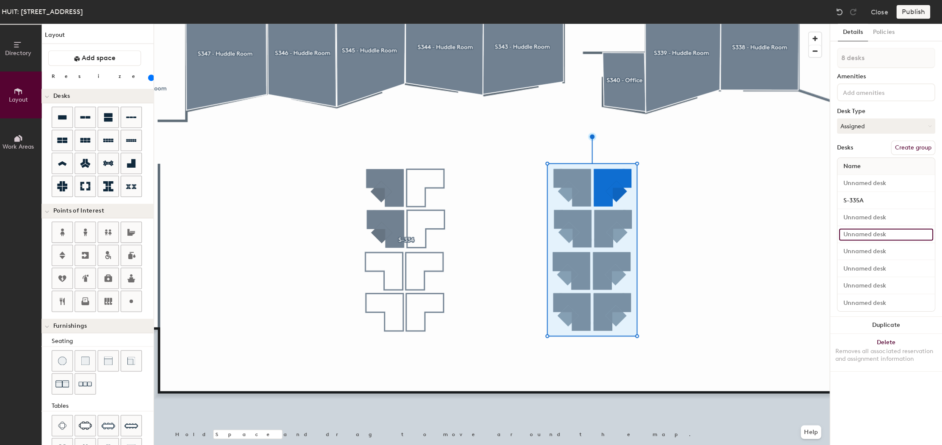
click at [847, 228] on input at bounding box center [885, 233] width 93 height 12
type input "S-335B"
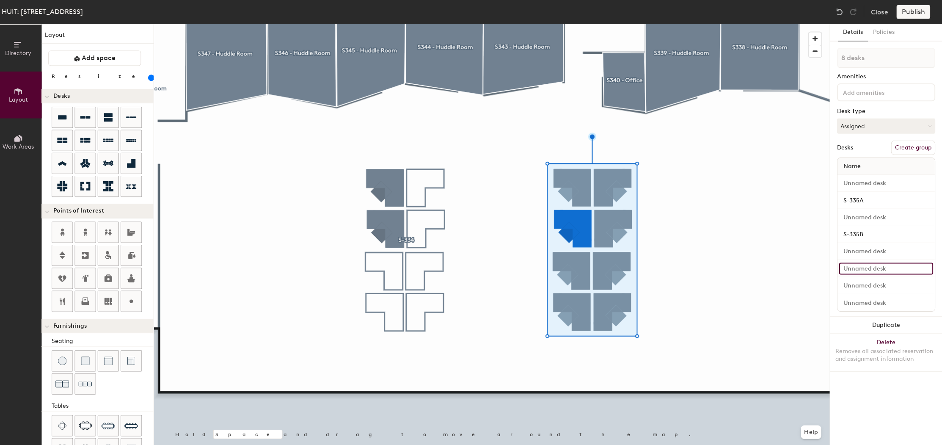
click at [843, 266] on input at bounding box center [885, 267] width 93 height 12
type input "S-335C"
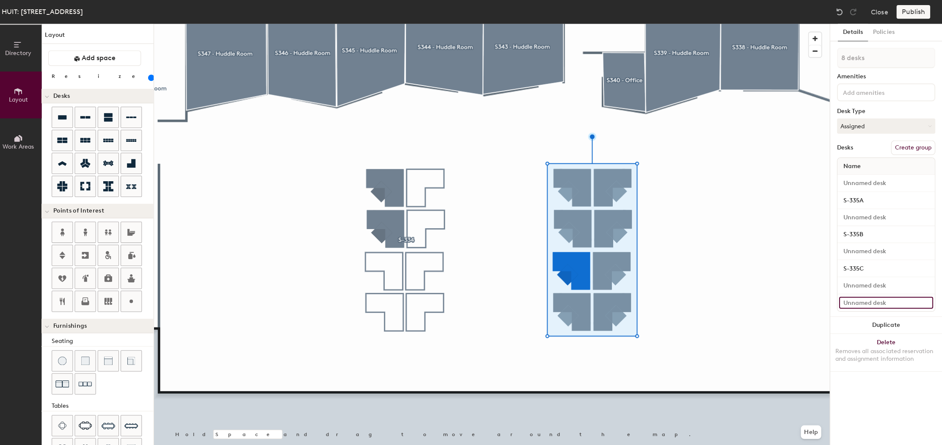
click at [879, 297] on input at bounding box center [885, 301] width 93 height 12
type input "S-335D"
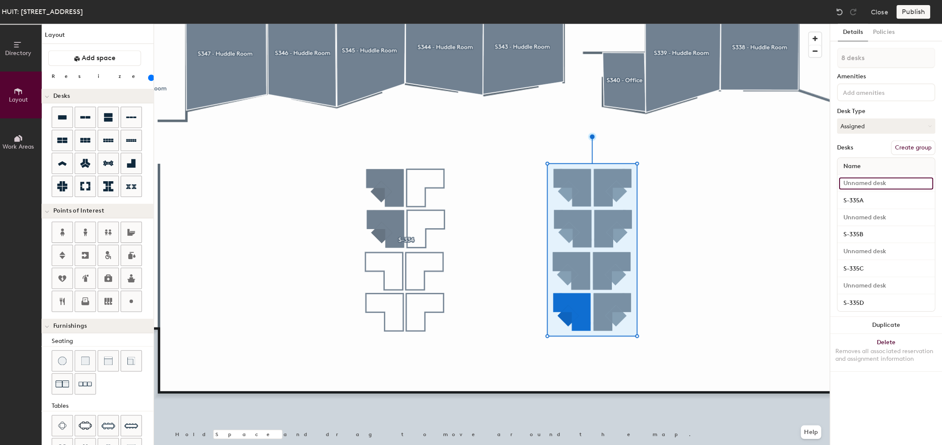
click at [853, 178] on input at bounding box center [885, 182] width 93 height 12
type input "S-335E"
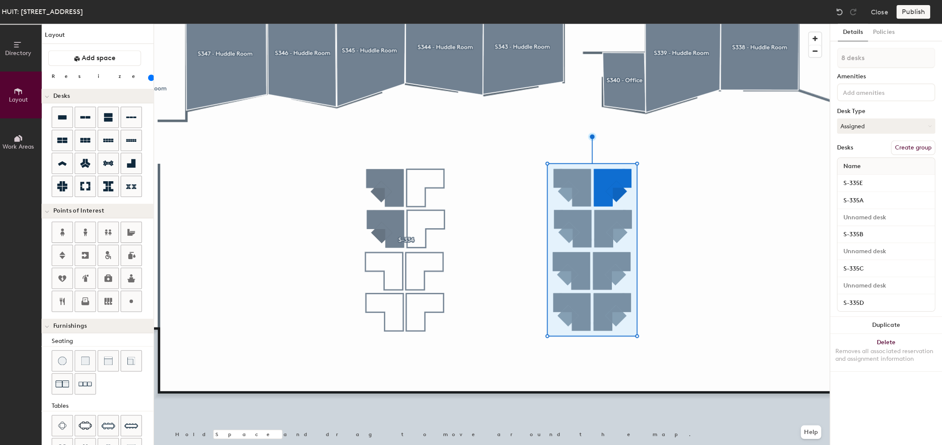
click at [857, 208] on div at bounding box center [886, 216] width 97 height 17
click at [857, 212] on input at bounding box center [885, 216] width 93 height 12
type input "S-335F"
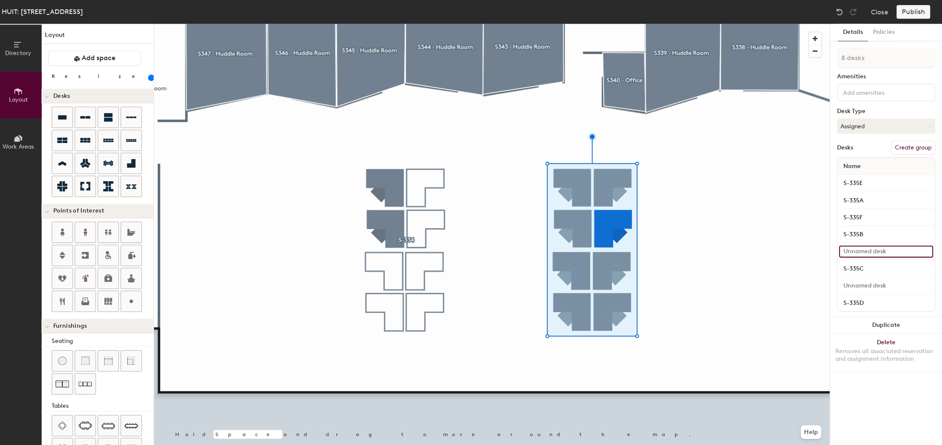
click at [853, 250] on input at bounding box center [885, 250] width 93 height 12
type input "S-335G"
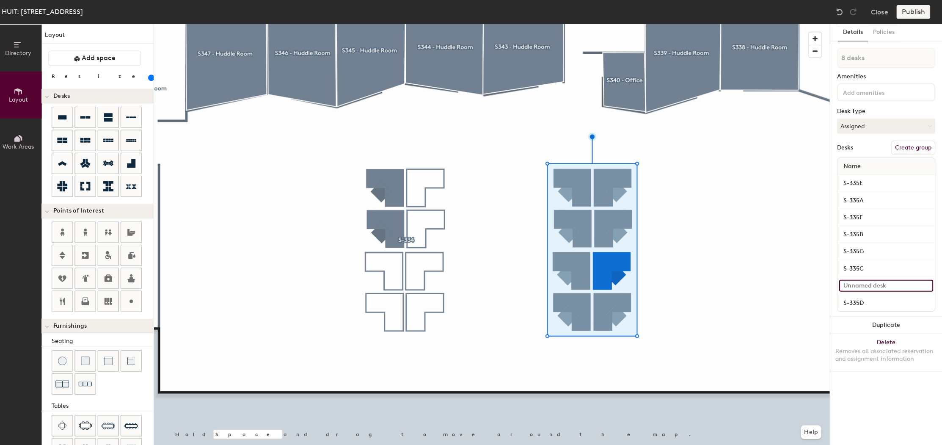
click at [853, 280] on input at bounding box center [885, 284] width 93 height 12
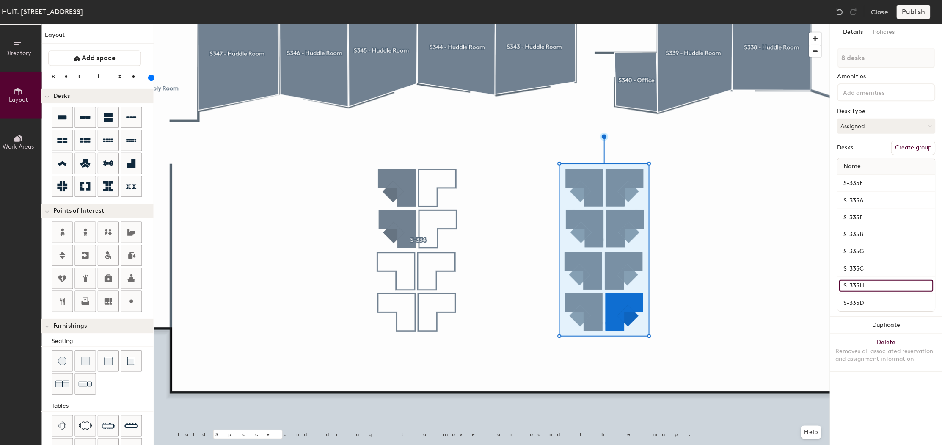
type input "S-335H"
click at [700, 24] on div at bounding box center [494, 24] width 672 height 0
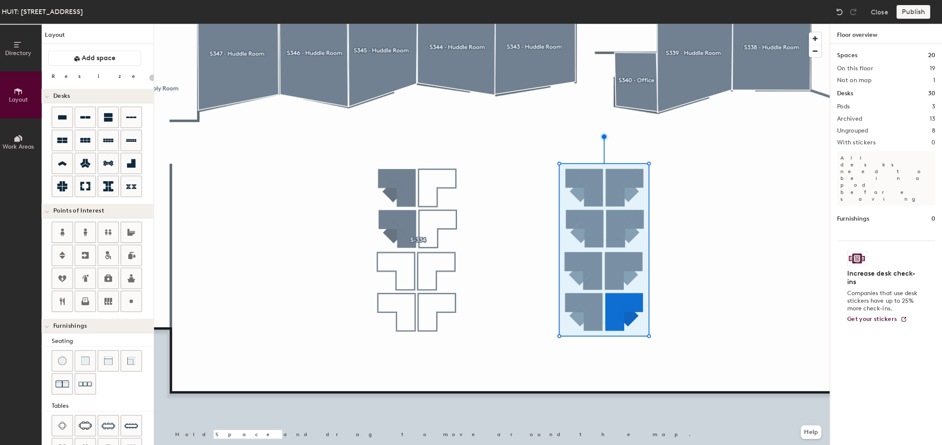
type input "120"
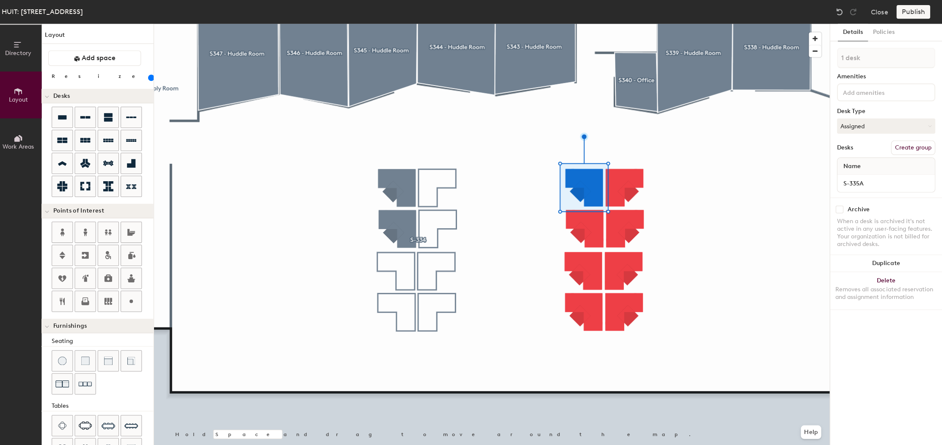
click at [836, 203] on div "Archive When a desk is archived it's not active in any user-facing features. Yo…" at bounding box center [885, 226] width 111 height 60
drag, startPoint x: 835, startPoint y: 208, endPoint x: 827, endPoint y: 209, distance: 8.2
click at [836, 208] on input "checkbox" at bounding box center [840, 208] width 8 height 8
click at [582, 24] on div at bounding box center [494, 24] width 672 height 0
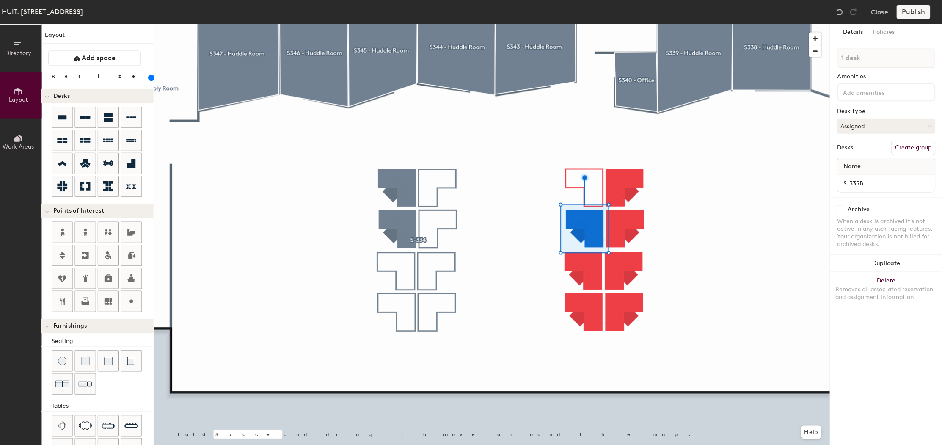
click at [837, 207] on input "checkbox" at bounding box center [840, 208] width 8 height 8
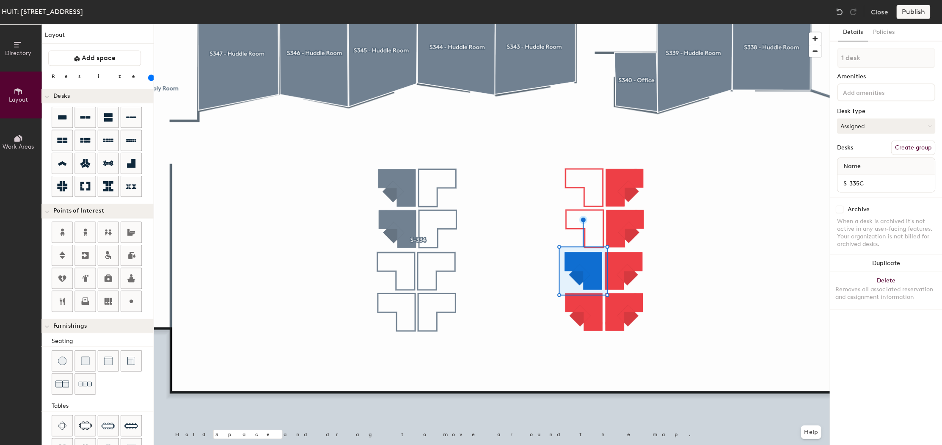
click at [838, 207] on input "checkbox" at bounding box center [840, 208] width 8 height 8
click at [591, 24] on div at bounding box center [494, 24] width 672 height 0
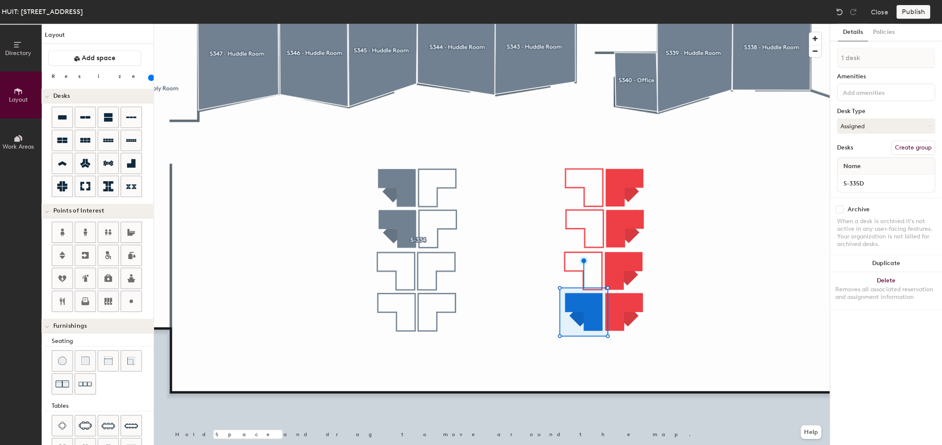
drag, startPoint x: 836, startPoint y: 209, endPoint x: 831, endPoint y: 209, distance: 5.1
click at [836, 209] on input "checkbox" at bounding box center [840, 208] width 8 height 8
click at [637, 24] on div at bounding box center [494, 24] width 672 height 0
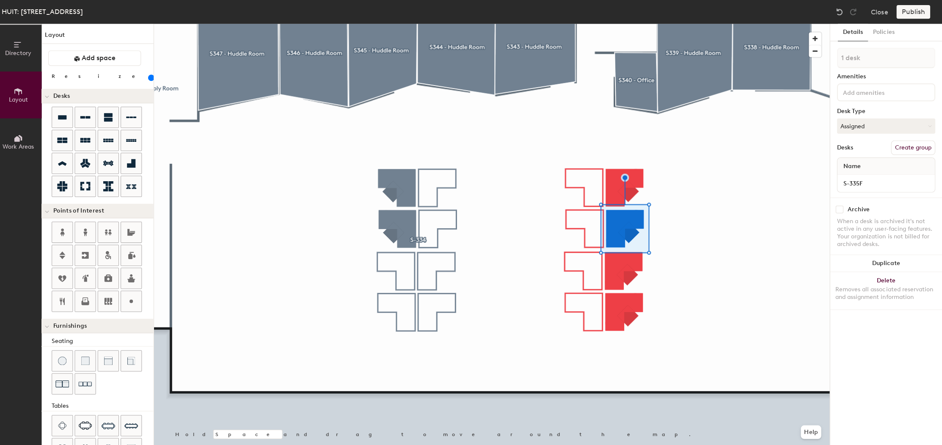
drag, startPoint x: 833, startPoint y: 208, endPoint x: 825, endPoint y: 214, distance: 9.9
click at [836, 208] on input "checkbox" at bounding box center [840, 208] width 8 height 8
checkbox input "true"
click at [616, 24] on div at bounding box center [494, 24] width 672 height 0
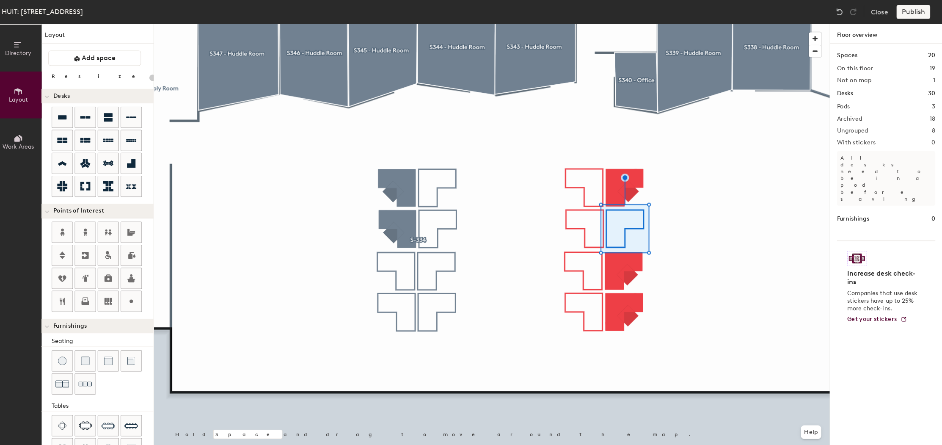
click at [627, 24] on div at bounding box center [494, 24] width 672 height 0
type input "120"
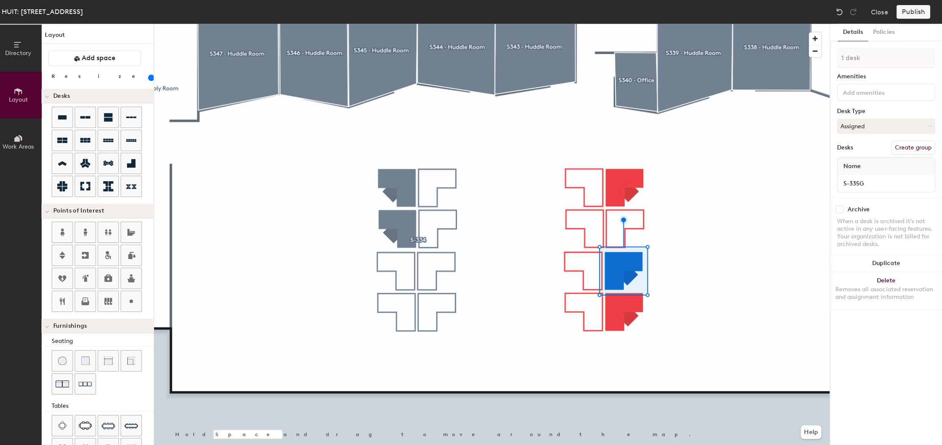
click at [836, 205] on input "checkbox" at bounding box center [840, 208] width 8 height 8
checkbox input "true"
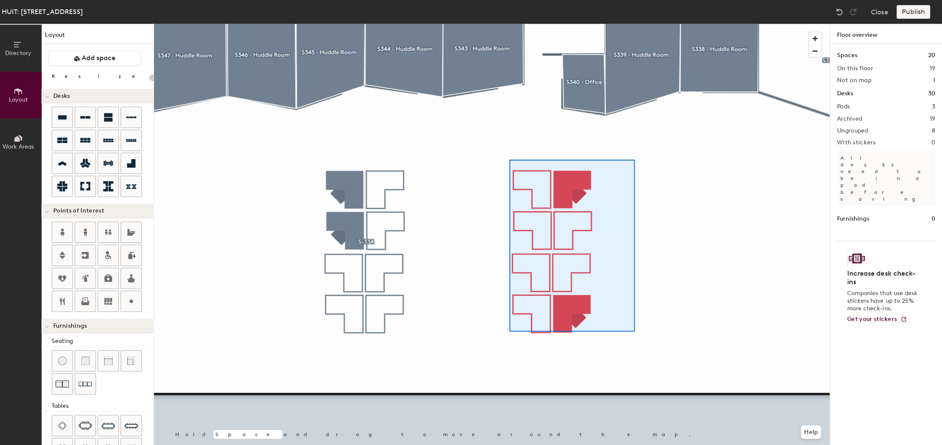
click at [640, 24] on div at bounding box center [494, 24] width 672 height 0
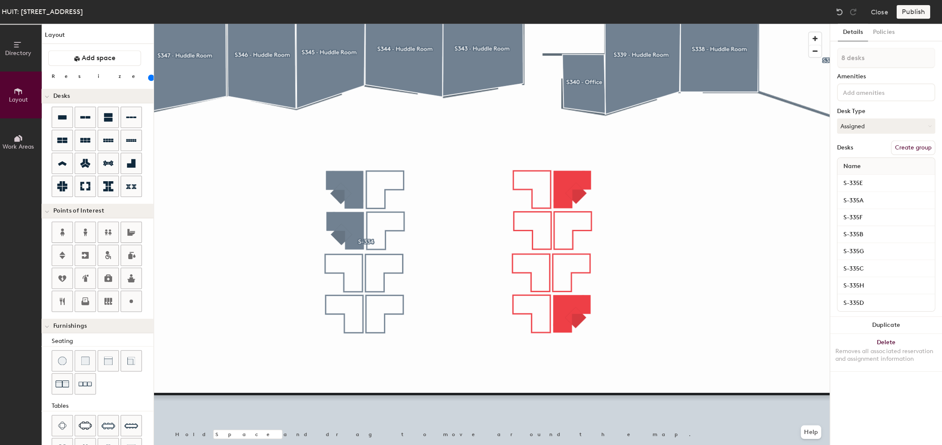
click at [615, 328] on div at bounding box center [578, 252] width 134 height 187
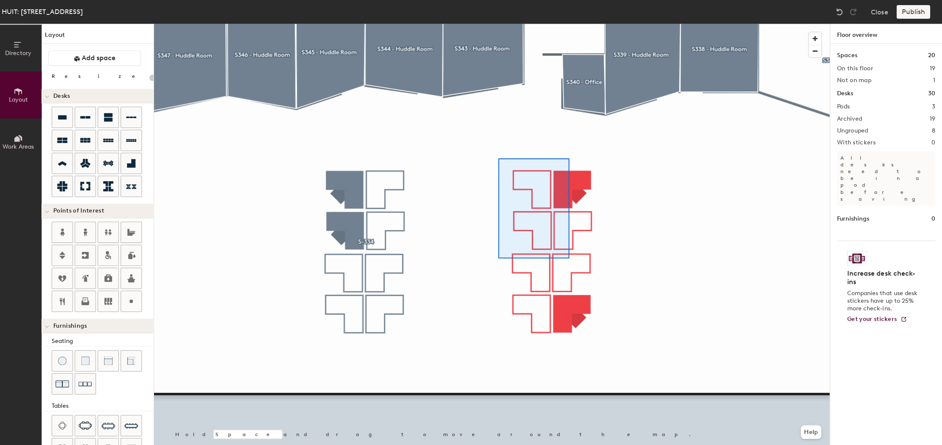
click at [621, 24] on div at bounding box center [494, 24] width 672 height 0
type input "120"
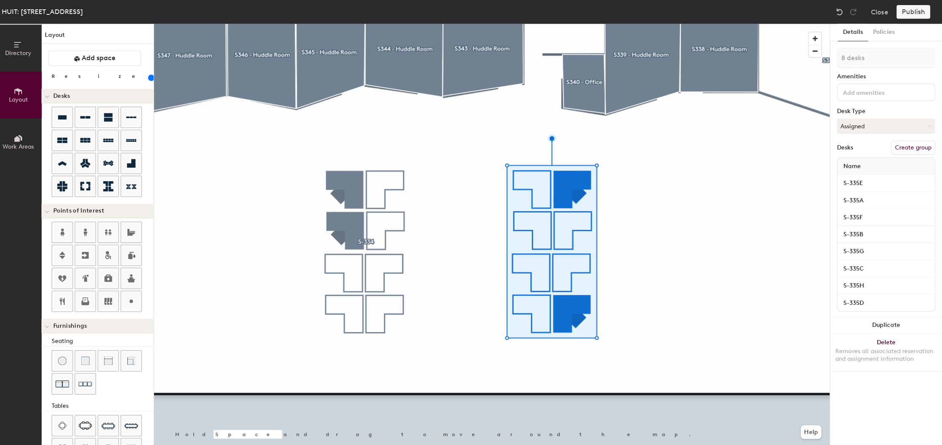
click at [914, 149] on button "Create group" at bounding box center [913, 147] width 44 height 14
click at [819, 57] on div "Directory Layout Work Areas Layout Add space Resize Desks Points of Interest Fu…" at bounding box center [471, 234] width 942 height 421
type input "s"
type input "S-335"
click at [668, 24] on div at bounding box center [494, 24] width 672 height 0
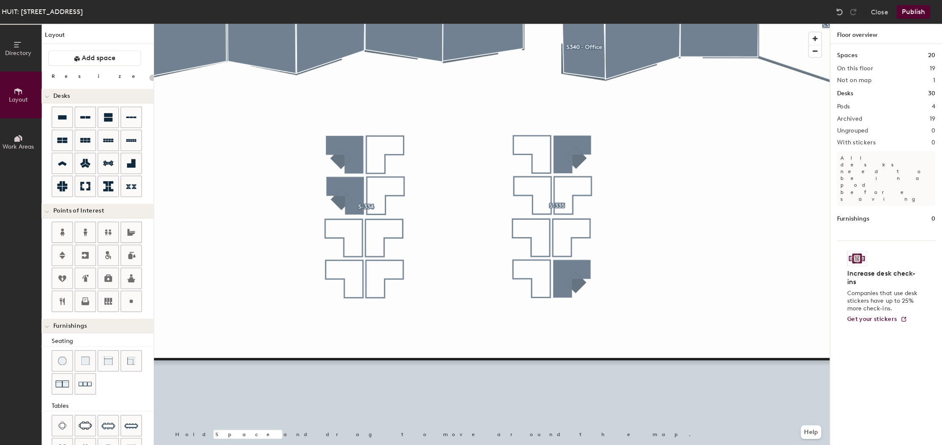
click at [570, 24] on div at bounding box center [494, 24] width 672 height 0
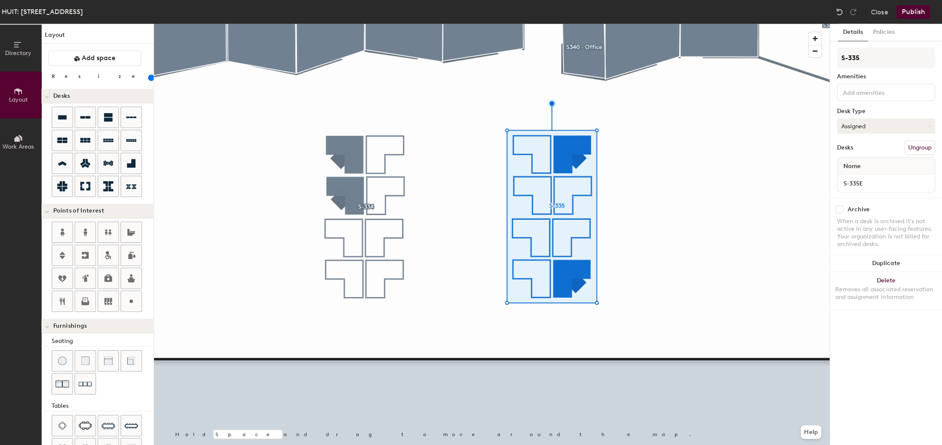
click at [855, 125] on button "Assigned" at bounding box center [886, 125] width 98 height 15
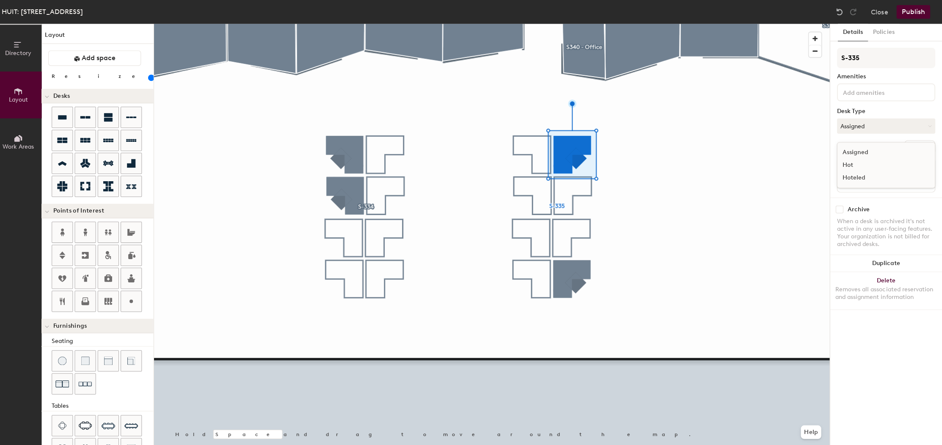
drag, startPoint x: 851, startPoint y: 172, endPoint x: 840, endPoint y: 174, distance: 11.6
click at [851, 172] on div "Hoteled" at bounding box center [880, 176] width 85 height 13
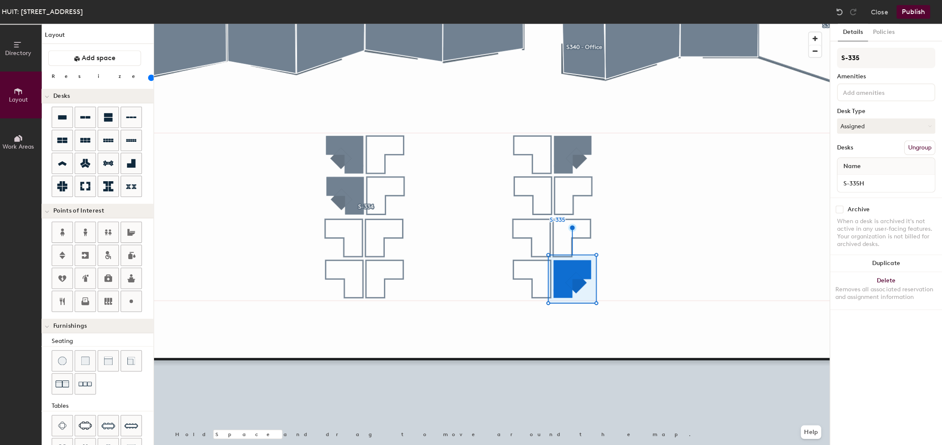
drag, startPoint x: 849, startPoint y: 126, endPoint x: 848, endPoint y: 136, distance: 9.7
click at [849, 126] on button "Assigned" at bounding box center [886, 125] width 98 height 15
click at [845, 176] on div "Hoteled" at bounding box center [880, 176] width 85 height 13
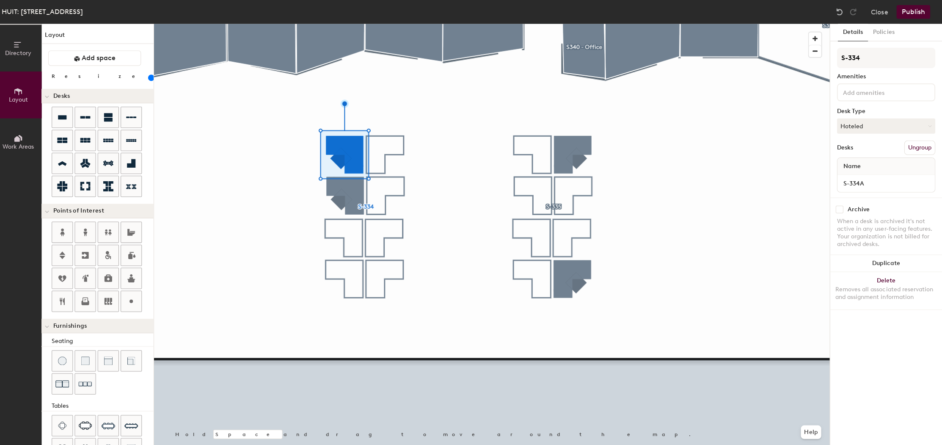
click at [354, 24] on div at bounding box center [494, 24] width 672 height 0
click at [514, 24] on div at bounding box center [494, 24] width 672 height 0
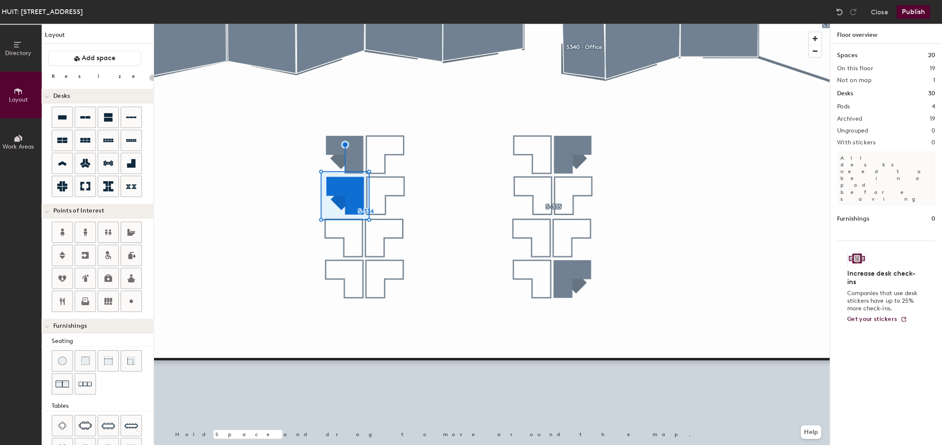
click at [546, 24] on div at bounding box center [494, 24] width 672 height 0
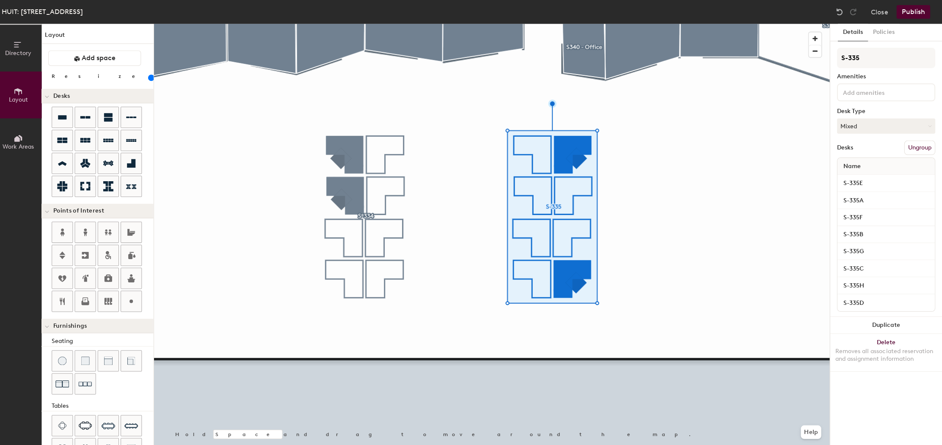
click at [373, 24] on div at bounding box center [494, 24] width 672 height 0
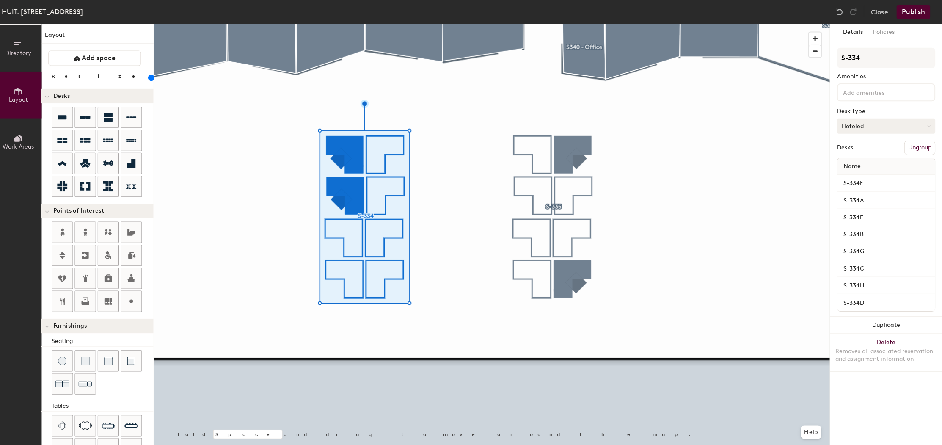
click at [860, 126] on button "Hoteled" at bounding box center [886, 125] width 98 height 15
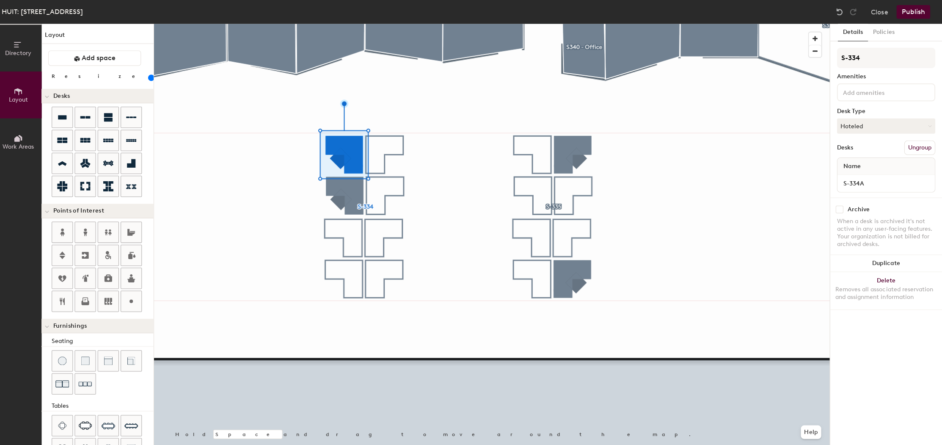
drag, startPoint x: 846, startPoint y: 127, endPoint x: 846, endPoint y: 138, distance: 11.0
click at [846, 127] on button "Hoteled" at bounding box center [886, 125] width 98 height 15
click at [855, 177] on div "Hoteled" at bounding box center [880, 176] width 85 height 13
click at [355, 24] on div at bounding box center [494, 24] width 672 height 0
click at [888, 129] on button "Hoteled" at bounding box center [886, 125] width 98 height 15
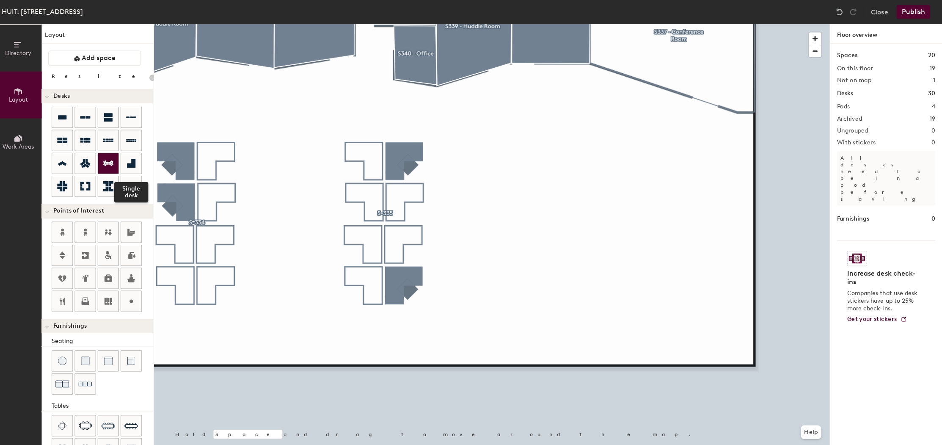
drag, startPoint x: 126, startPoint y: 161, endPoint x: 109, endPoint y: 160, distance: 17.4
click at [131, 161] on icon at bounding box center [136, 162] width 10 height 10
type input "120"
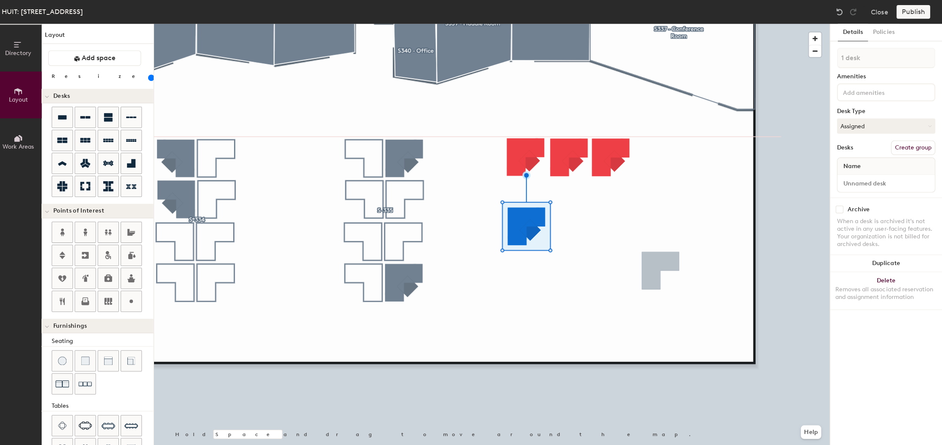
click at [570, 24] on div at bounding box center [494, 24] width 672 height 0
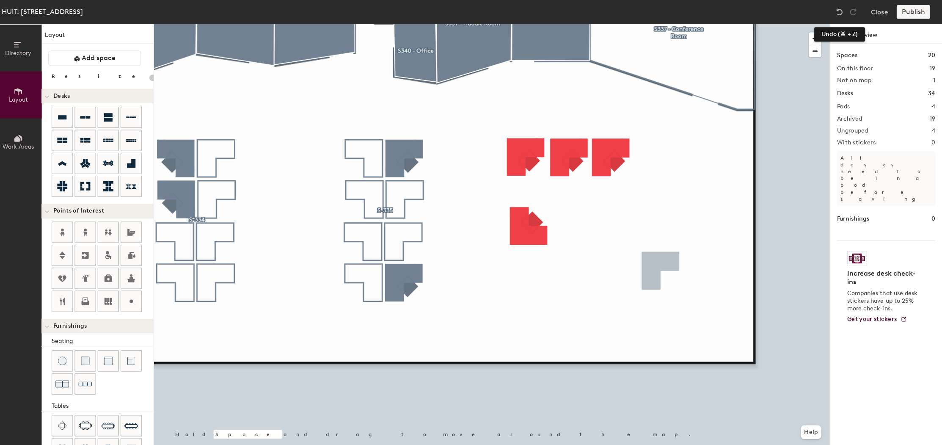
drag, startPoint x: 831, startPoint y: 11, endPoint x: 824, endPoint y: 22, distance: 13.5
click at [835, 11] on img at bounding box center [839, 12] width 8 height 8
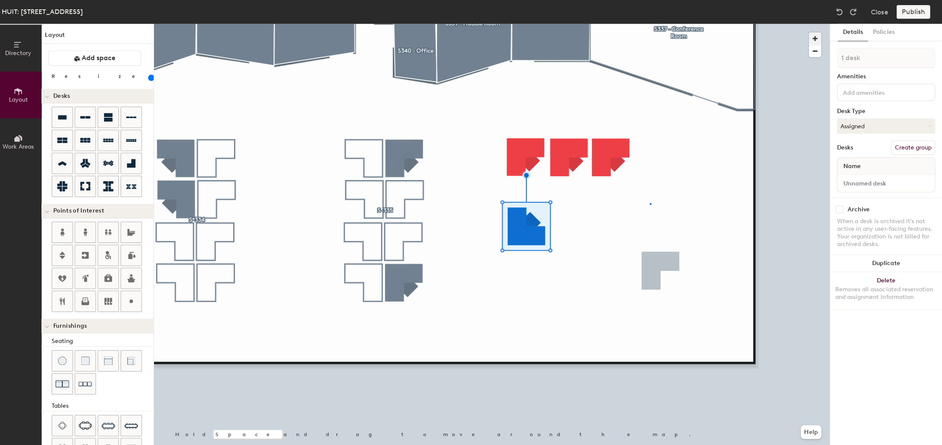
click at [646, 24] on div at bounding box center [494, 24] width 672 height 0
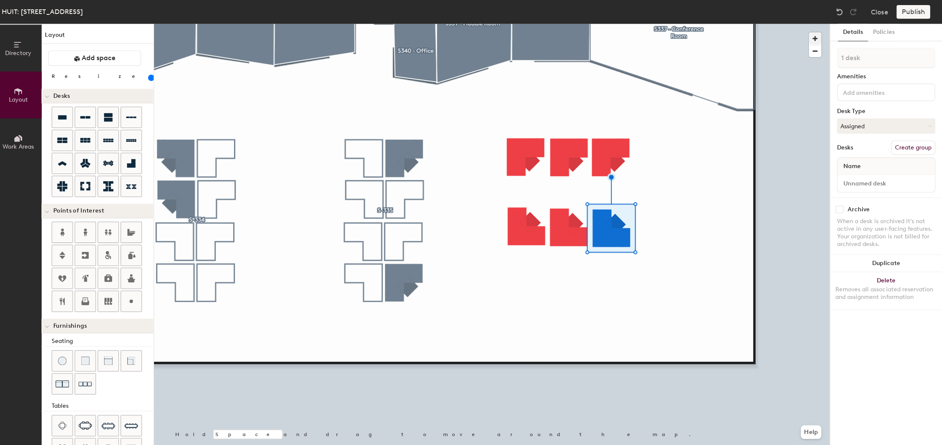
click at [648, 24] on div at bounding box center [494, 24] width 672 height 0
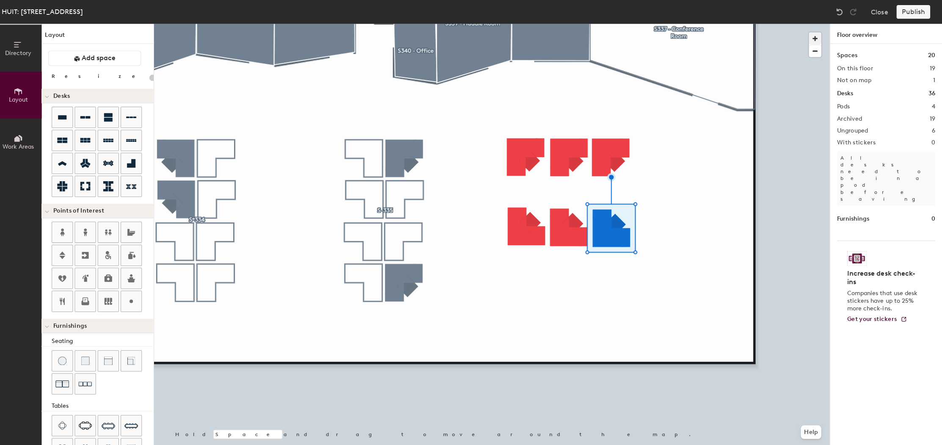
click at [576, 24] on div at bounding box center [494, 24] width 672 height 0
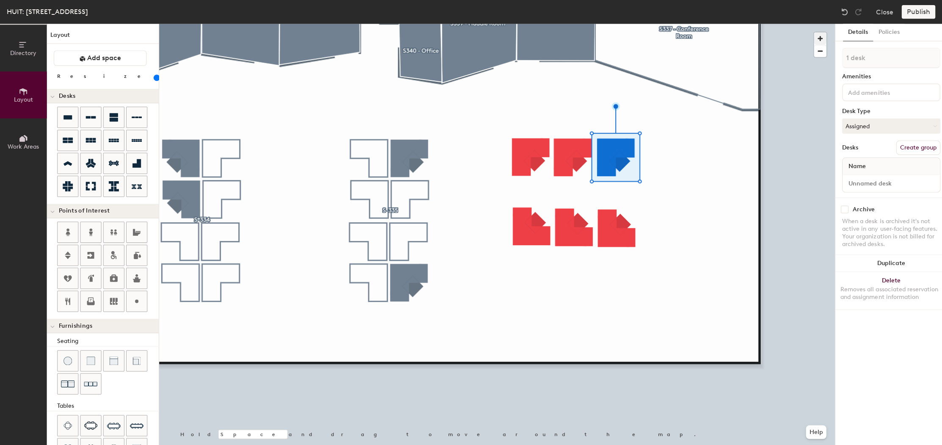
click at [676, 24] on div at bounding box center [494, 24] width 672 height 0
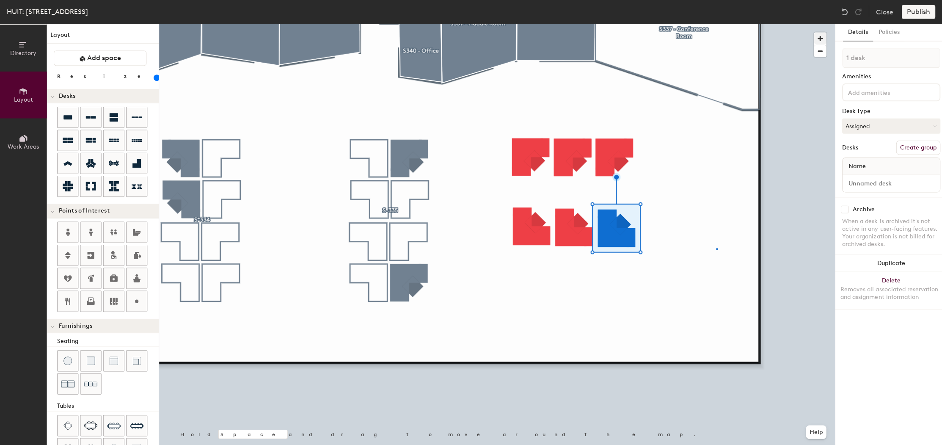
click at [712, 24] on div at bounding box center [494, 24] width 672 height 0
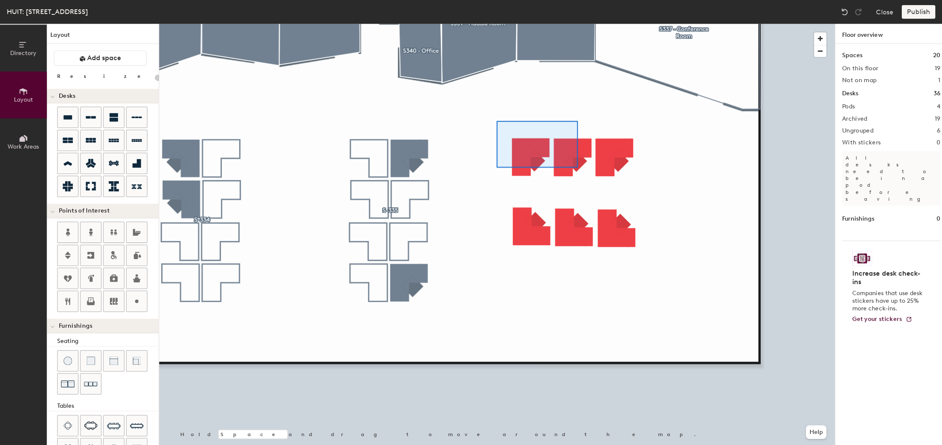
click at [659, 24] on div at bounding box center [494, 24] width 672 height 0
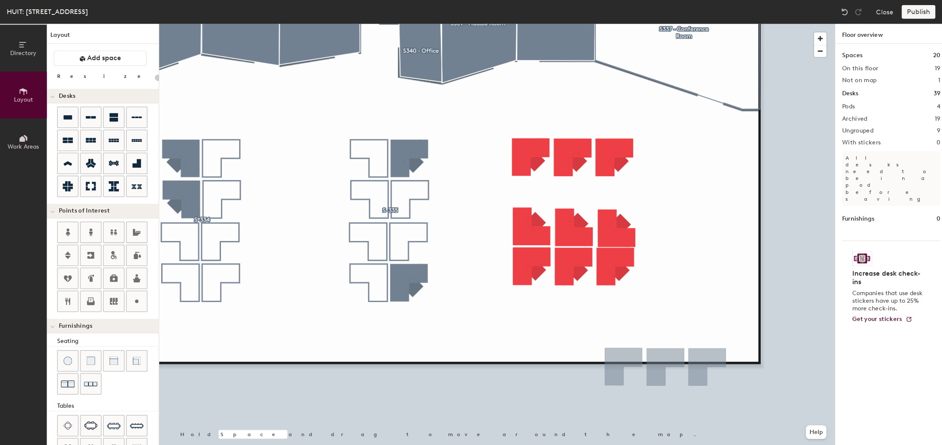
click at [619, 24] on div at bounding box center [494, 24] width 672 height 0
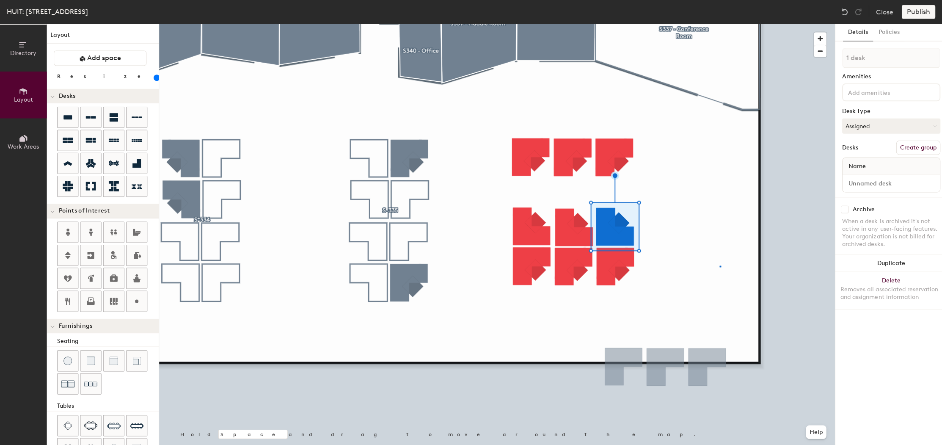
click at [716, 24] on div at bounding box center [494, 24] width 672 height 0
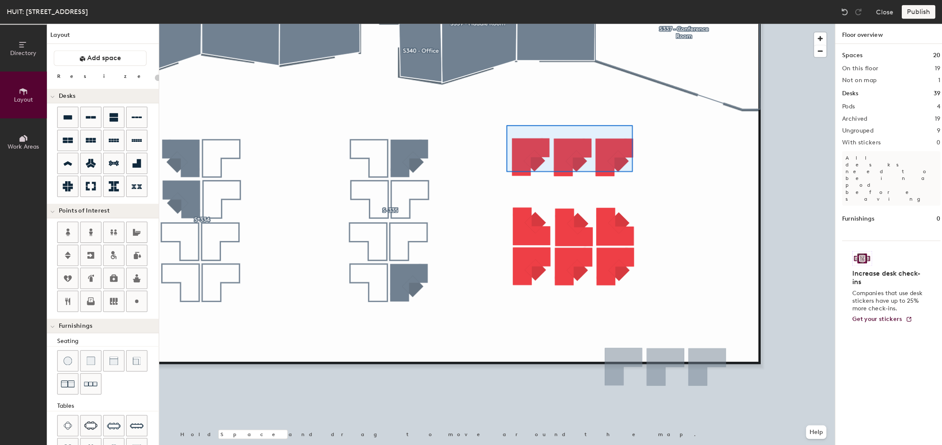
type input "120"
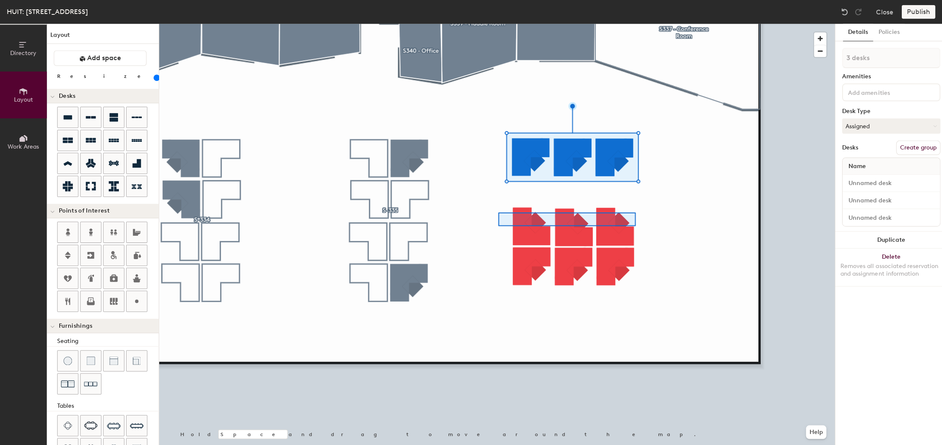
click at [692, 24] on div at bounding box center [494, 24] width 672 height 0
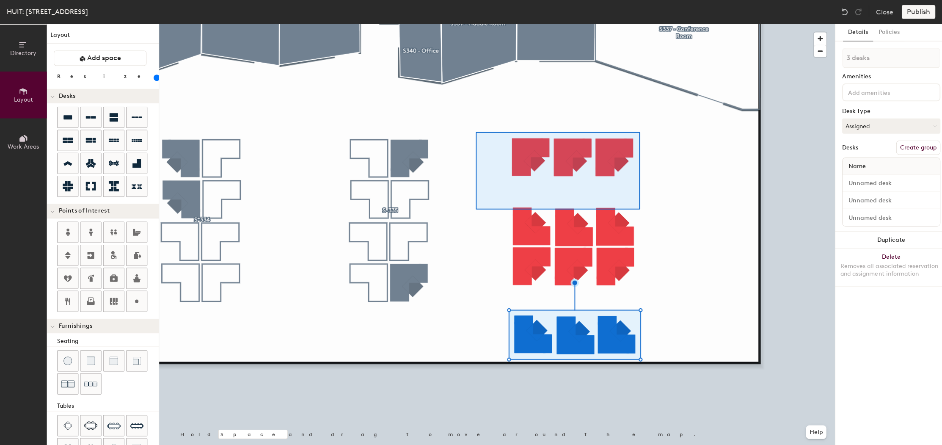
type input "6 desks"
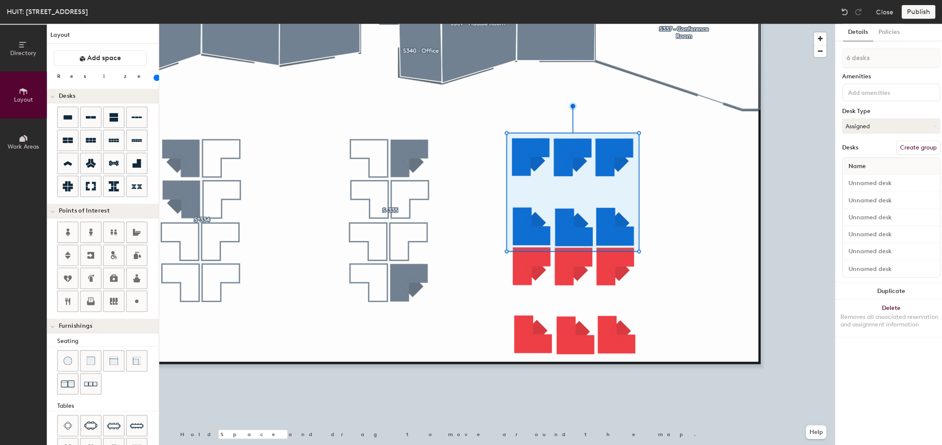
click at [735, 24] on div at bounding box center [494, 24] width 672 height 0
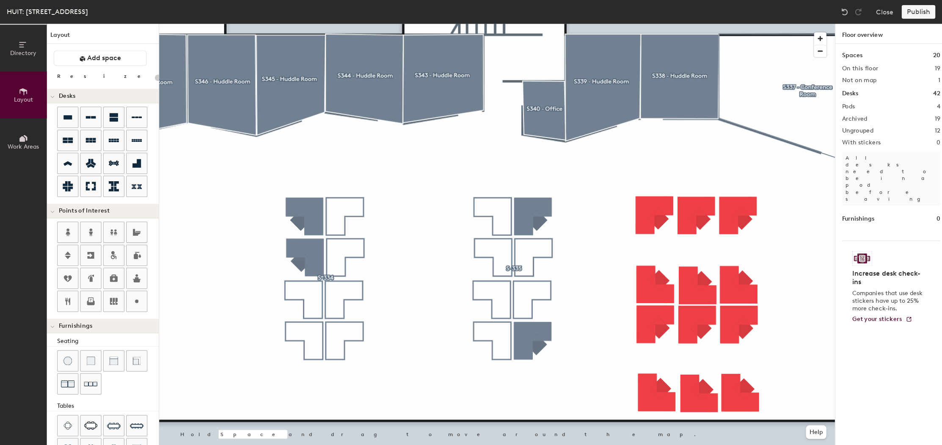
type input "120"
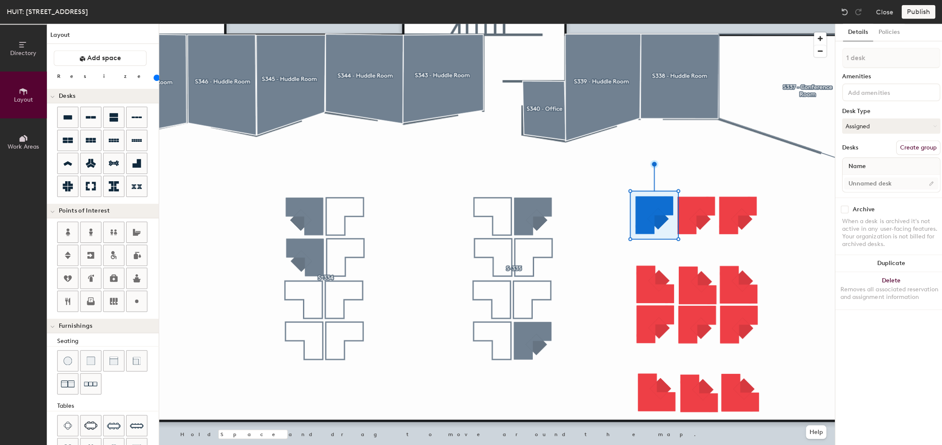
drag, startPoint x: 869, startPoint y: 187, endPoint x: 865, endPoint y: 187, distance: 4.3
click at [868, 187] on div at bounding box center [886, 182] width 97 height 17
click at [865, 186] on input at bounding box center [885, 182] width 93 height 12
type input "S-336A"
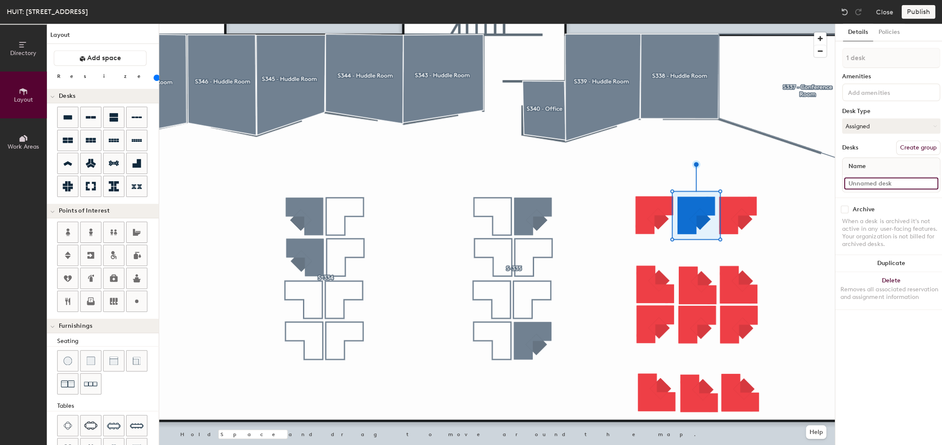
click at [873, 185] on input at bounding box center [885, 182] width 93 height 12
type input "S-336B"
click at [860, 183] on input at bounding box center [885, 182] width 93 height 12
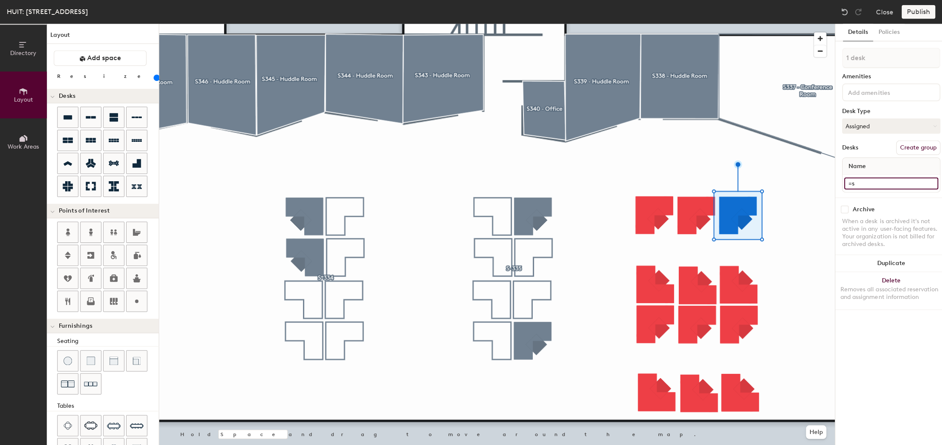
type input "="
type input "S-336C"
click at [623, 24] on div at bounding box center [494, 24] width 672 height 0
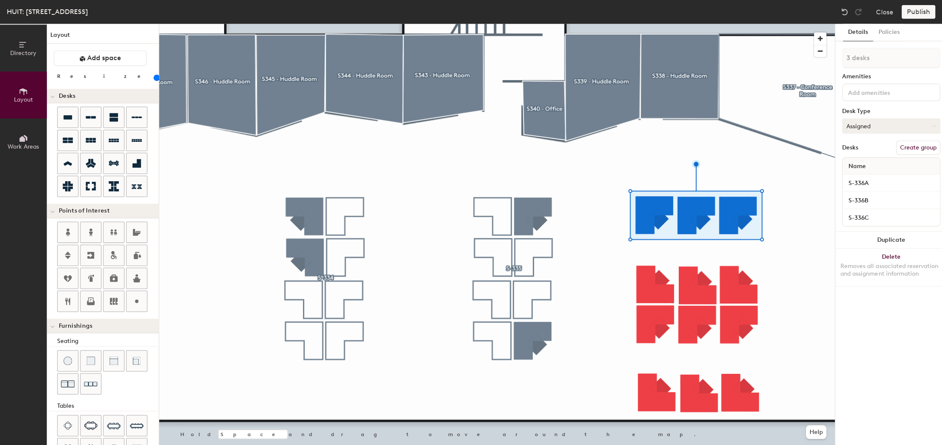
click at [881, 127] on button "Assigned" at bounding box center [886, 125] width 98 height 15
click at [784, 24] on div at bounding box center [494, 24] width 672 height 0
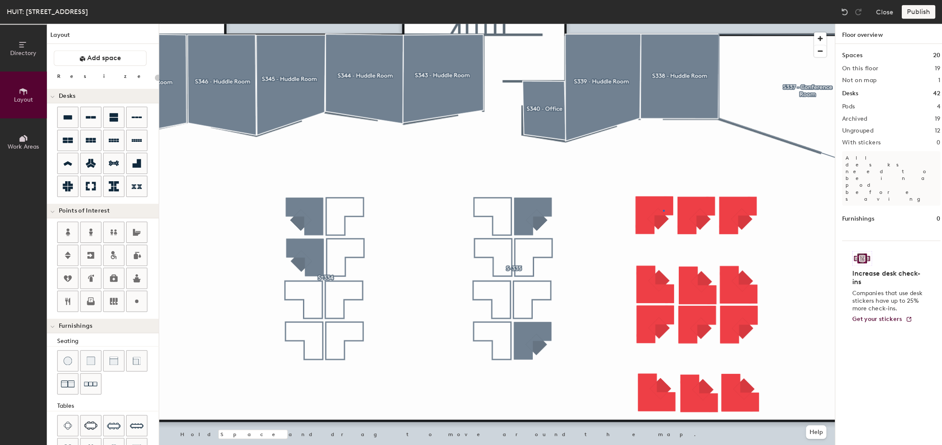
click at [659, 24] on div at bounding box center [494, 24] width 672 height 0
type input "120"
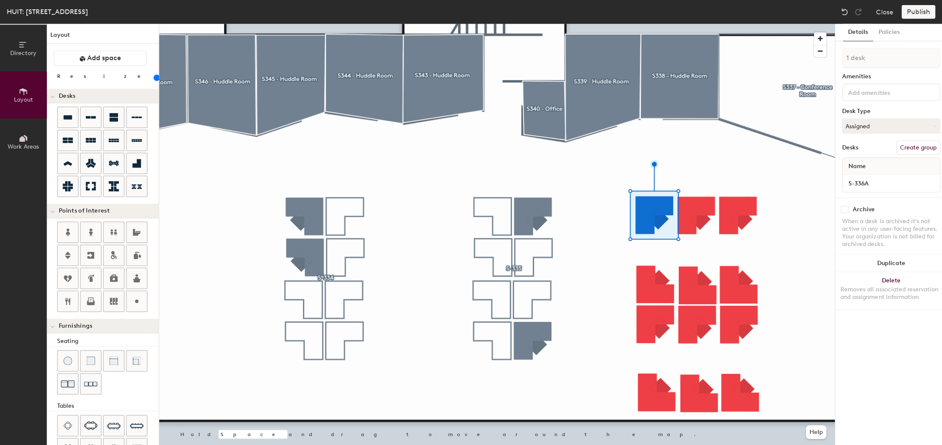
drag, startPoint x: 834, startPoint y: 204, endPoint x: 841, endPoint y: 207, distance: 6.8
click at [836, 206] on div "Archive When a desk is archived it's not active in any user-facing features. Yo…" at bounding box center [885, 226] width 111 height 60
drag, startPoint x: 841, startPoint y: 207, endPoint x: 833, endPoint y: 205, distance: 7.8
click at [841, 206] on input "checkbox" at bounding box center [840, 208] width 8 height 8
click at [697, 24] on div at bounding box center [494, 24] width 672 height 0
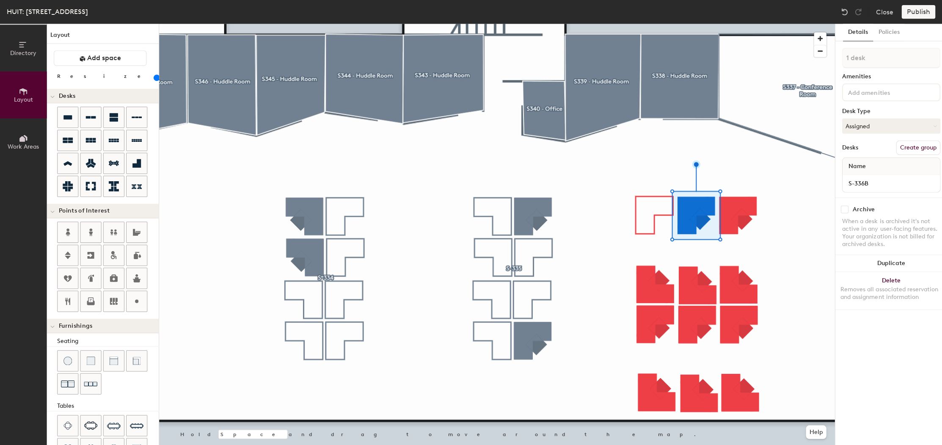
drag, startPoint x: 841, startPoint y: 206, endPoint x: 834, endPoint y: 206, distance: 6.8
click at [841, 206] on input "checkbox" at bounding box center [840, 208] width 8 height 8
click at [725, 24] on div at bounding box center [494, 24] width 672 height 0
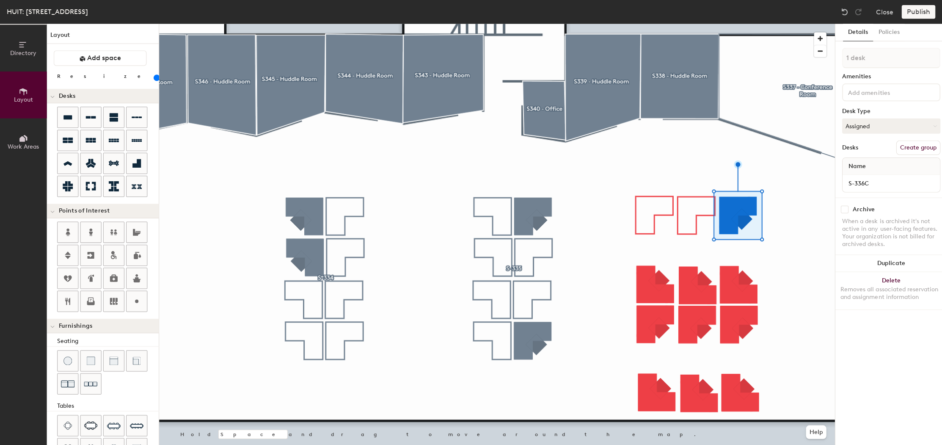
click at [838, 206] on input "checkbox" at bounding box center [840, 208] width 8 height 8
checkbox input "true"
click at [774, 24] on div at bounding box center [494, 24] width 672 height 0
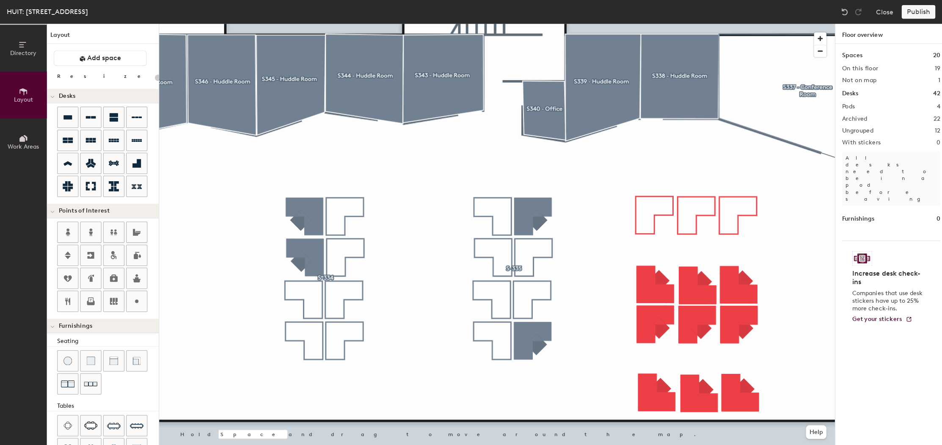
click at [661, 24] on div at bounding box center [494, 24] width 672 height 0
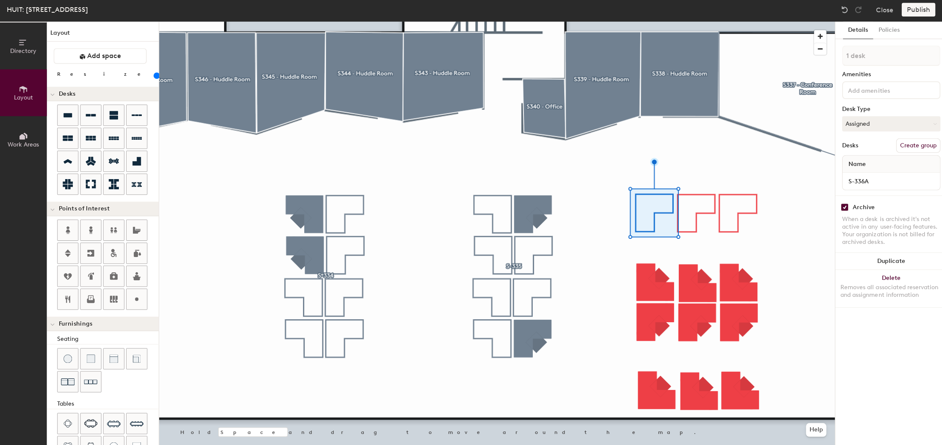
click at [763, 24] on div at bounding box center [494, 24] width 672 height 0
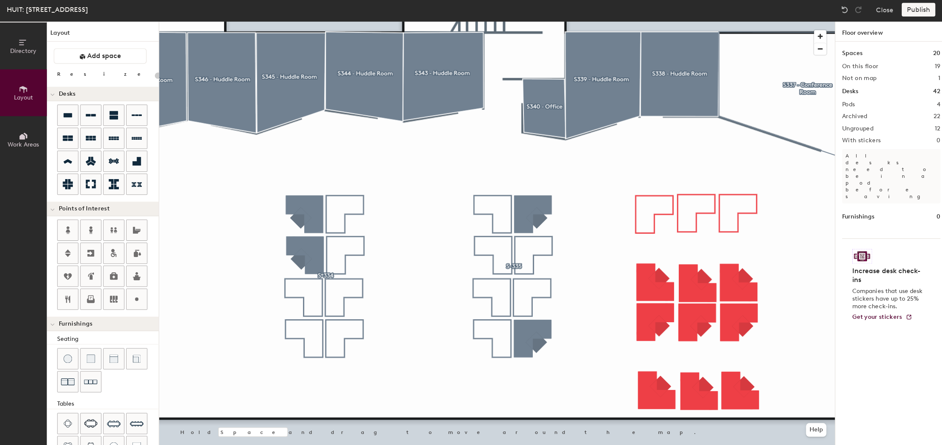
click at [772, 24] on div at bounding box center [494, 24] width 672 height 0
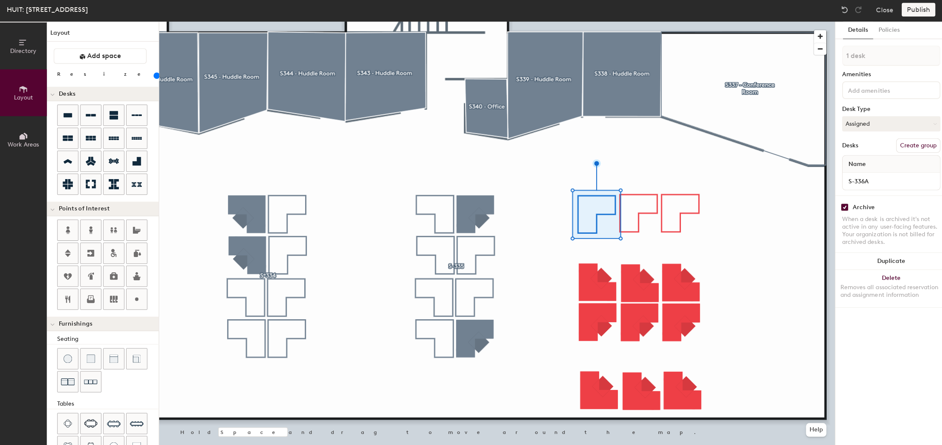
scroll to position [4, 0]
click at [154, 75] on input "range" at bounding box center [154, 73] width 0 height 7
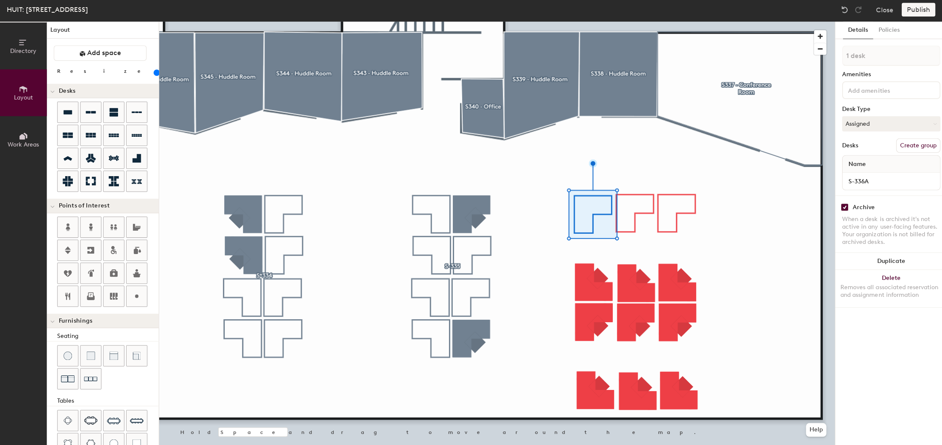
click at [747, 24] on div at bounding box center [494, 24] width 672 height 0
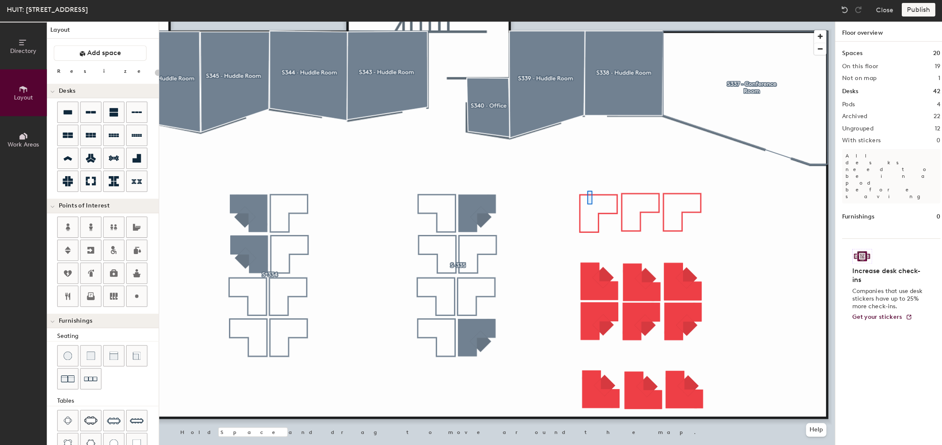
type input "120"
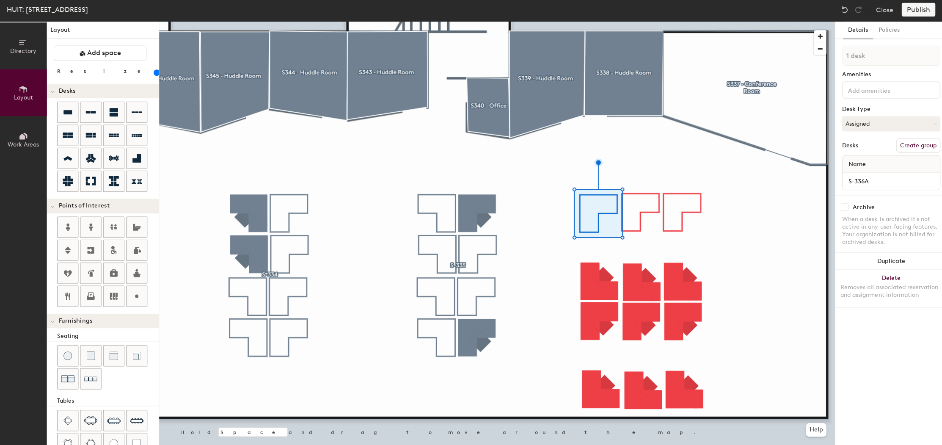
click at [636, 24] on div at bounding box center [494, 24] width 672 height 0
checkbox input "false"
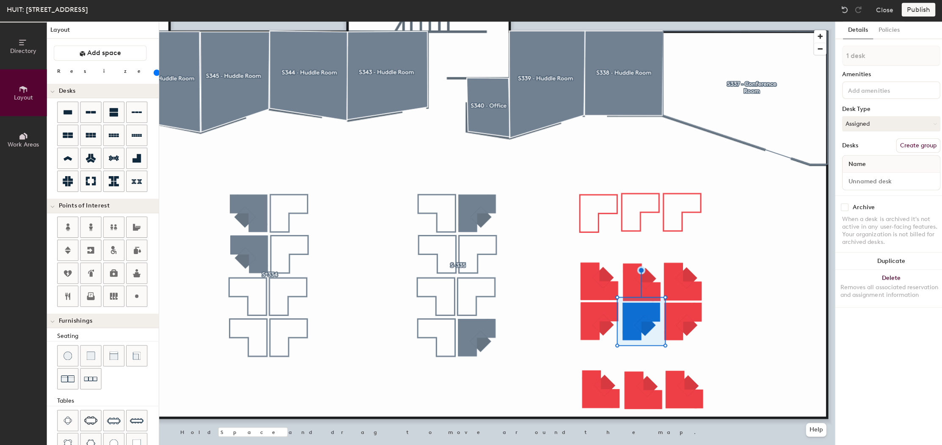
click at [737, 24] on div at bounding box center [494, 24] width 672 height 0
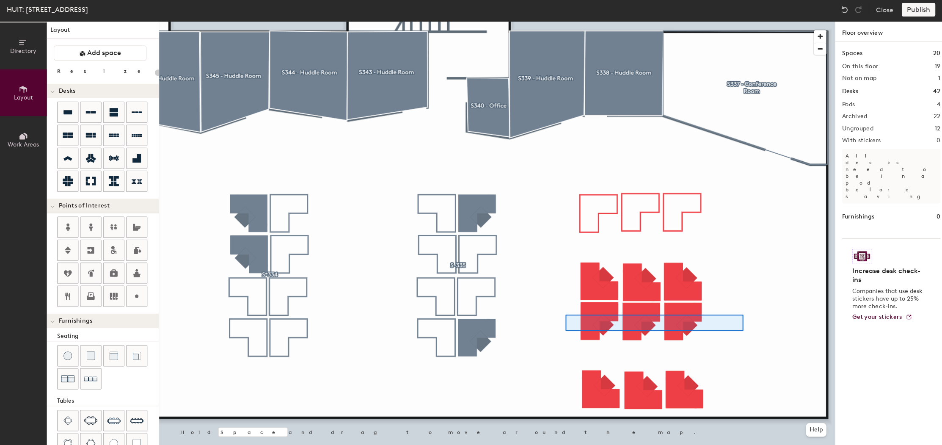
click at [562, 24] on div at bounding box center [494, 24] width 672 height 0
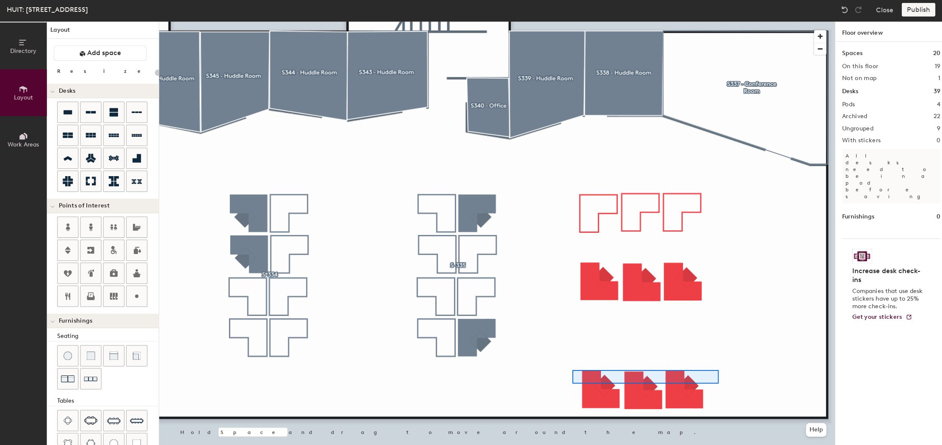
click at [569, 24] on div at bounding box center [494, 24] width 672 height 0
type input "120"
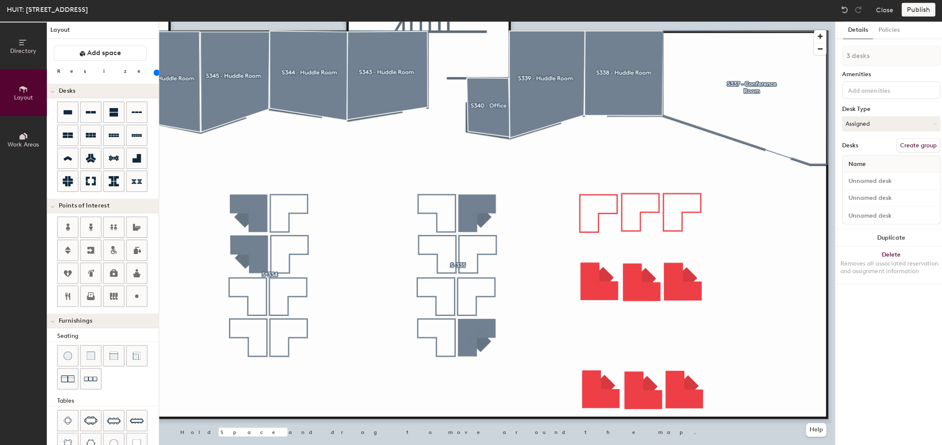
click at [606, 24] on div at bounding box center [494, 24] width 672 height 0
type input "1 desk"
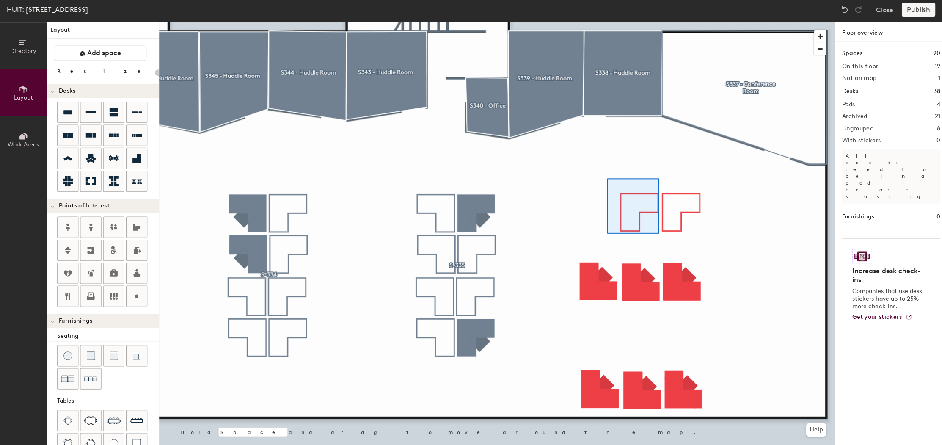
type input "120"
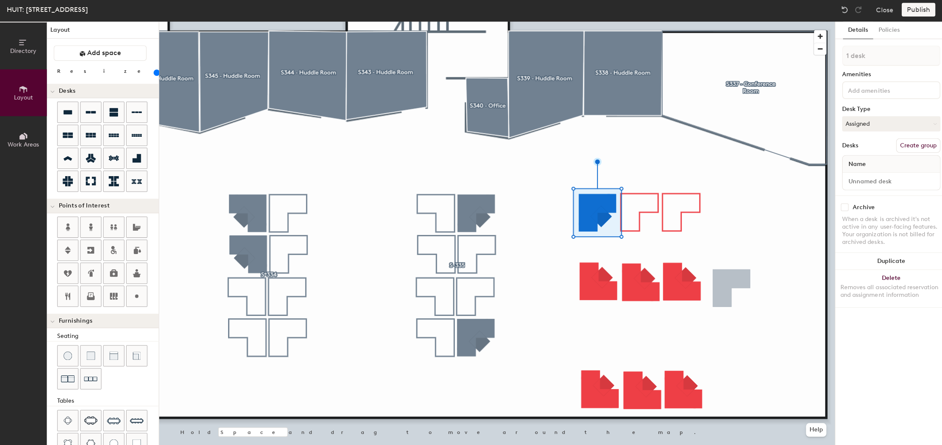
click at [839, 207] on input "checkbox" at bounding box center [840, 208] width 8 height 8
checkbox input "true"
click at [889, 183] on input at bounding box center [885, 182] width 93 height 12
type input "S-336A"
click at [780, 24] on div at bounding box center [494, 24] width 672 height 0
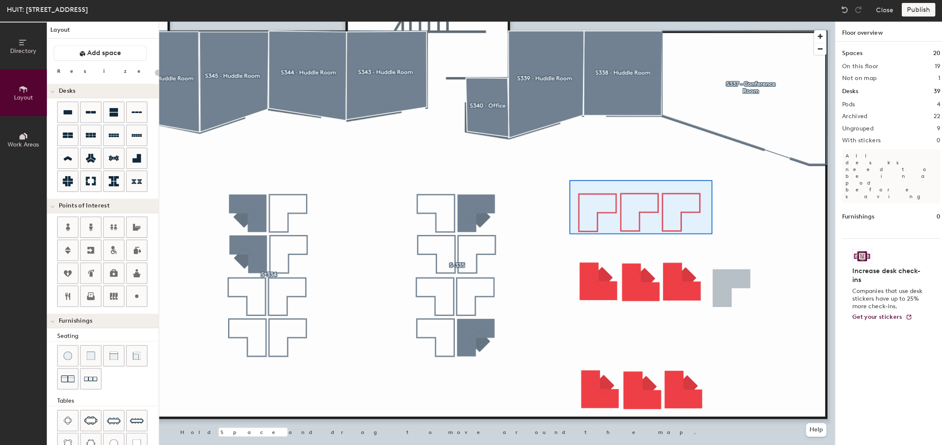
click at [706, 24] on div at bounding box center [494, 24] width 672 height 0
type input "120"
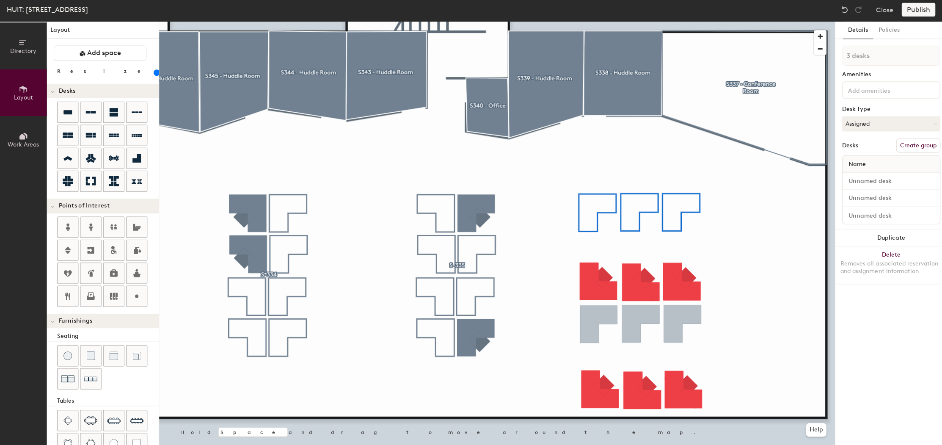
click at [586, 24] on div at bounding box center [494, 24] width 672 height 0
type input "1 desk"
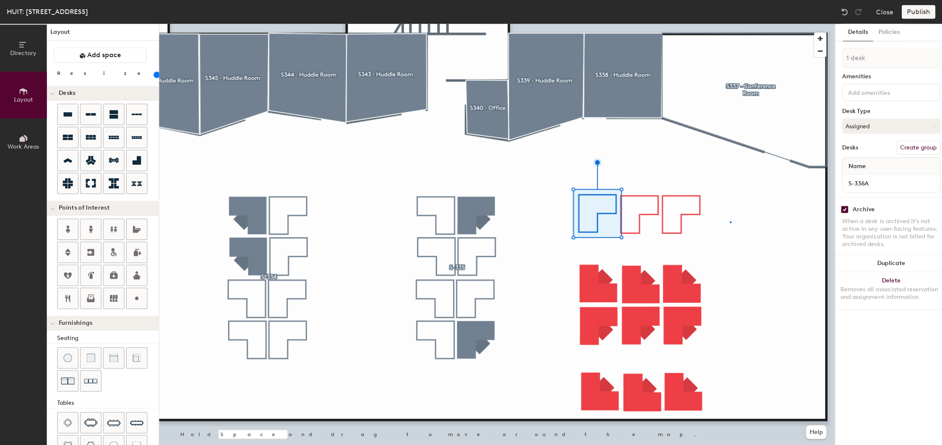
click at [725, 24] on div at bounding box center [494, 24] width 672 height 0
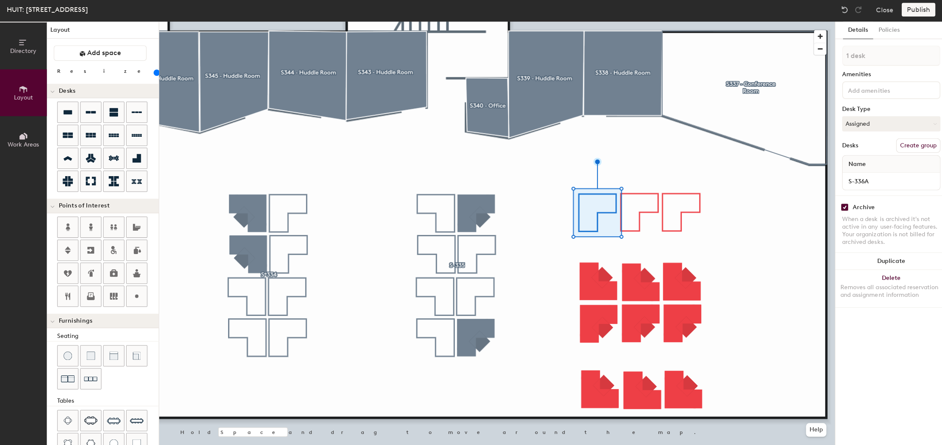
click at [771, 24] on div at bounding box center [494, 24] width 672 height 0
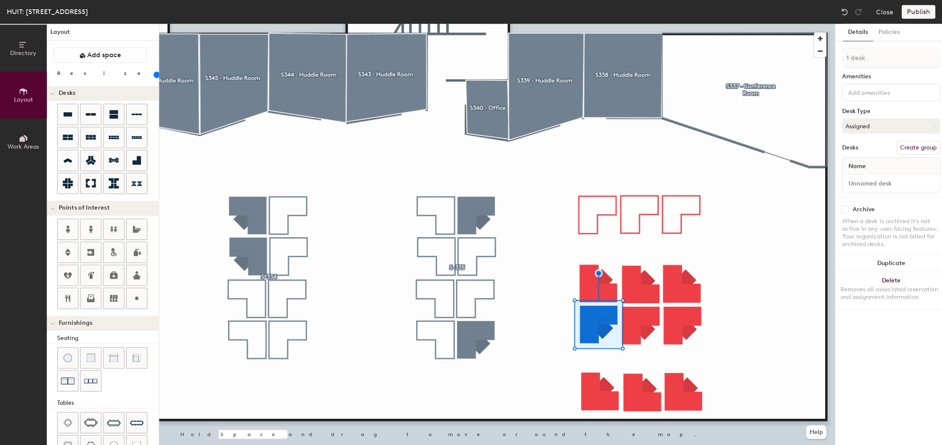
click at [733, 24] on div at bounding box center [494, 24] width 672 height 0
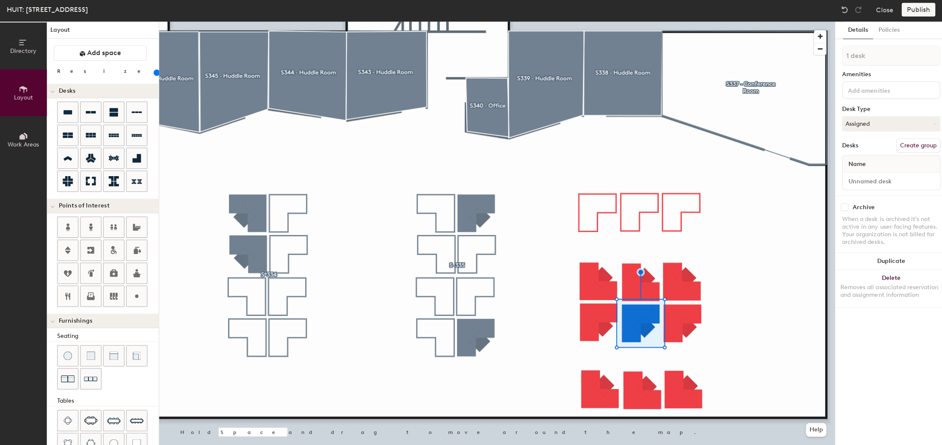
click at [820, 24] on div at bounding box center [494, 24] width 672 height 0
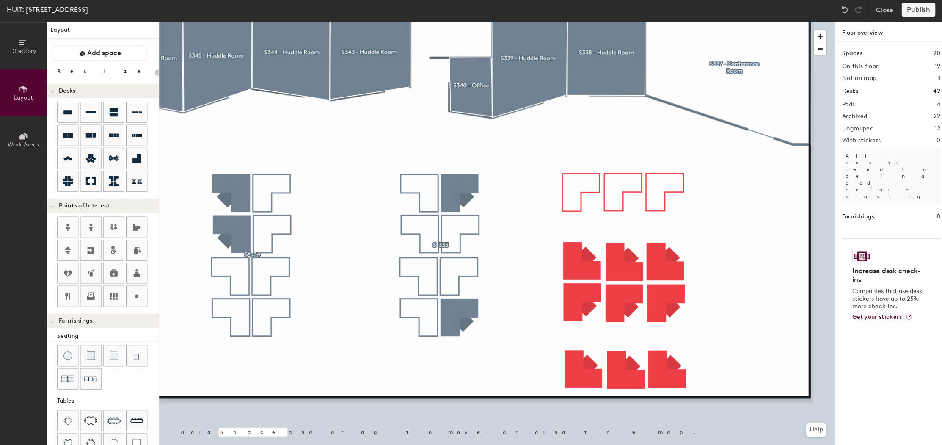
type input "120"
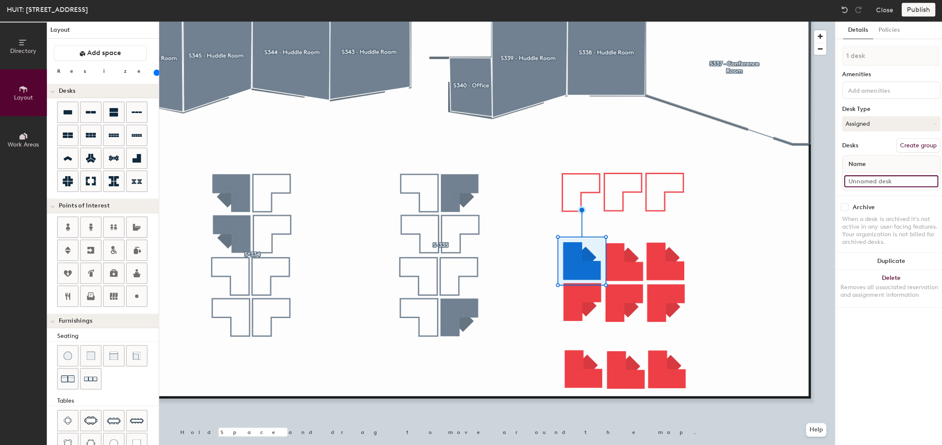
click at [862, 185] on input at bounding box center [885, 182] width 93 height 12
type input "S-336D"
click at [635, 24] on div at bounding box center [494, 24] width 672 height 0
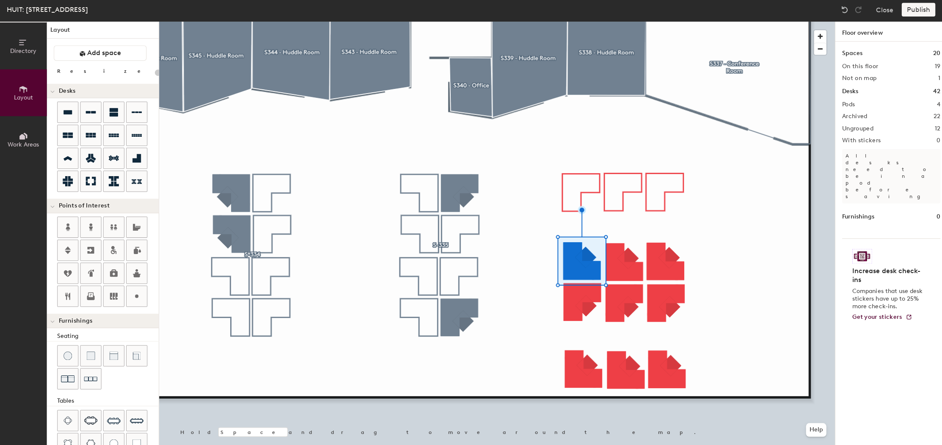
click at [624, 24] on div at bounding box center [494, 24] width 672 height 0
type input "120"
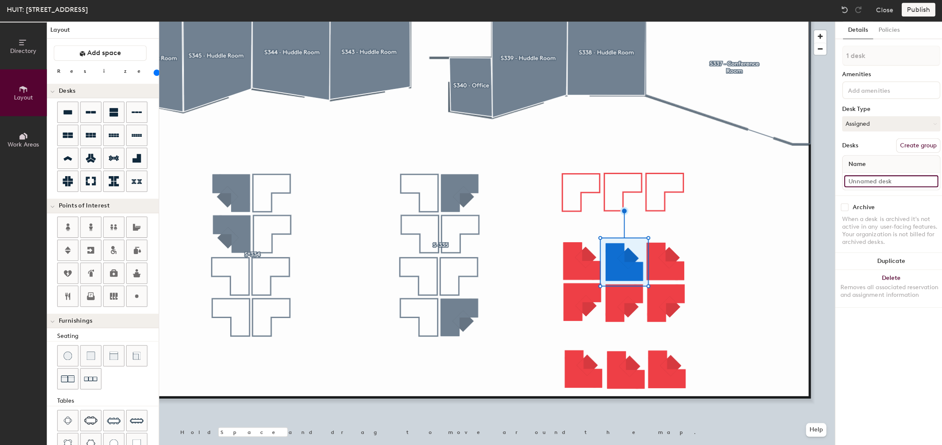
click at [868, 176] on input at bounding box center [885, 182] width 93 height 12
type input "S-336E"
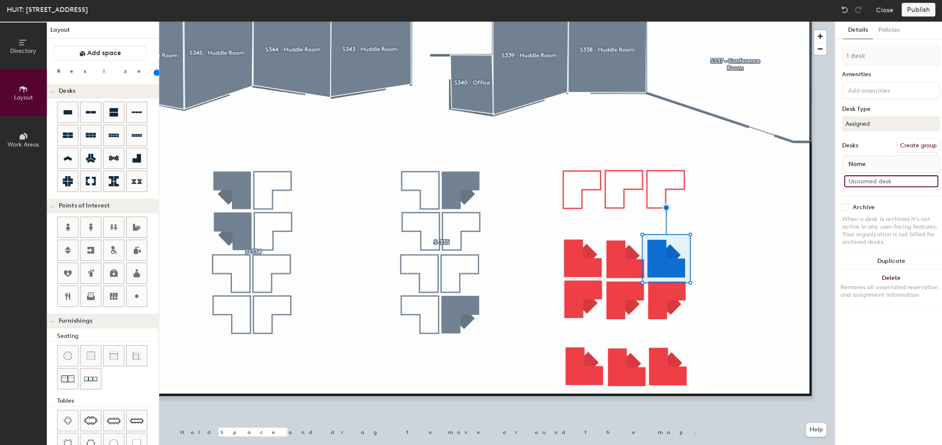
click at [871, 178] on input at bounding box center [885, 182] width 93 height 12
type input "S-336F"
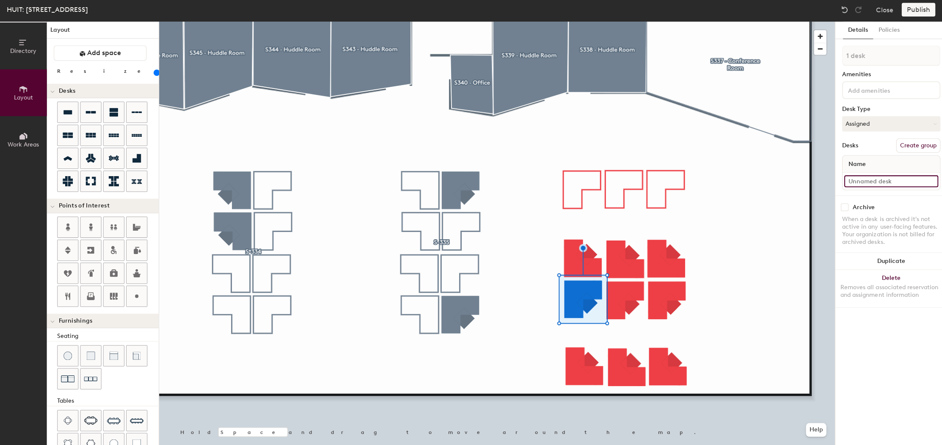
click at [861, 176] on input at bounding box center [885, 182] width 93 height 12
type input "S-336G"
click at [623, 24] on div at bounding box center [494, 24] width 672 height 0
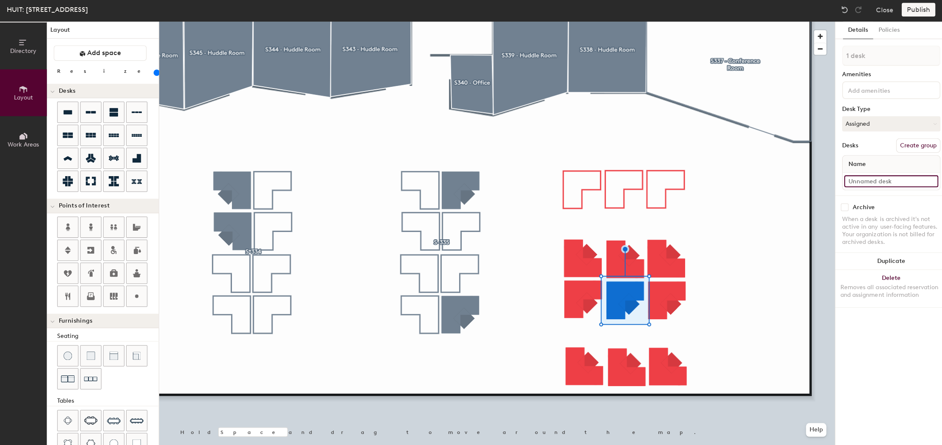
click at [867, 181] on input at bounding box center [885, 182] width 93 height 12
type input "S-336H"
click at [660, 24] on div at bounding box center [494, 24] width 672 height 0
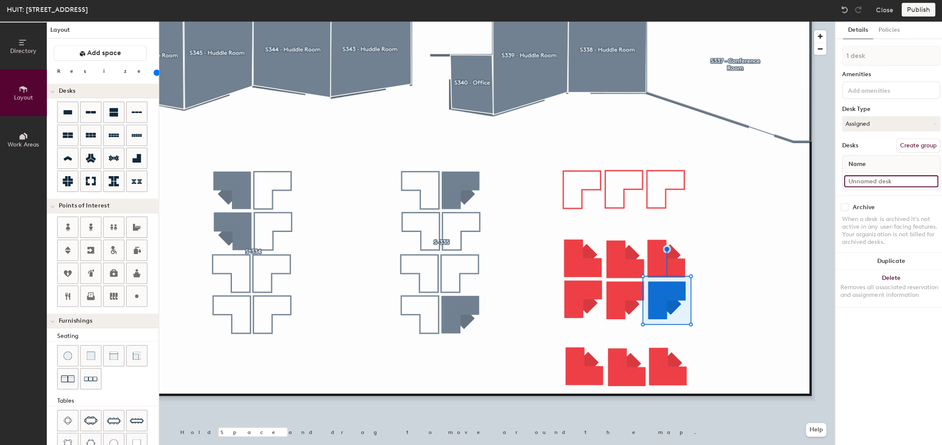
click at [872, 176] on input at bounding box center [885, 182] width 93 height 12
click at [845, 178] on input "s-336I" at bounding box center [885, 182] width 93 height 12
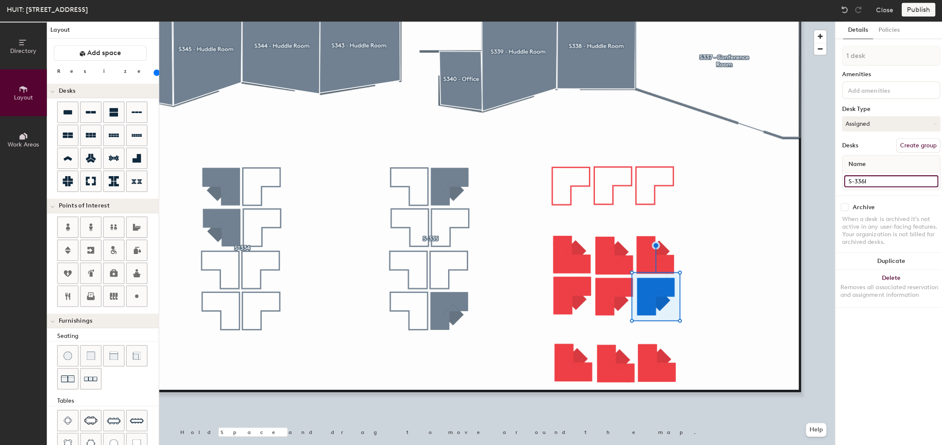
type input "S-336I"
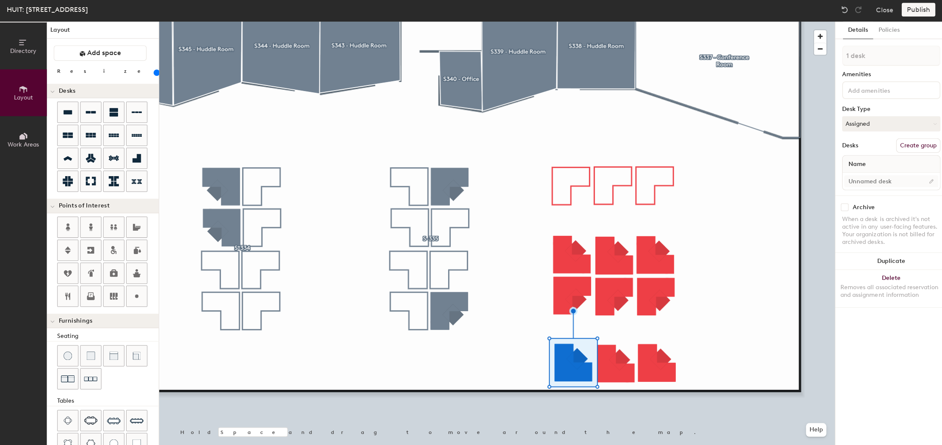
drag, startPoint x: 866, startPoint y: 171, endPoint x: 863, endPoint y: 176, distance: 5.4
click at [866, 174] on div at bounding box center [886, 182] width 97 height 17
click at [860, 179] on input at bounding box center [885, 182] width 93 height 12
type input "S-336J"
click at [607, 24] on div at bounding box center [494, 24] width 672 height 0
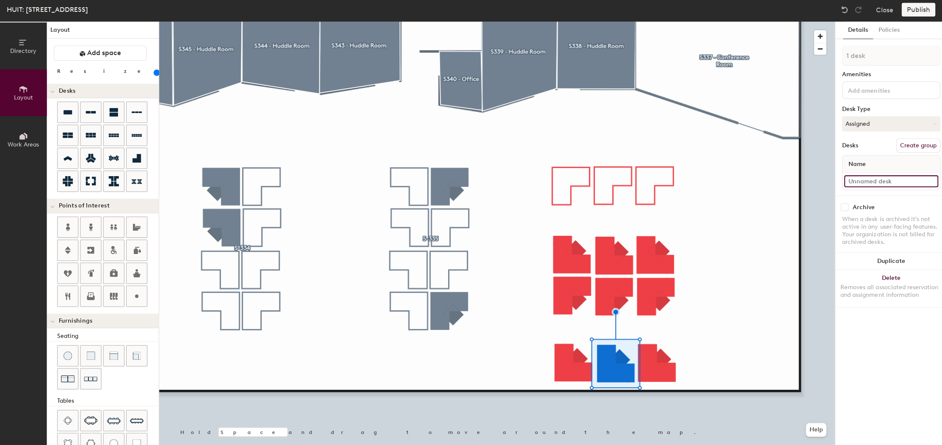
click at [867, 184] on input at bounding box center [885, 182] width 93 height 12
type input "S-336K"
click at [646, 24] on div at bounding box center [494, 24] width 672 height 0
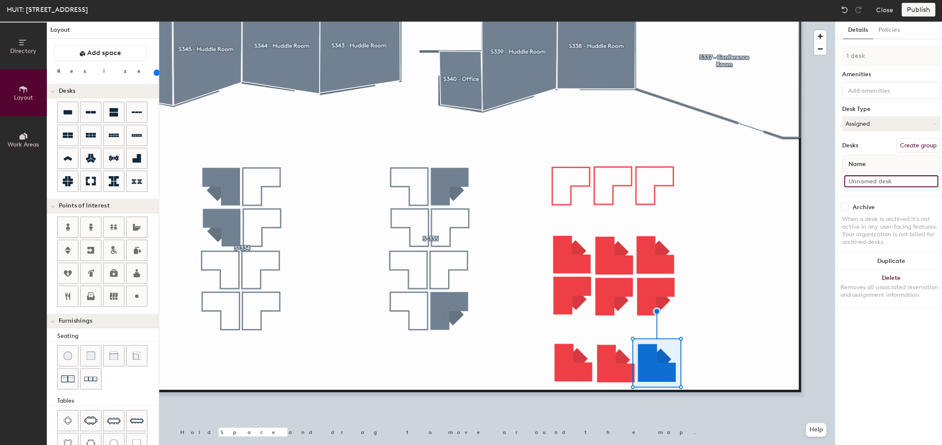
click at [865, 179] on input at bounding box center [885, 182] width 93 height 12
type input "S-336L"
click at [597, 24] on div at bounding box center [494, 24] width 672 height 0
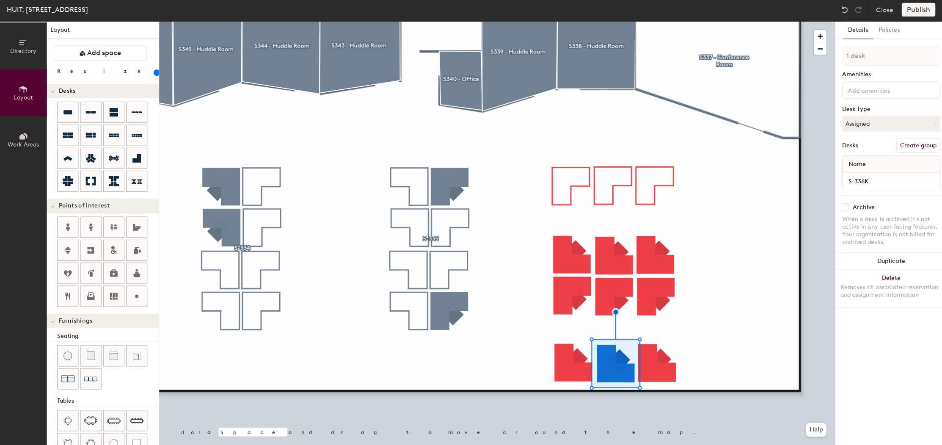
click at [699, 24] on div at bounding box center [494, 24] width 672 height 0
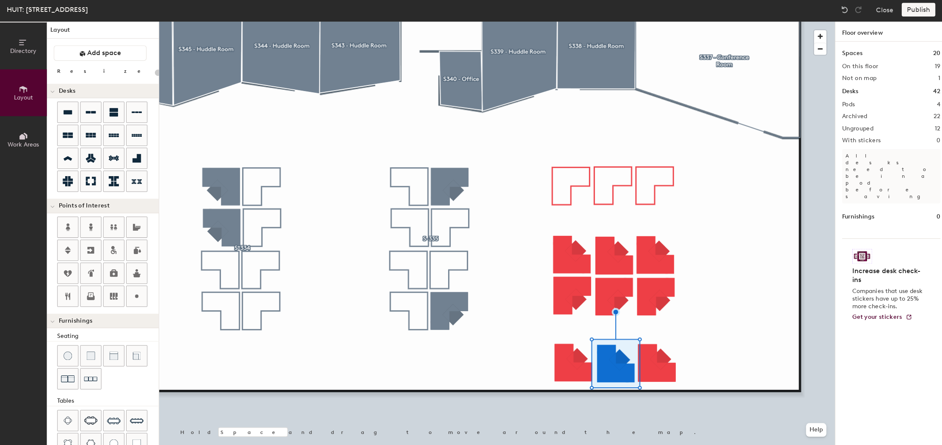
click at [576, 24] on div at bounding box center [494, 24] width 672 height 0
type input "120"
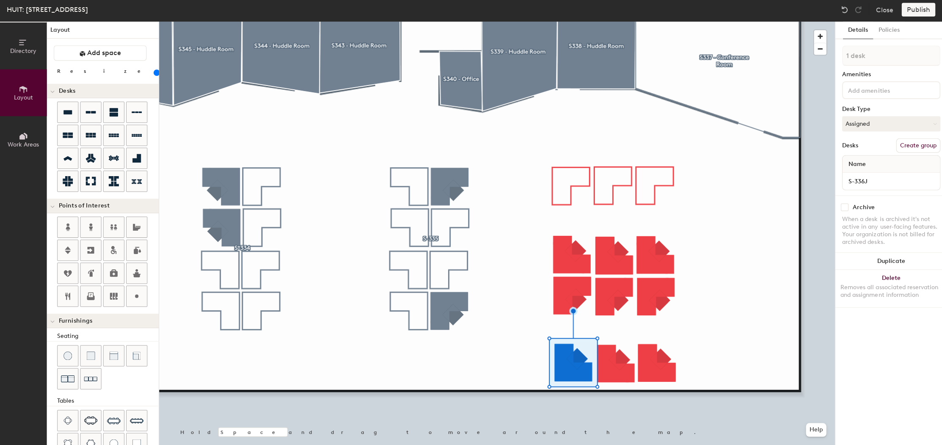
click at [844, 208] on div "Archive" at bounding box center [886, 208] width 98 height 8
click at [836, 204] on input "checkbox" at bounding box center [840, 208] width 8 height 8
click at [621, 24] on div at bounding box center [494, 24] width 672 height 0
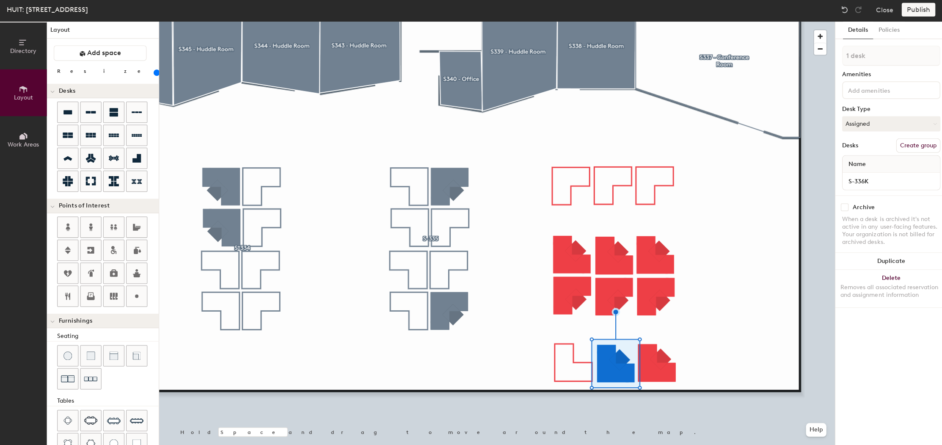
drag, startPoint x: 841, startPoint y: 206, endPoint x: 834, endPoint y: 226, distance: 21.0
click at [841, 206] on input "checkbox" at bounding box center [840, 208] width 8 height 8
checkbox input "true"
click at [672, 24] on div at bounding box center [494, 24] width 672 height 0
type input "20"
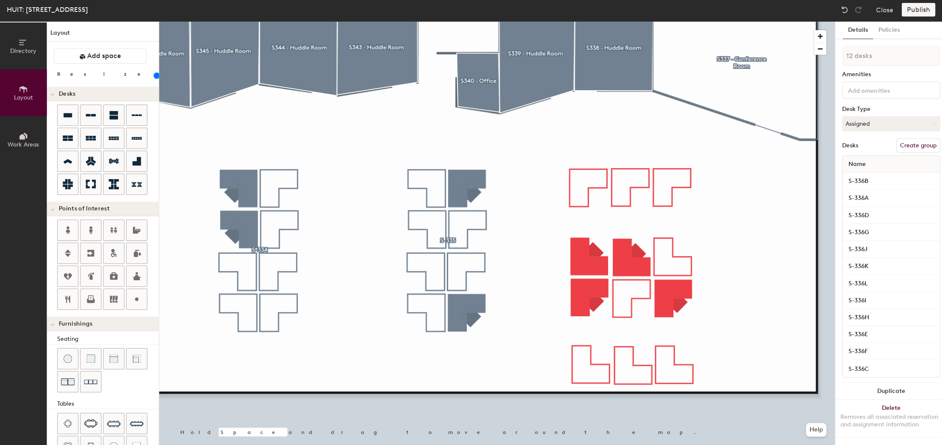
scroll to position [3, 0]
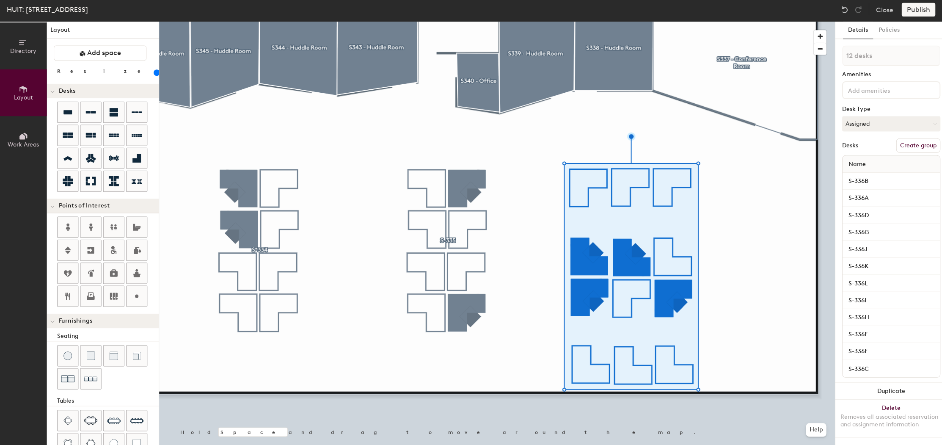
click at [885, 94] on div at bounding box center [886, 92] width 98 height 18
click at [873, 42] on div "Details Policies 12 desks Amenities Desk Type Assigned Desks Create group Name …" at bounding box center [885, 234] width 111 height 421
click at [908, 145] on button "Create group" at bounding box center [913, 147] width 44 height 14
type input "P"
type input "s"
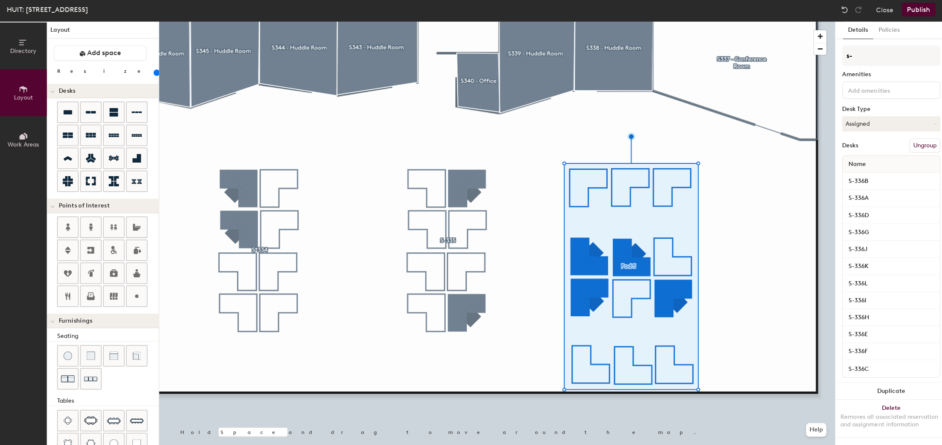
type input "s"
type input "S-336"
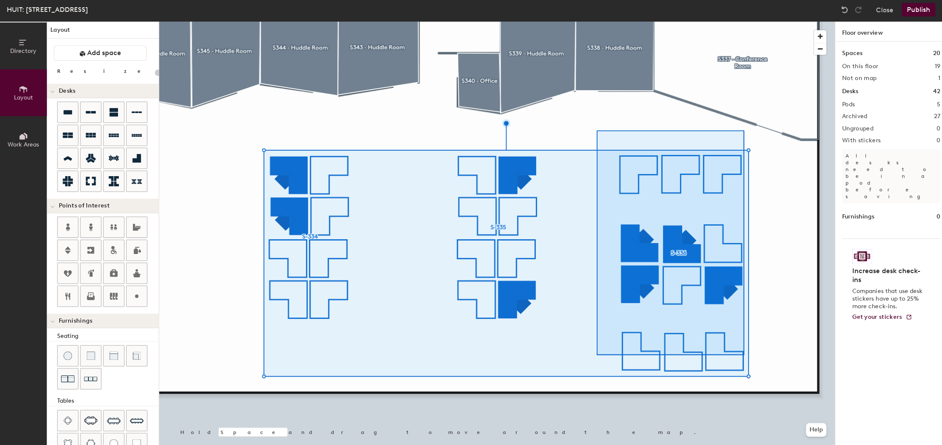
click at [766, 24] on div at bounding box center [494, 24] width 672 height 0
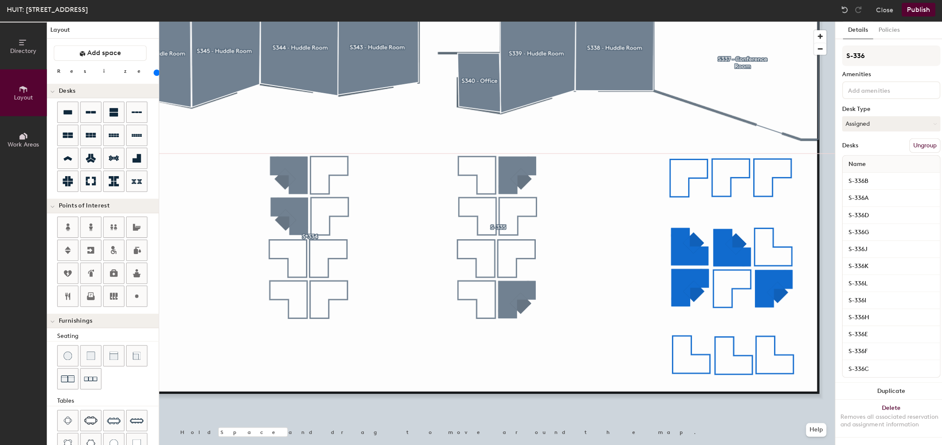
click at [426, 24] on div at bounding box center [494, 24] width 672 height 0
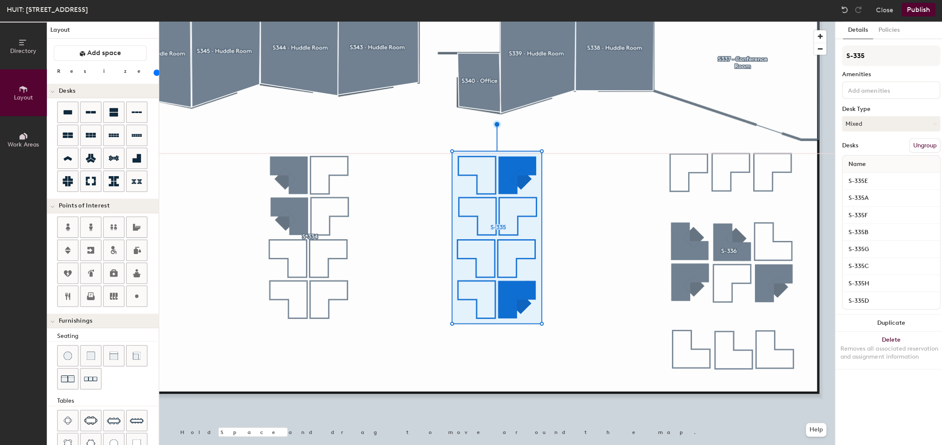
click at [406, 24] on div at bounding box center [494, 24] width 672 height 0
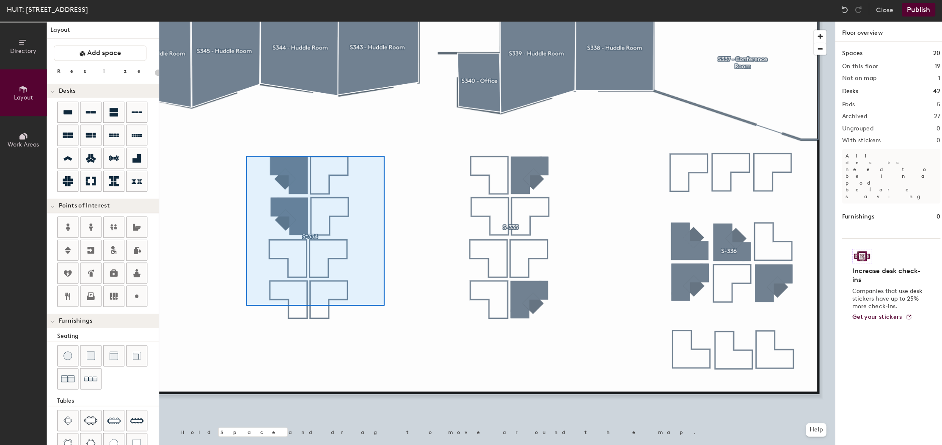
click at [384, 24] on div at bounding box center [494, 24] width 672 height 0
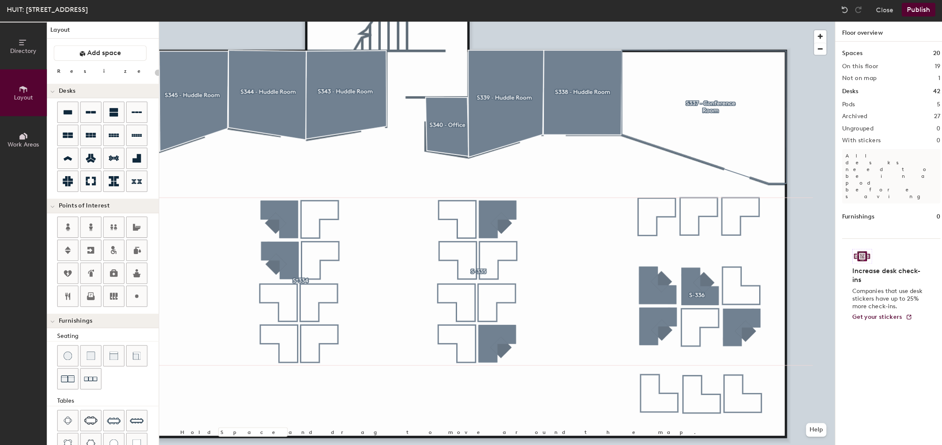
click at [911, 5] on button "Publish" at bounding box center [912, 12] width 33 height 14
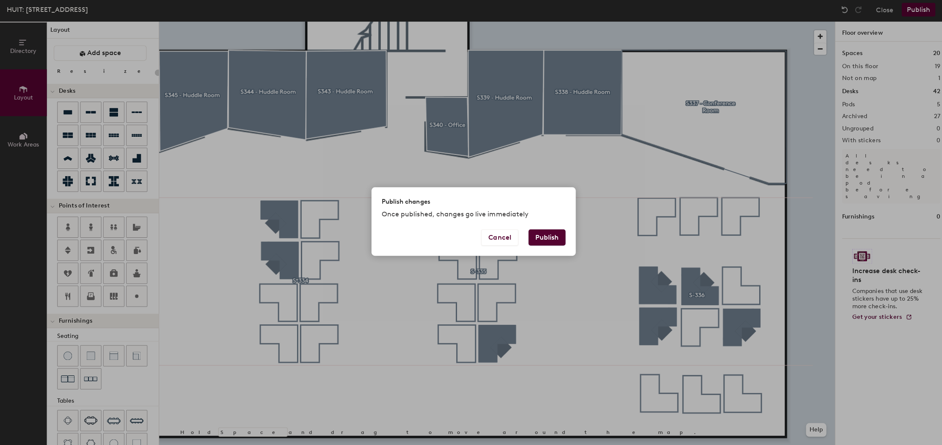
click at [541, 239] on button "Publish" at bounding box center [543, 238] width 37 height 16
type input "20"
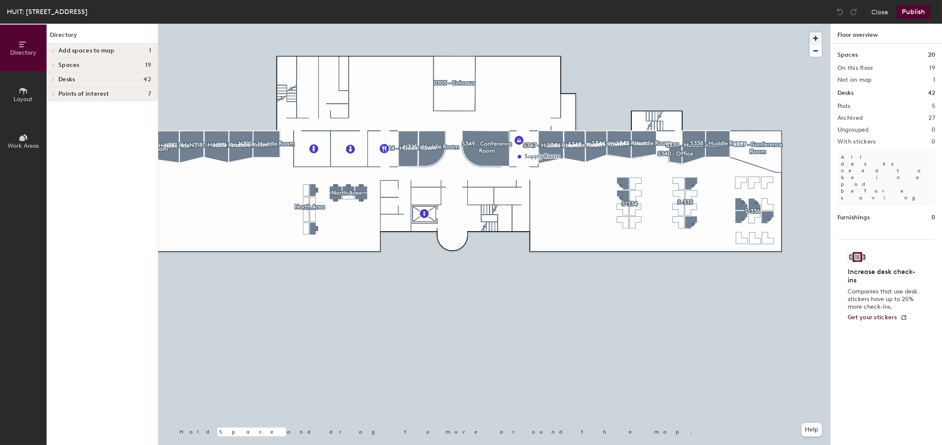
click at [821, 36] on span "button" at bounding box center [815, 38] width 12 height 12
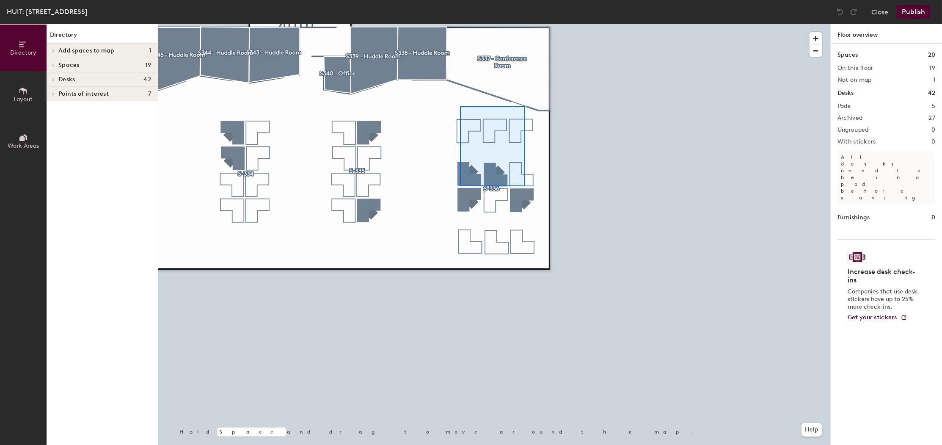
click at [574, 24] on div at bounding box center [494, 24] width 672 height 0
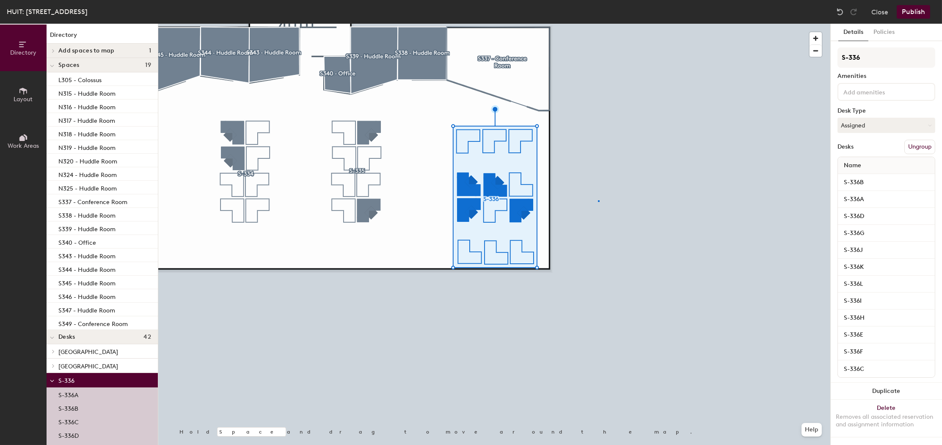
click at [598, 24] on div at bounding box center [494, 24] width 672 height 0
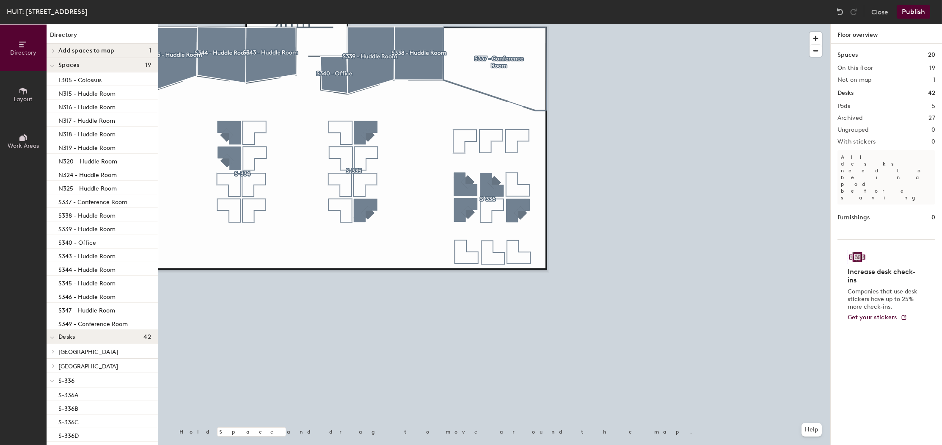
click at [908, 13] on button "Publish" at bounding box center [912, 12] width 33 height 14
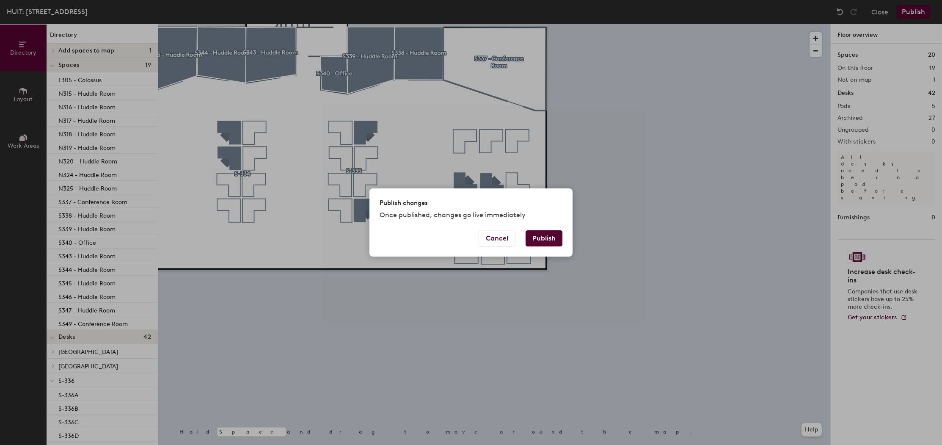
click at [543, 239] on button "Publish" at bounding box center [543, 238] width 37 height 16
